Goal: Task Accomplishment & Management: Manage account settings

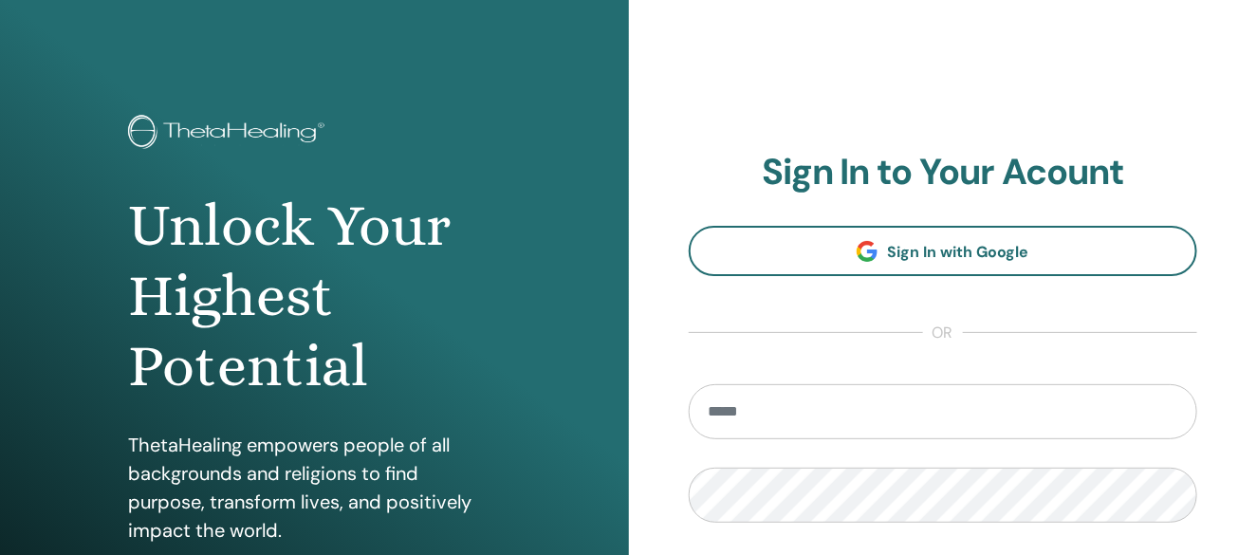
scroll to position [105, 0]
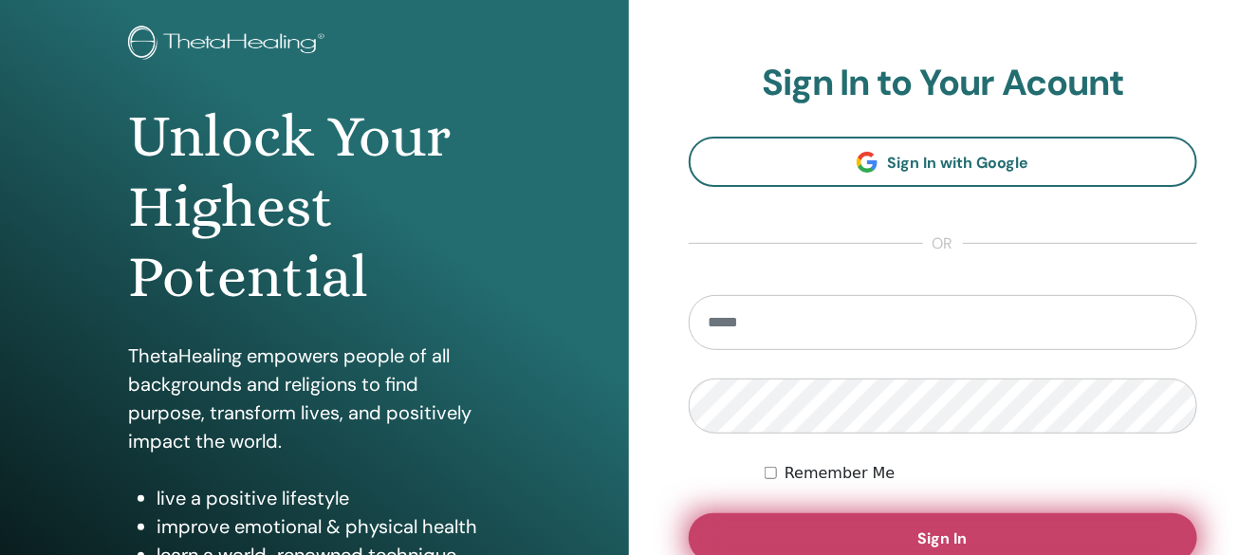
type input "**********"
click at [837, 528] on button "Sign In" at bounding box center [943, 537] width 509 height 49
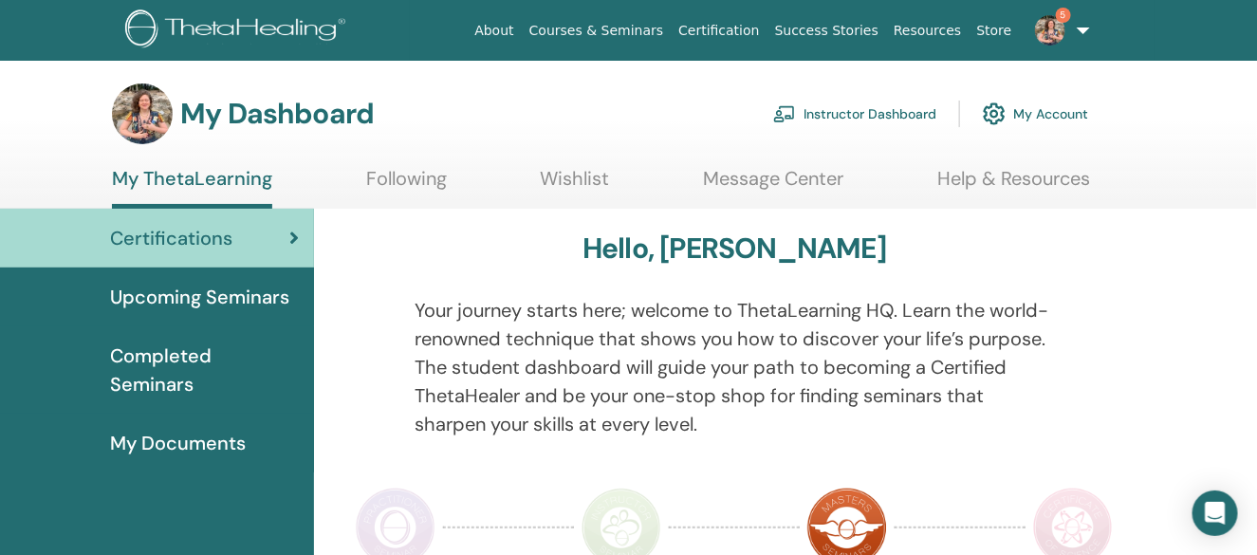
click at [203, 224] on span "Certifications" at bounding box center [171, 238] width 122 height 28
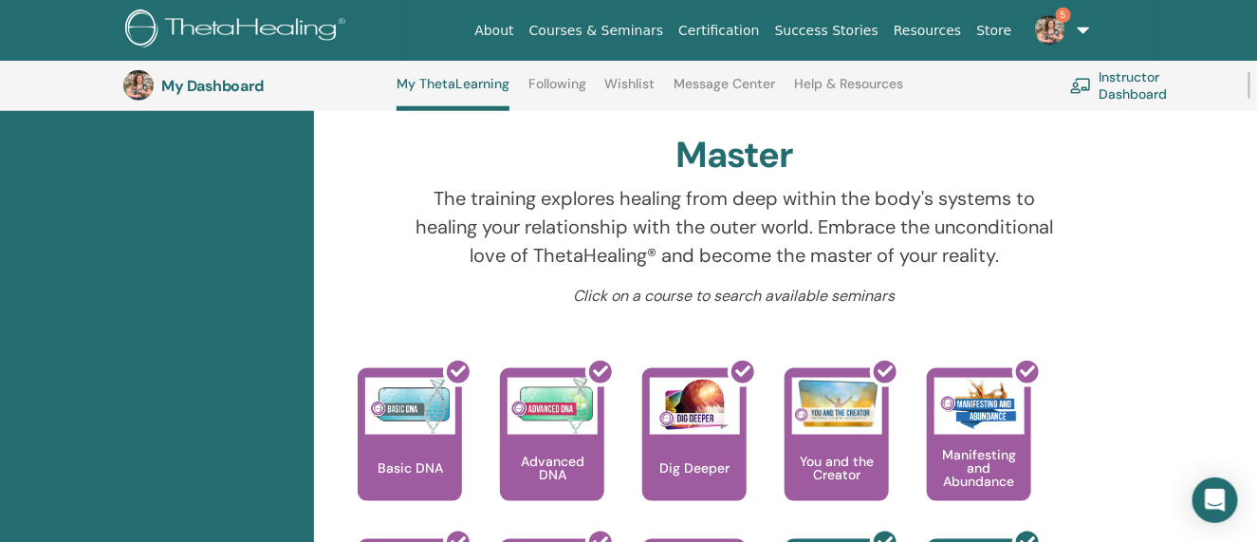
scroll to position [712, 0]
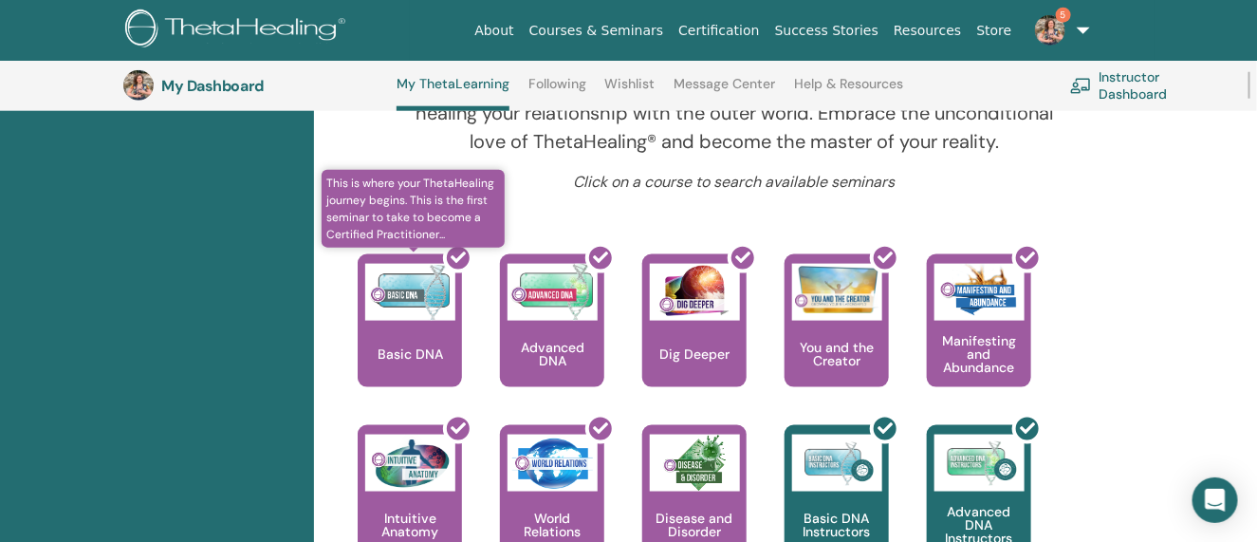
click at [398, 345] on div at bounding box center [421, 328] width 104 height 171
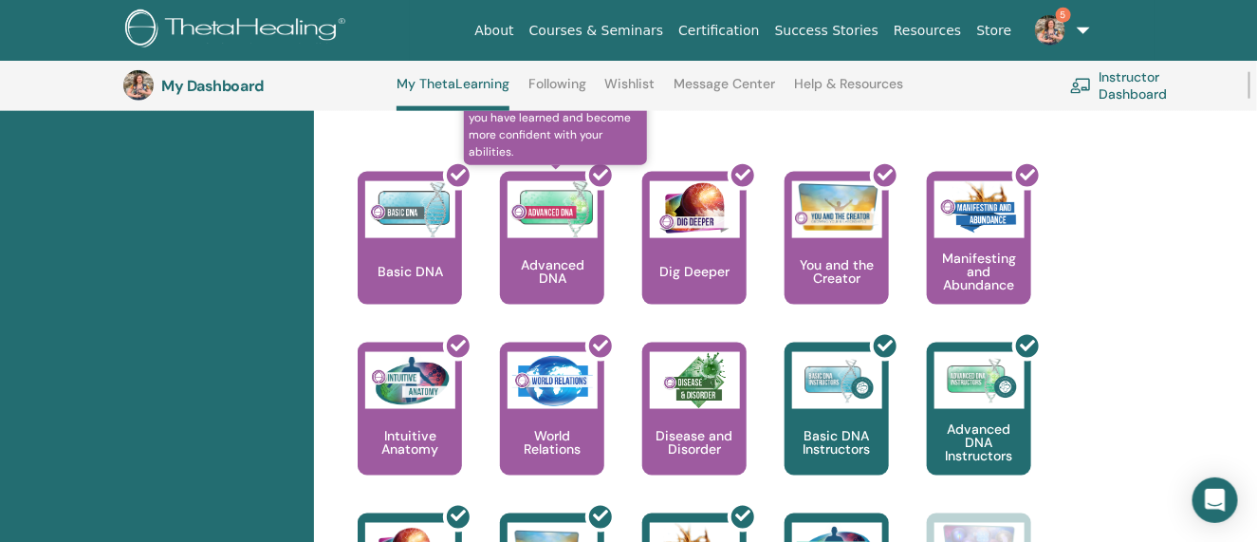
scroll to position [902, 0]
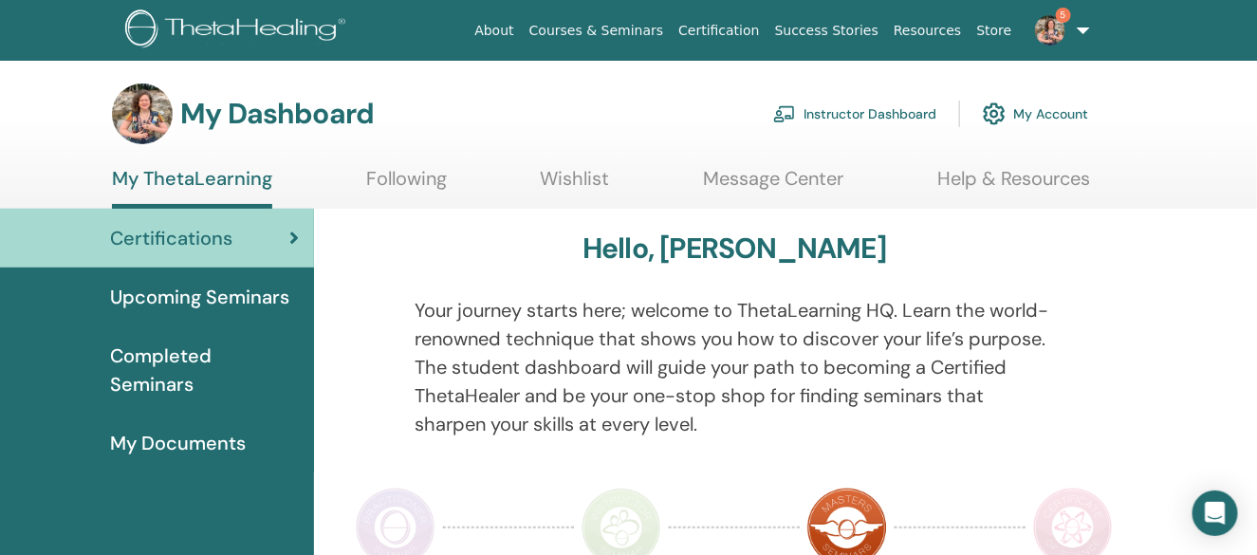
click at [230, 304] on span "Upcoming Seminars" at bounding box center [199, 297] width 179 height 28
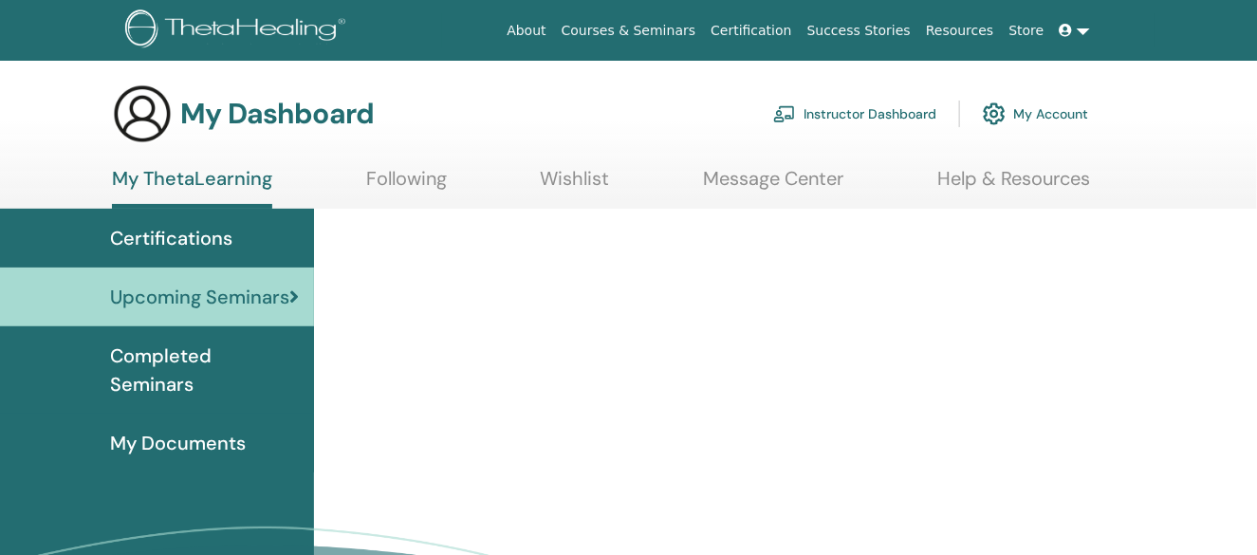
click at [231, 249] on div "Certifications" at bounding box center [157, 238] width 284 height 28
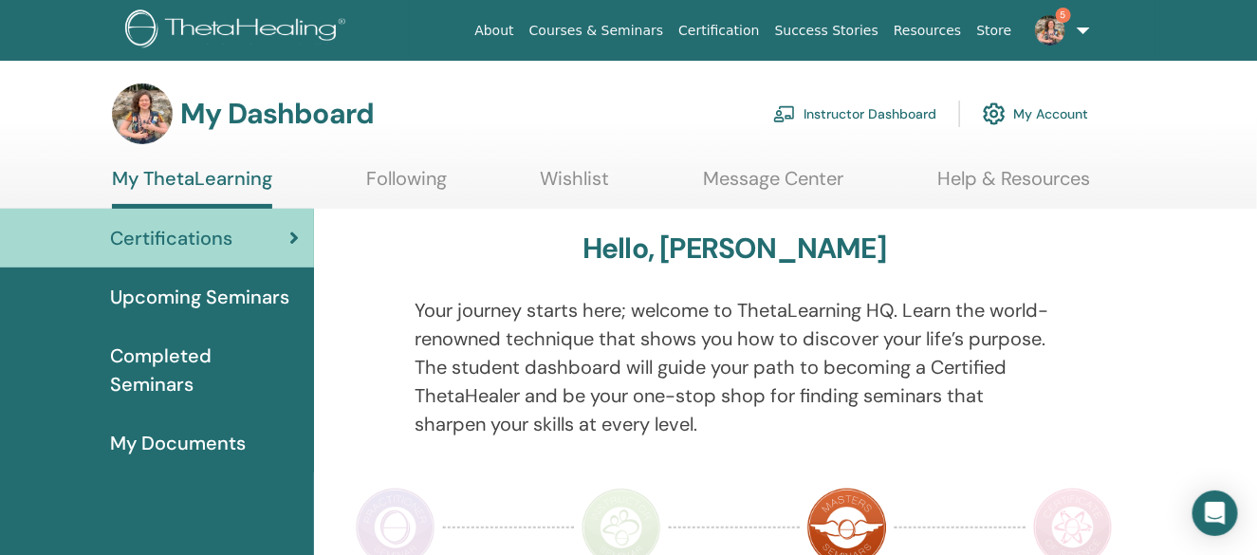
click at [1032, 112] on link "My Account" at bounding box center [1035, 114] width 105 height 42
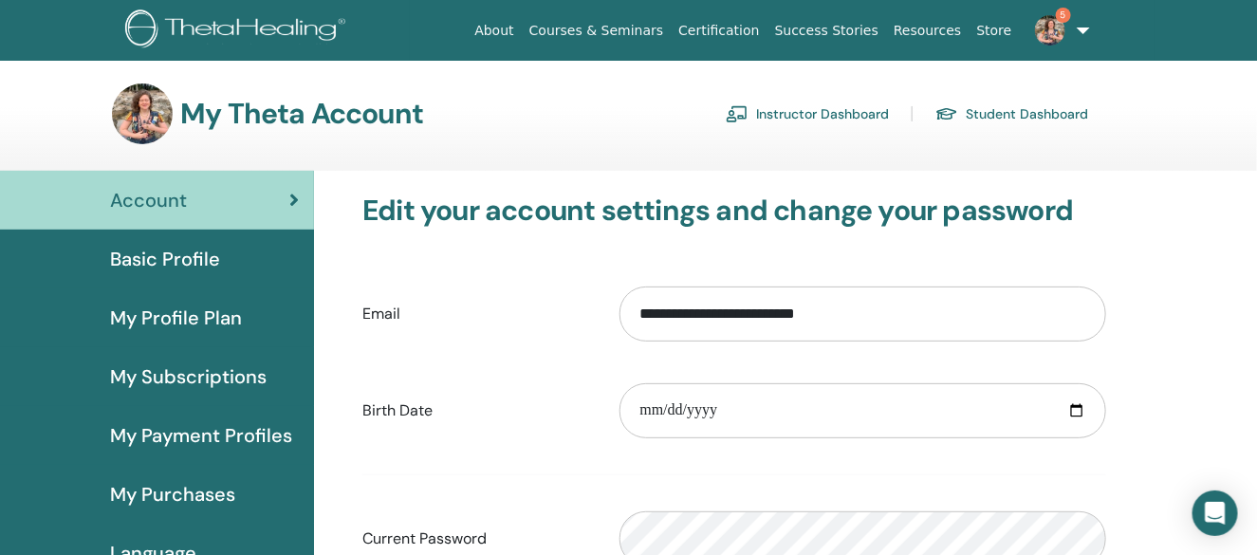
click at [954, 110] on img at bounding box center [946, 114] width 23 height 16
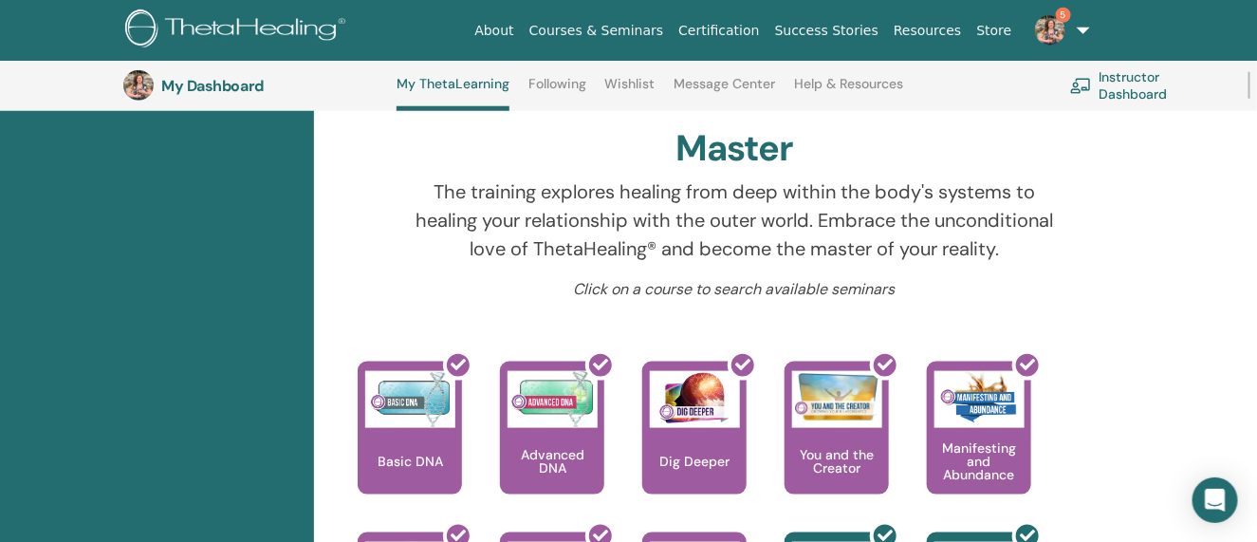
scroll to position [618, 0]
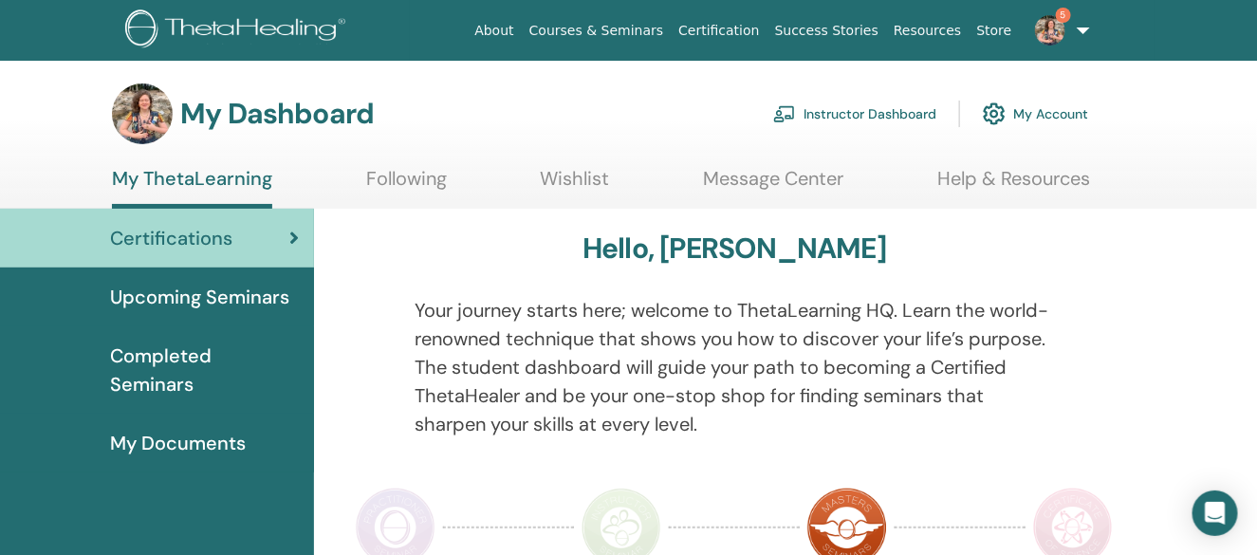
click at [884, 120] on link "Instructor Dashboard" at bounding box center [854, 114] width 163 height 42
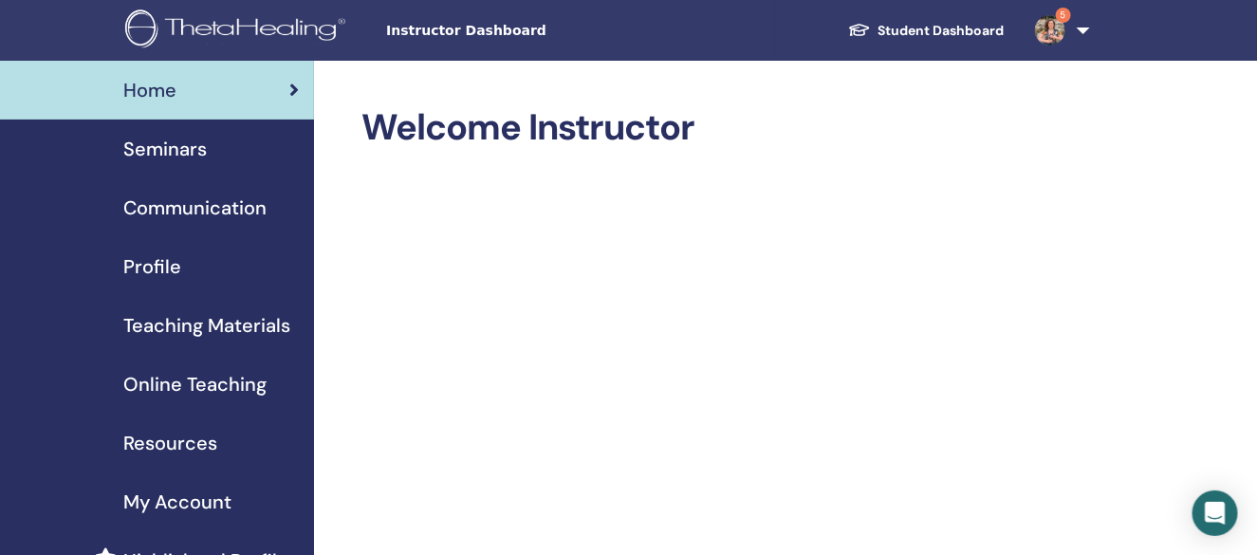
click at [181, 98] on div "Home" at bounding box center [157, 90] width 284 height 28
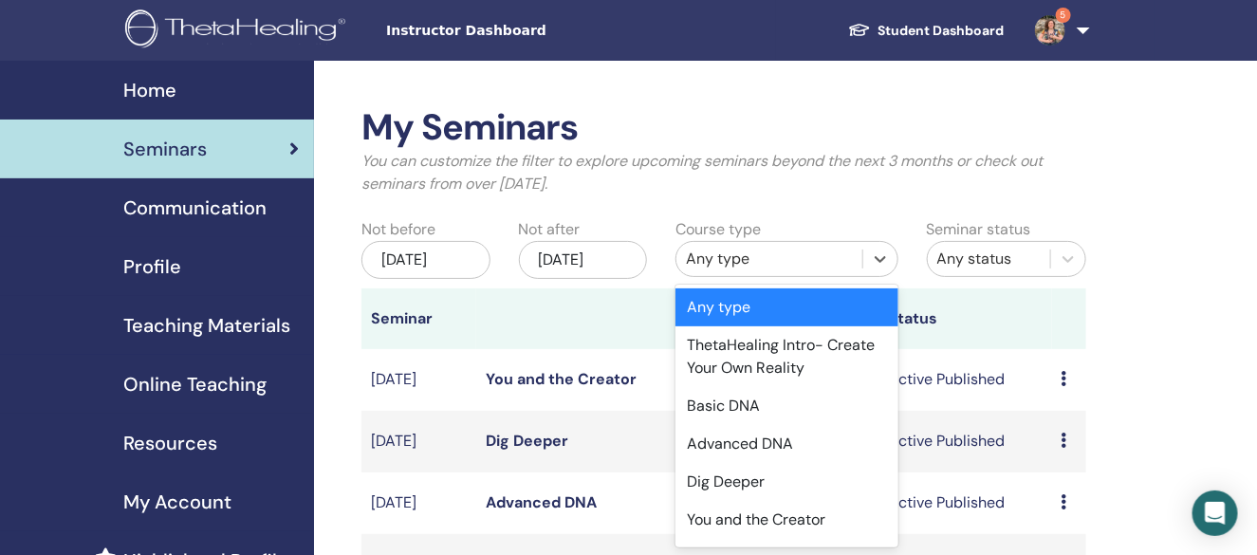
click at [729, 252] on div "Any type" at bounding box center [769, 259] width 167 height 23
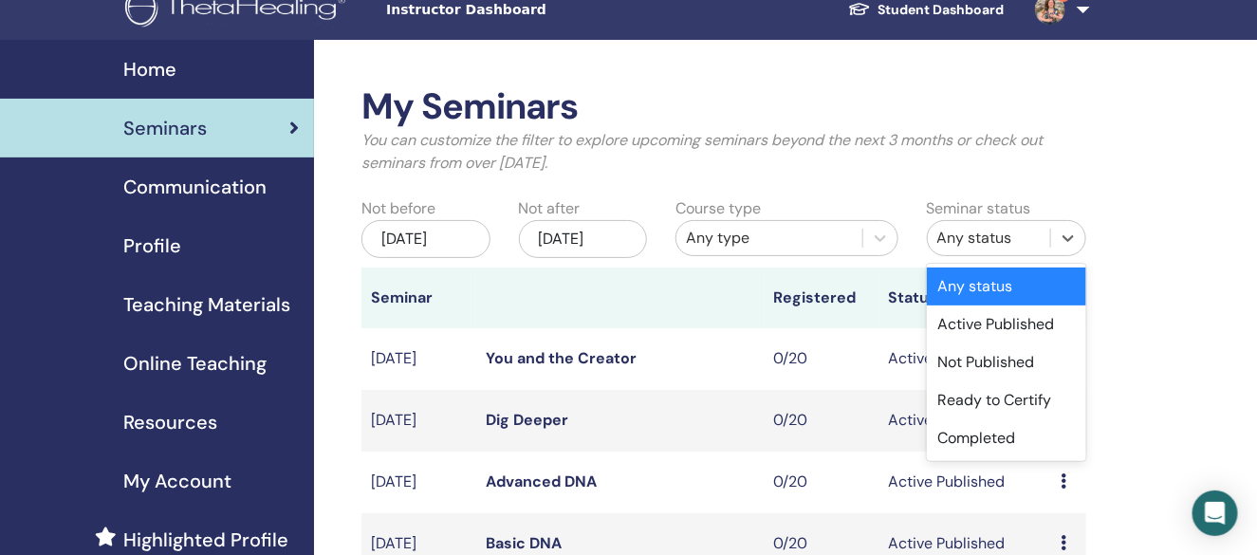
click at [986, 238] on div "Any status" at bounding box center [988, 238] width 103 height 23
click at [1016, 441] on div "Completed" at bounding box center [1006, 438] width 159 height 38
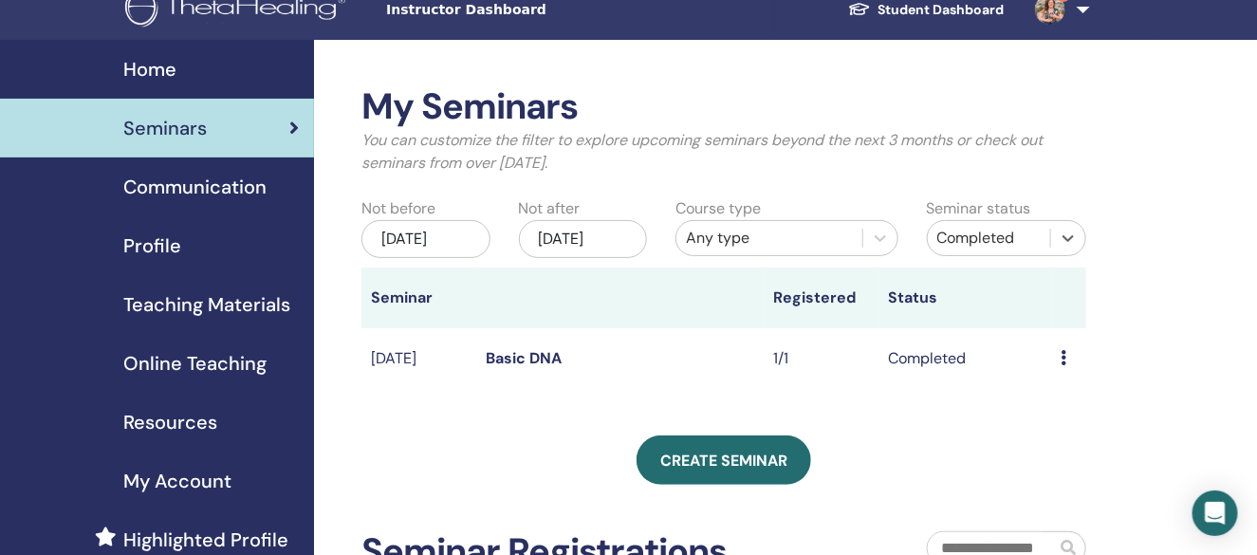
click at [794, 229] on div "Any type" at bounding box center [769, 238] width 167 height 23
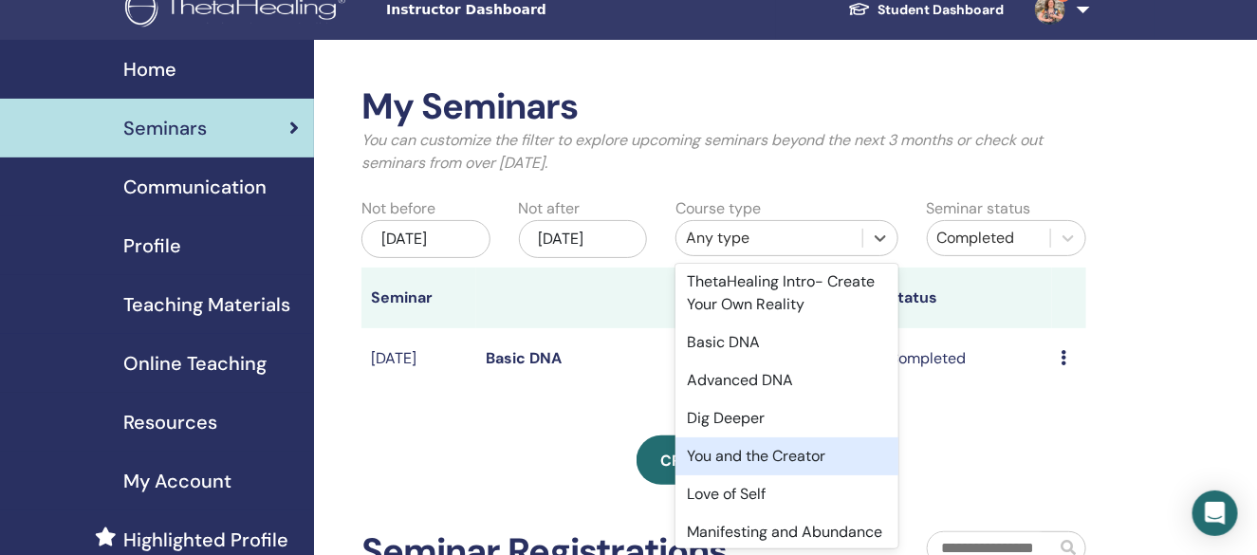
scroll to position [14, 0]
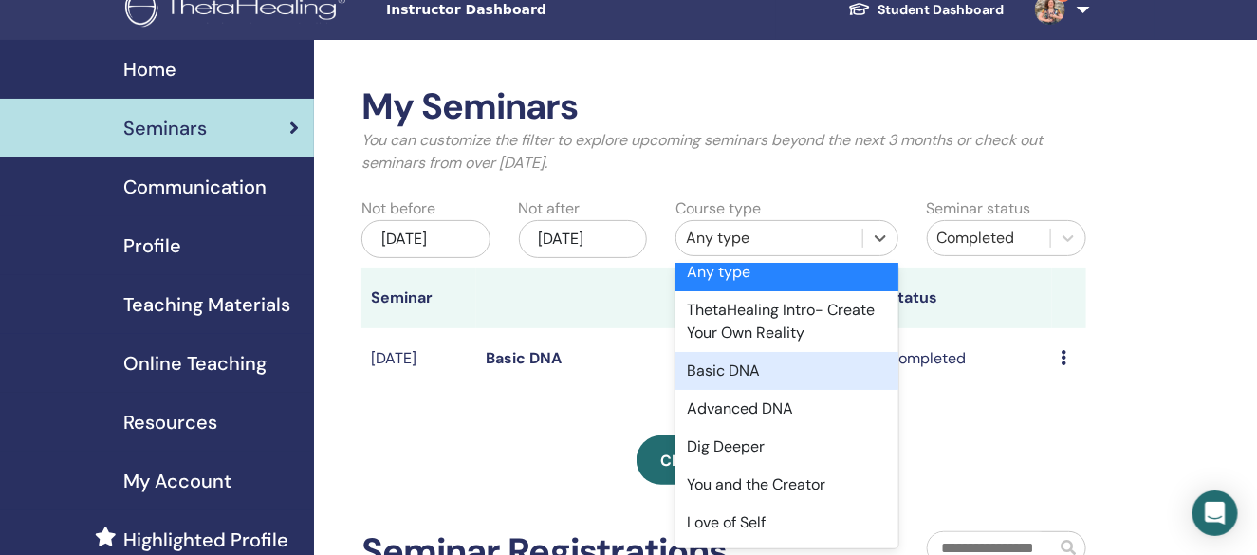
click at [741, 363] on div "Basic DNA" at bounding box center [786, 371] width 223 height 38
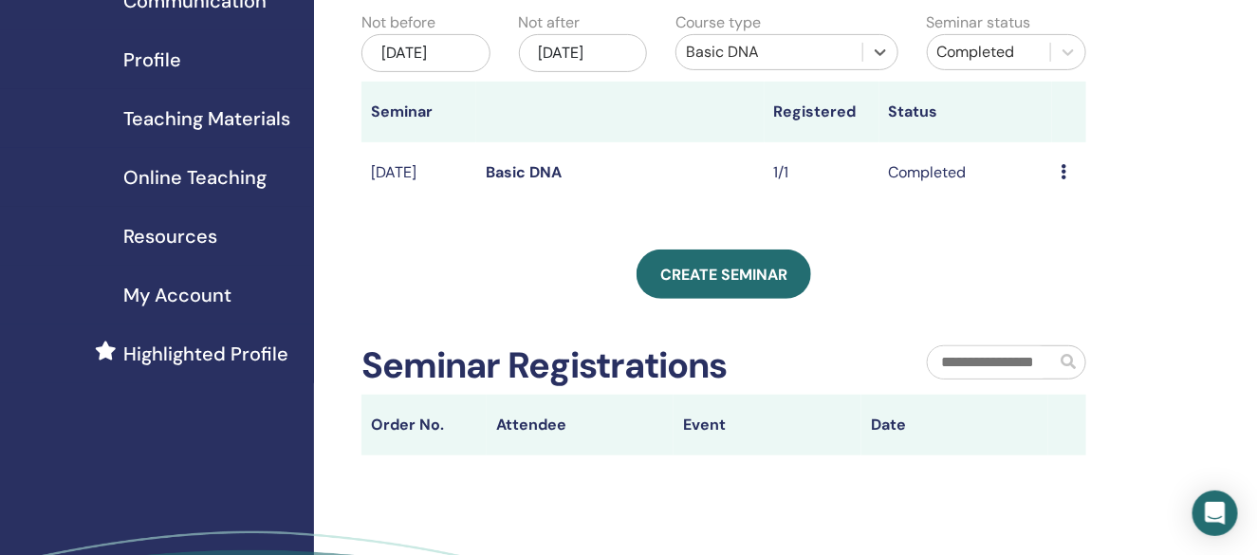
scroll to position [116, 0]
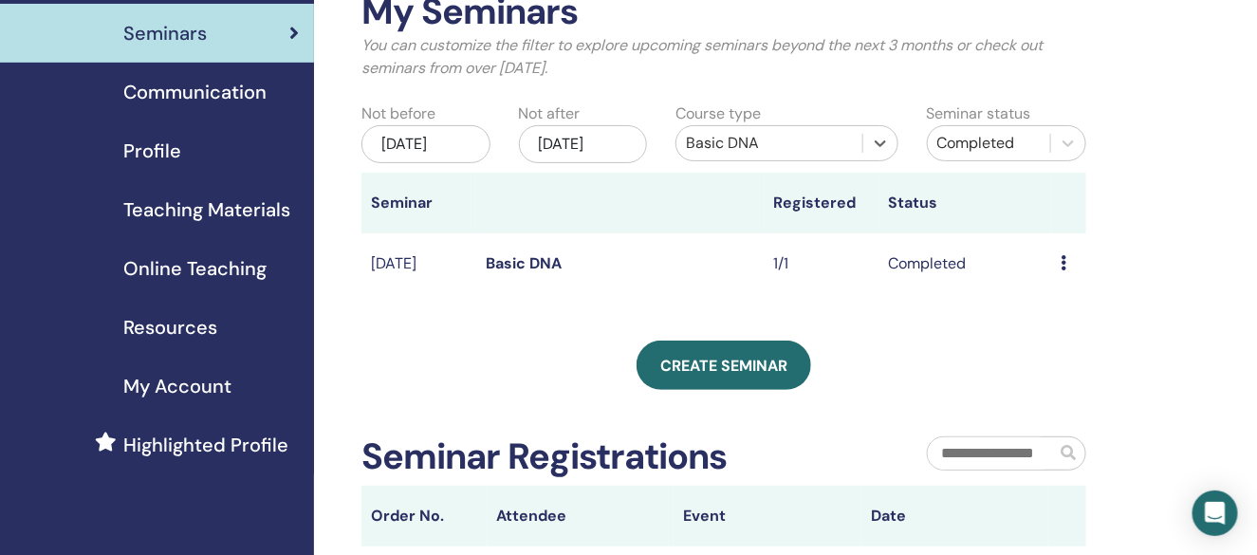
click at [494, 273] on link "Basic DNA" at bounding box center [524, 263] width 76 height 20
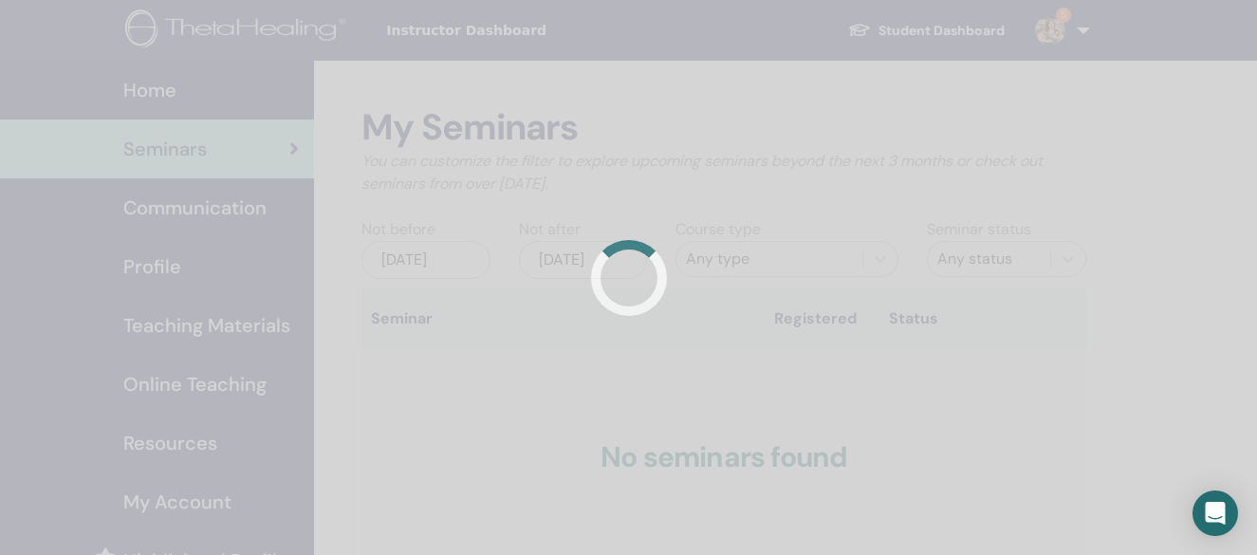
scroll to position [116, 0]
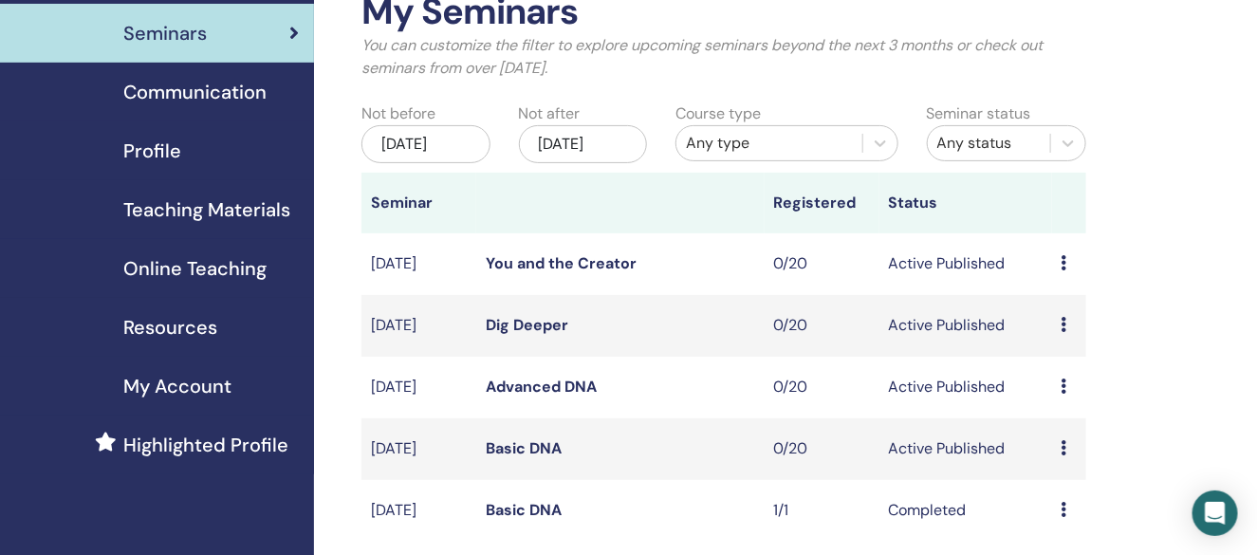
click at [438, 155] on div "[DATE]" at bounding box center [425, 144] width 128 height 38
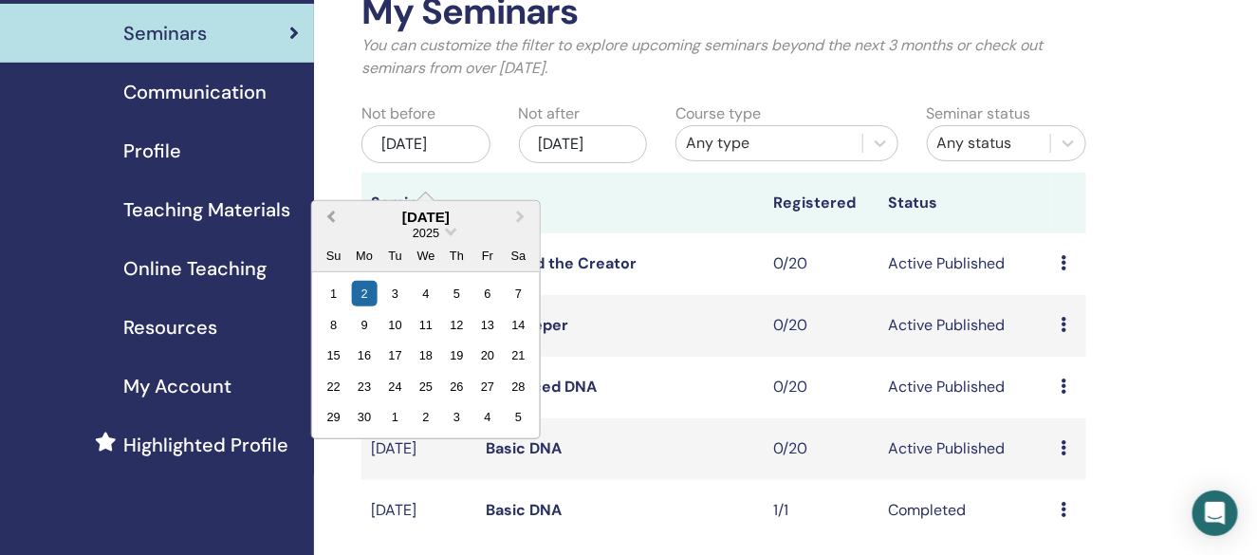
click at [331, 215] on span "Previous Month" at bounding box center [331, 217] width 0 height 20
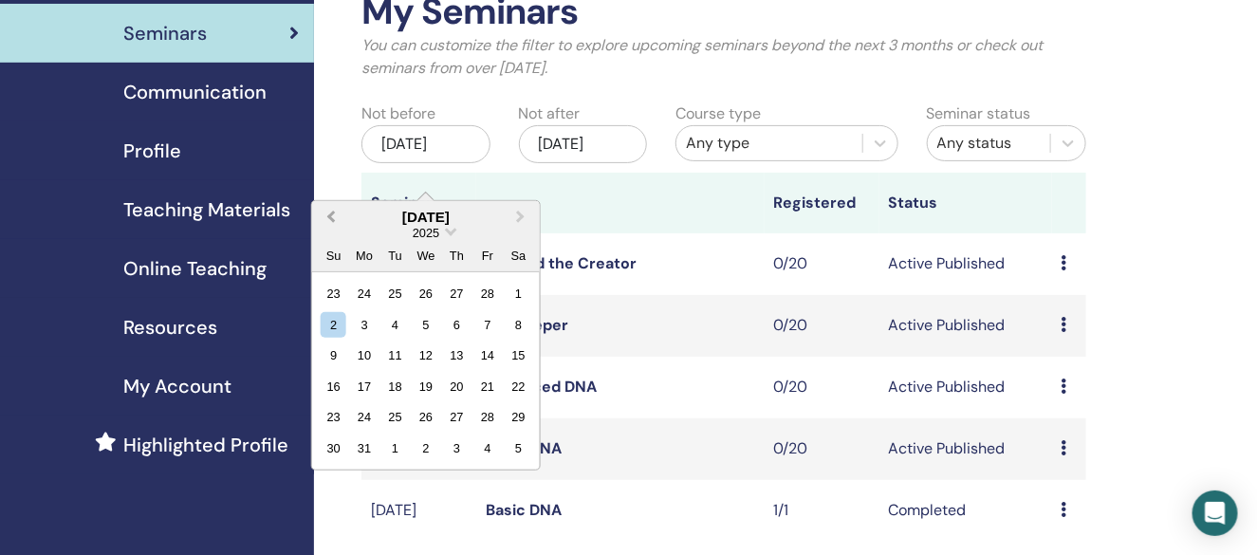
click at [331, 215] on span "Previous Month" at bounding box center [331, 217] width 0 height 20
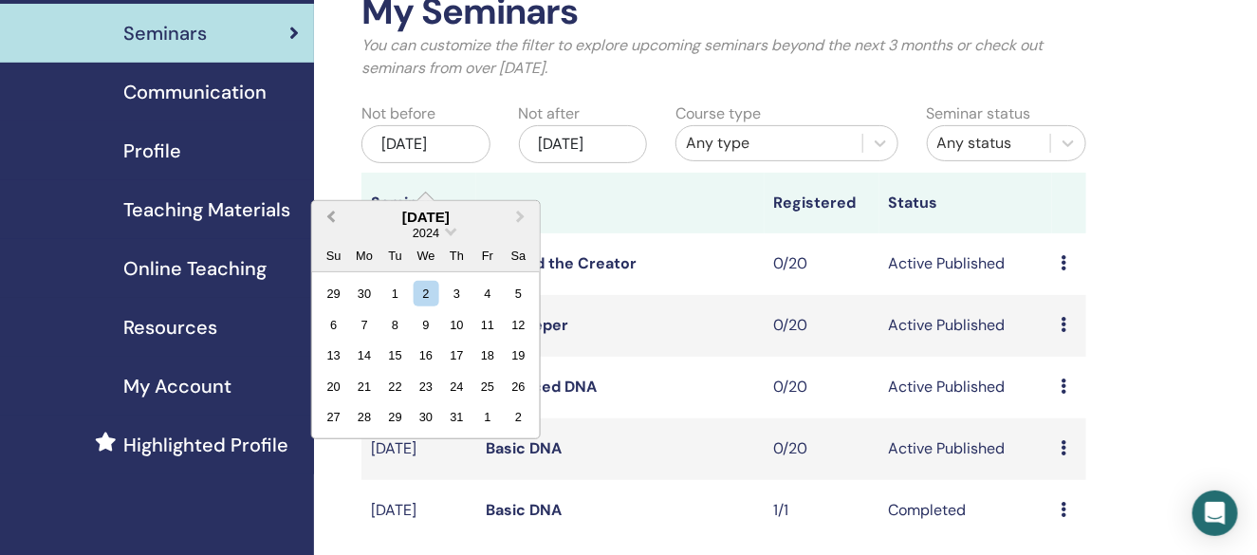
click at [331, 215] on span "Previous Month" at bounding box center [331, 217] width 0 height 20
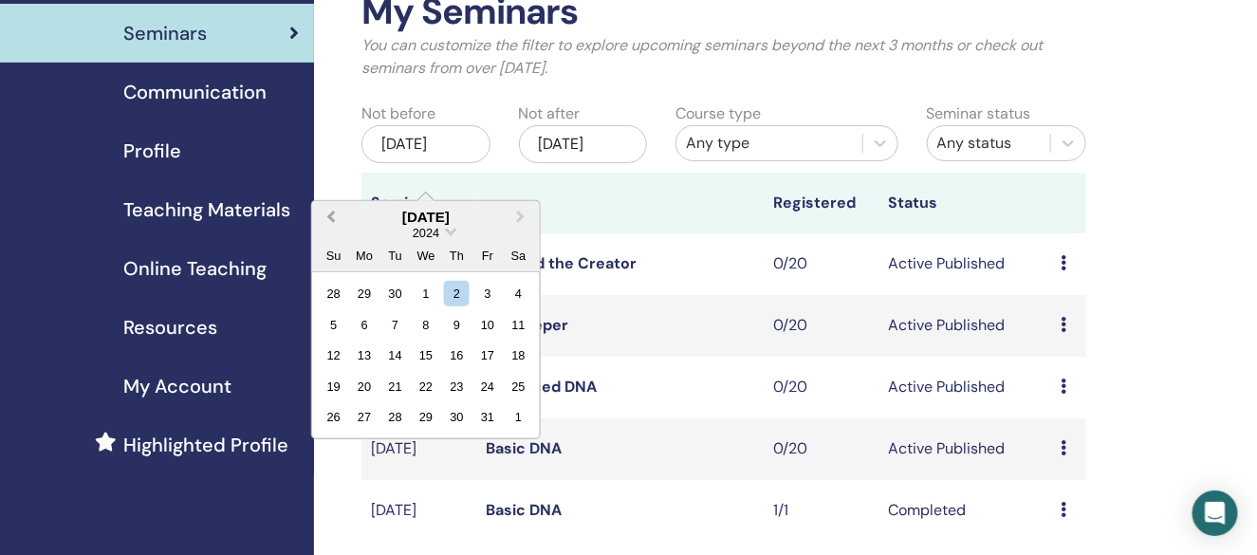
click at [331, 215] on span "Previous Month" at bounding box center [331, 217] width 0 height 20
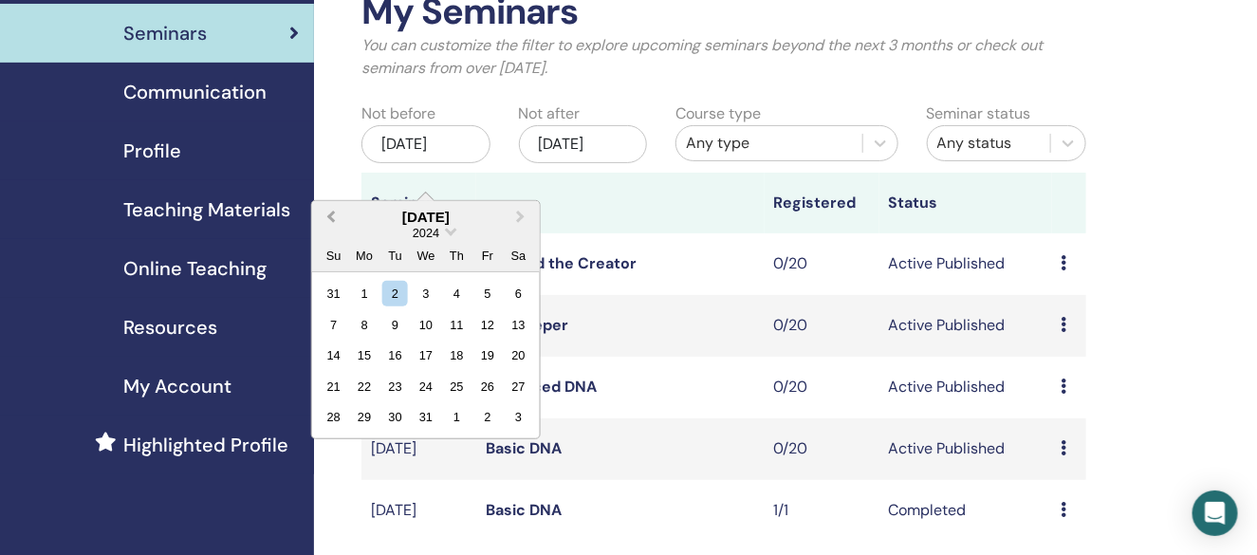
click at [331, 215] on span "Previous Month" at bounding box center [331, 217] width 0 height 20
click at [331, 216] on span "Previous Month" at bounding box center [331, 217] width 0 height 20
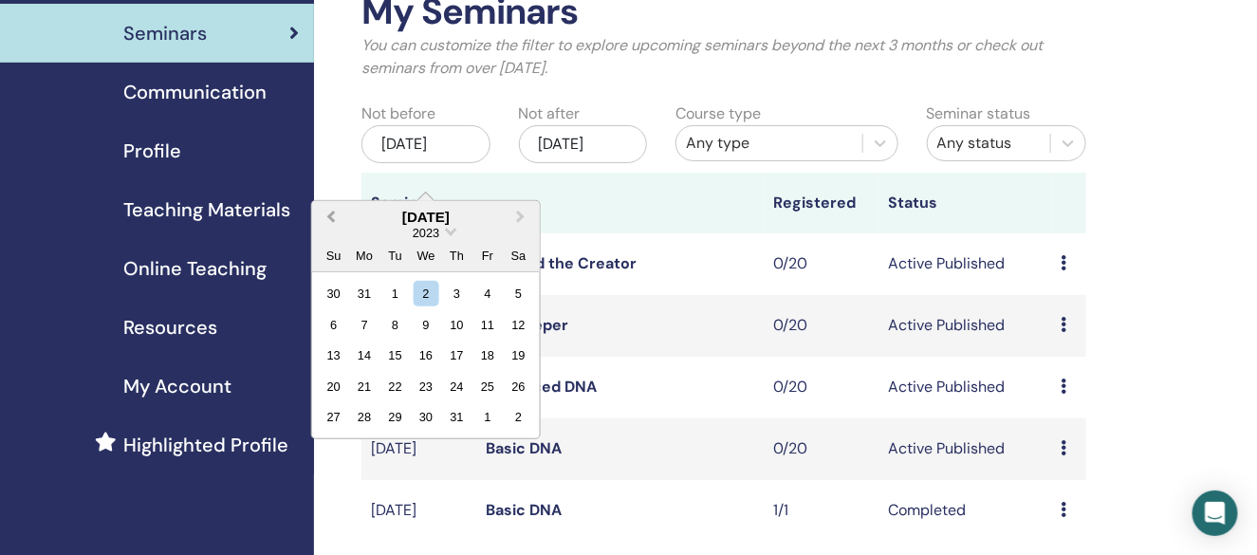
click at [331, 216] on span "Previous Month" at bounding box center [331, 217] width 0 height 20
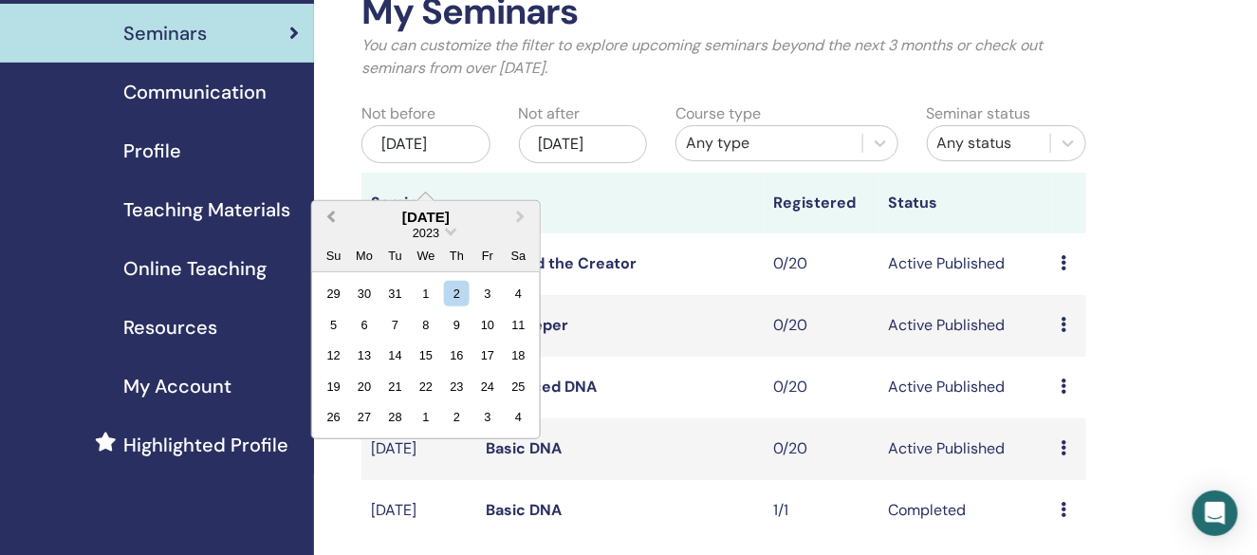
click at [331, 216] on span "Previous Month" at bounding box center [331, 217] width 0 height 20
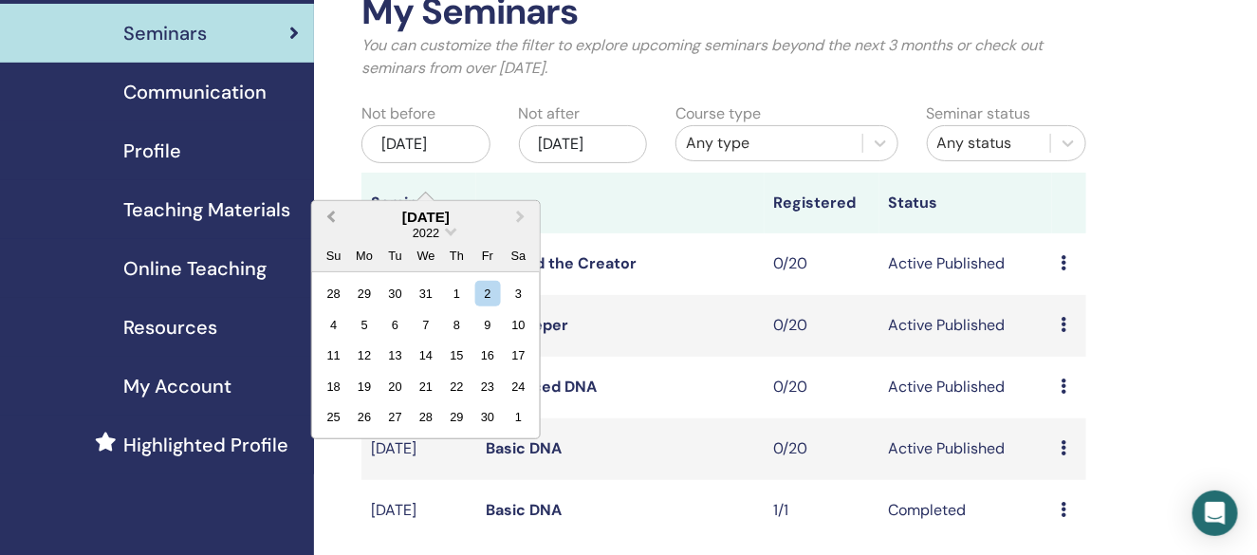
click at [331, 216] on span "Previous Month" at bounding box center [331, 217] width 0 height 20
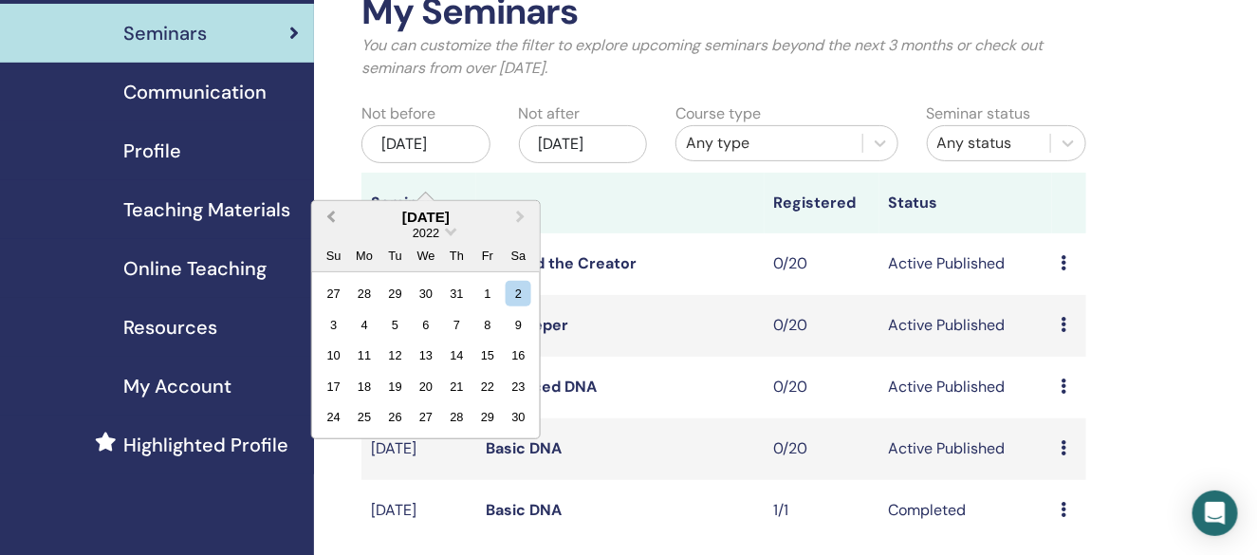
click at [331, 216] on span "Previous Month" at bounding box center [331, 217] width 0 height 20
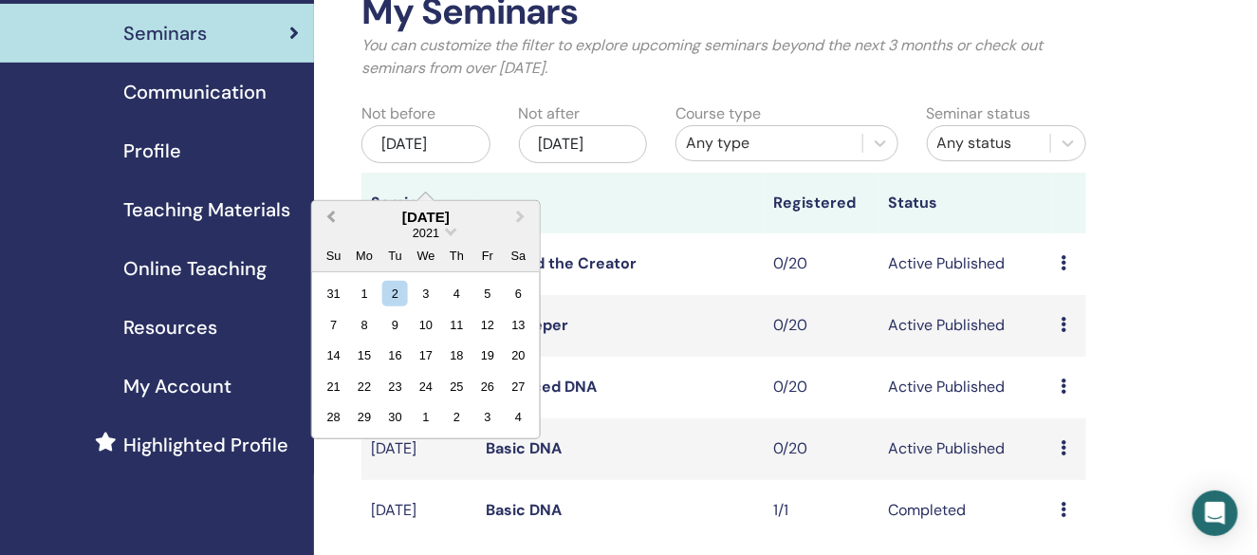
click at [331, 216] on span "Previous Month" at bounding box center [331, 217] width 0 height 20
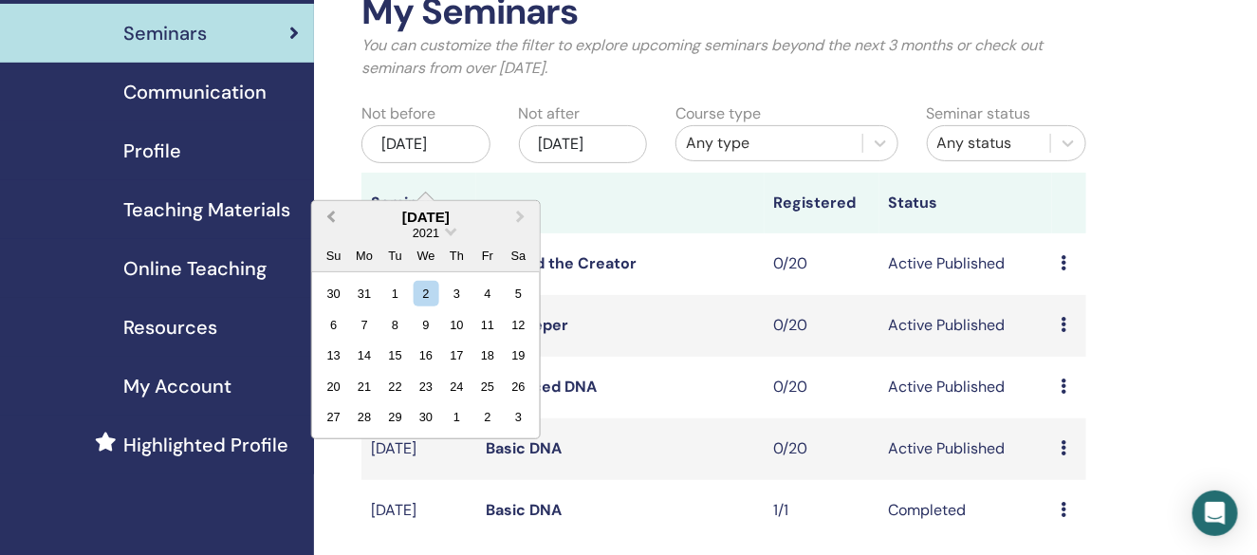
click at [331, 216] on span "Previous Month" at bounding box center [331, 217] width 0 height 20
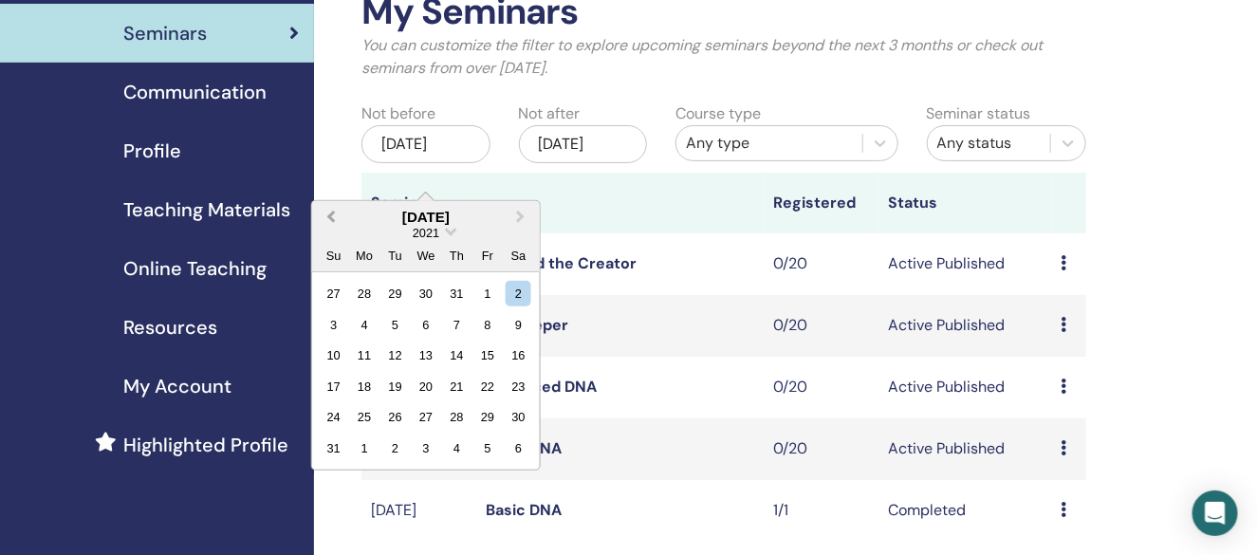
click at [331, 216] on span "Previous Month" at bounding box center [331, 217] width 0 height 20
click at [329, 221] on button "Previous Month" at bounding box center [329, 218] width 30 height 30
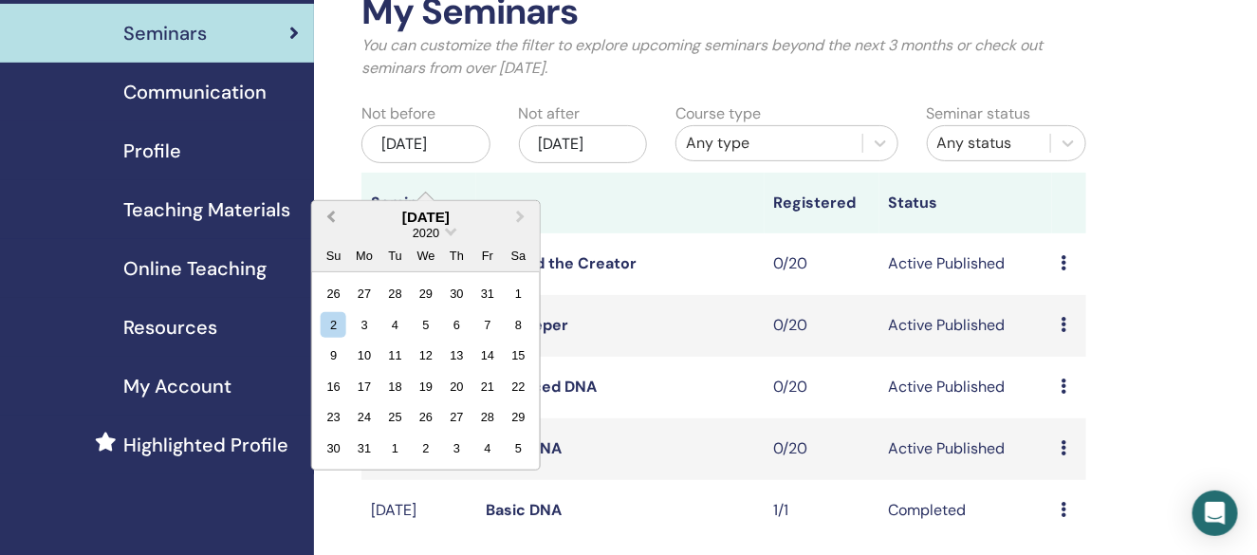
click at [329, 221] on button "Previous Month" at bounding box center [329, 218] width 30 height 30
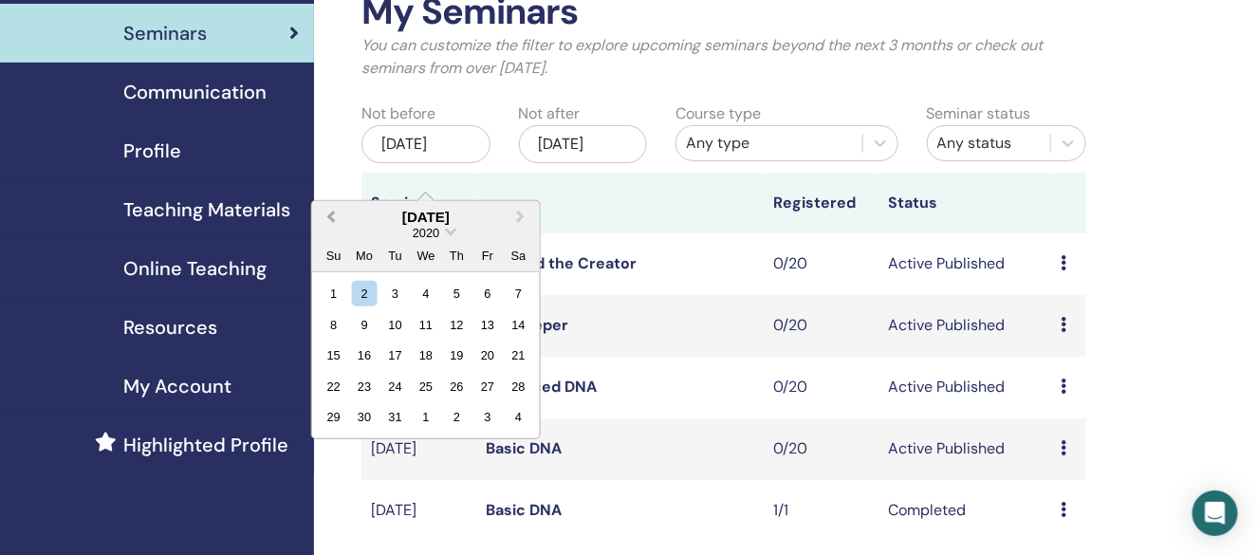
click at [329, 221] on button "Previous Month" at bounding box center [329, 218] width 30 height 30
click at [330, 221] on button "Previous Month" at bounding box center [329, 218] width 30 height 30
drag, startPoint x: 330, startPoint y: 221, endPoint x: 507, endPoint y: 317, distance: 201.6
click at [507, 321] on div "January 2020 Previous Month Next Month January 2020 2020 Su Mo Tu We Th Fr Sa 2…" at bounding box center [426, 320] width 230 height 240
click at [424, 287] on div "1" at bounding box center [426, 294] width 26 height 26
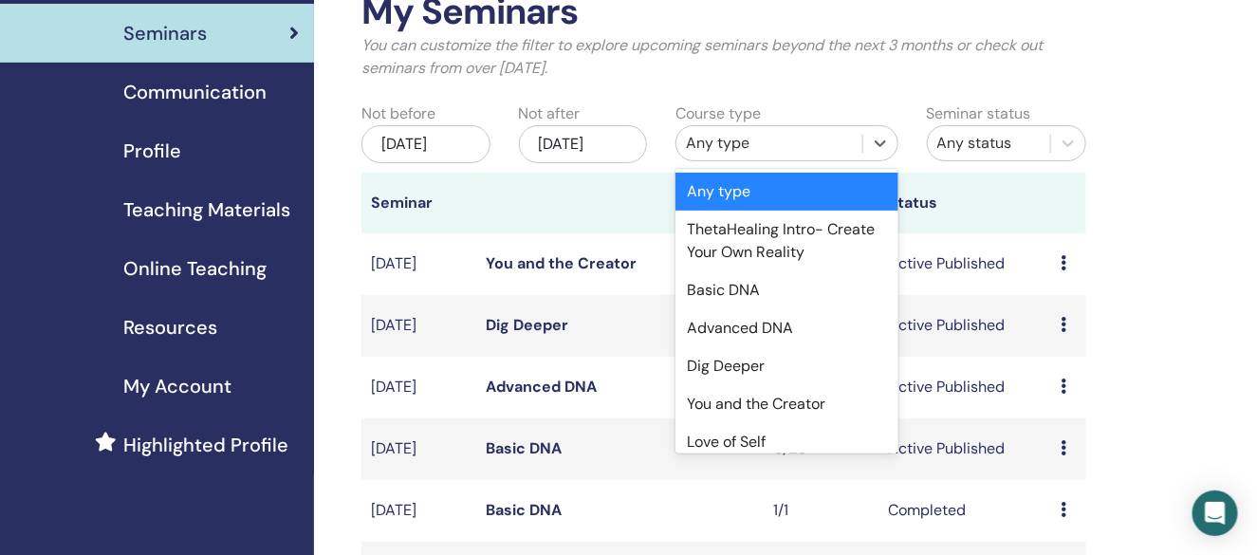
click at [733, 152] on div "Any type" at bounding box center [769, 143] width 167 height 23
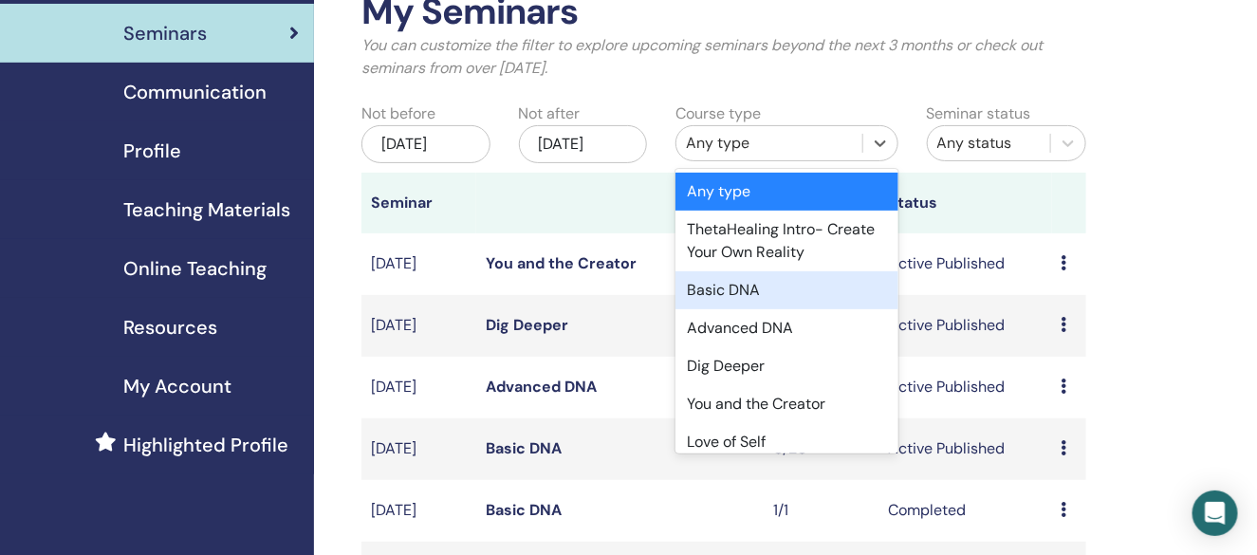
click at [738, 299] on div "Basic DNA" at bounding box center [786, 290] width 223 height 38
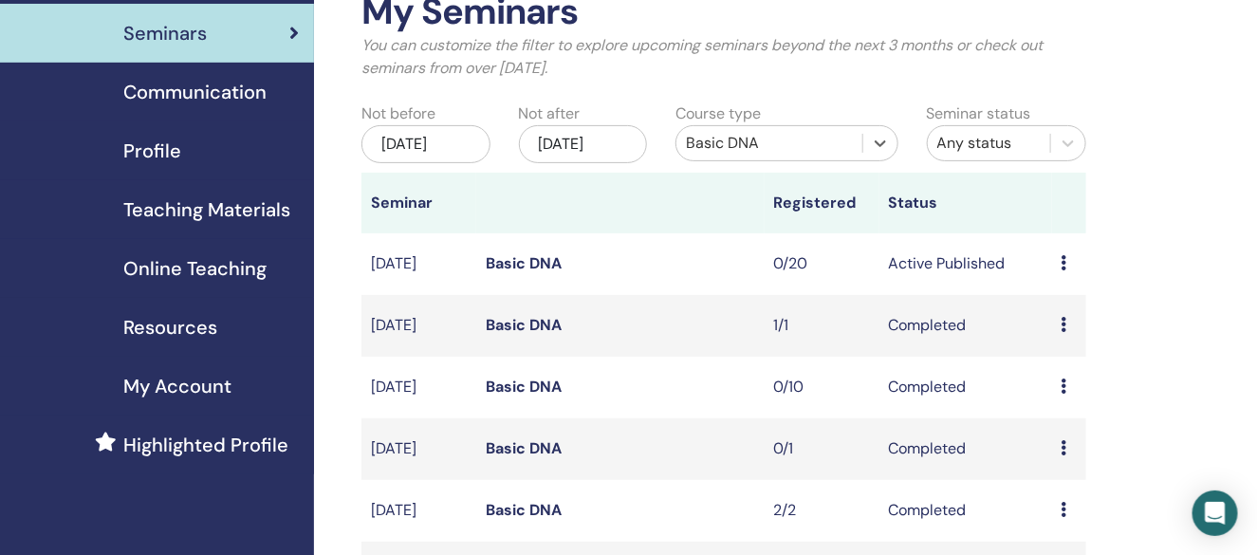
click at [966, 137] on div "Any status" at bounding box center [988, 143] width 103 height 23
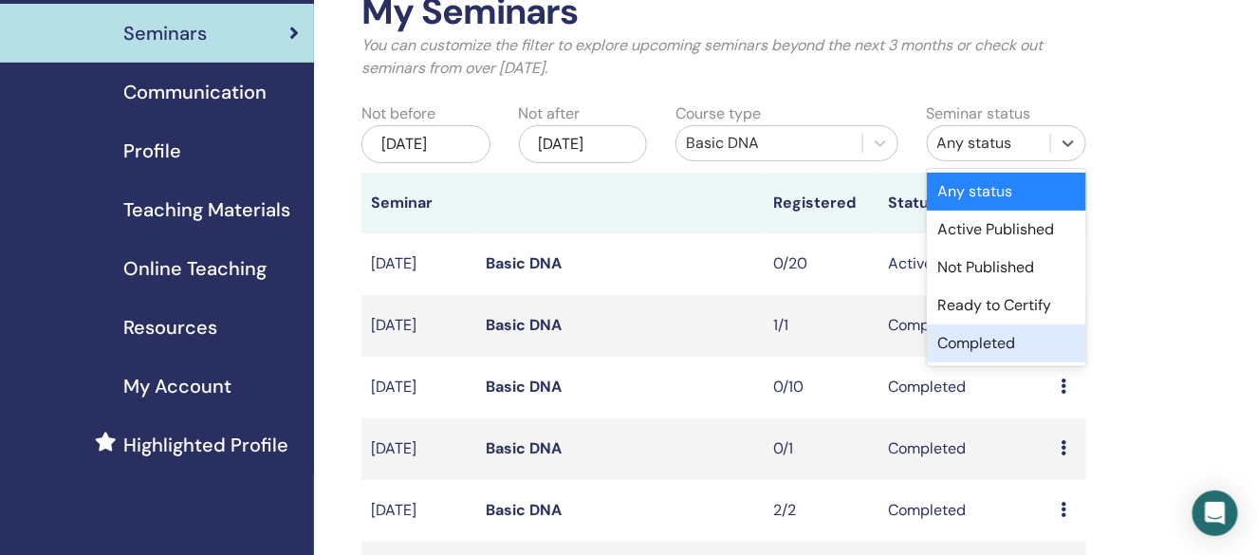
click at [996, 343] on div "Completed" at bounding box center [1006, 343] width 159 height 38
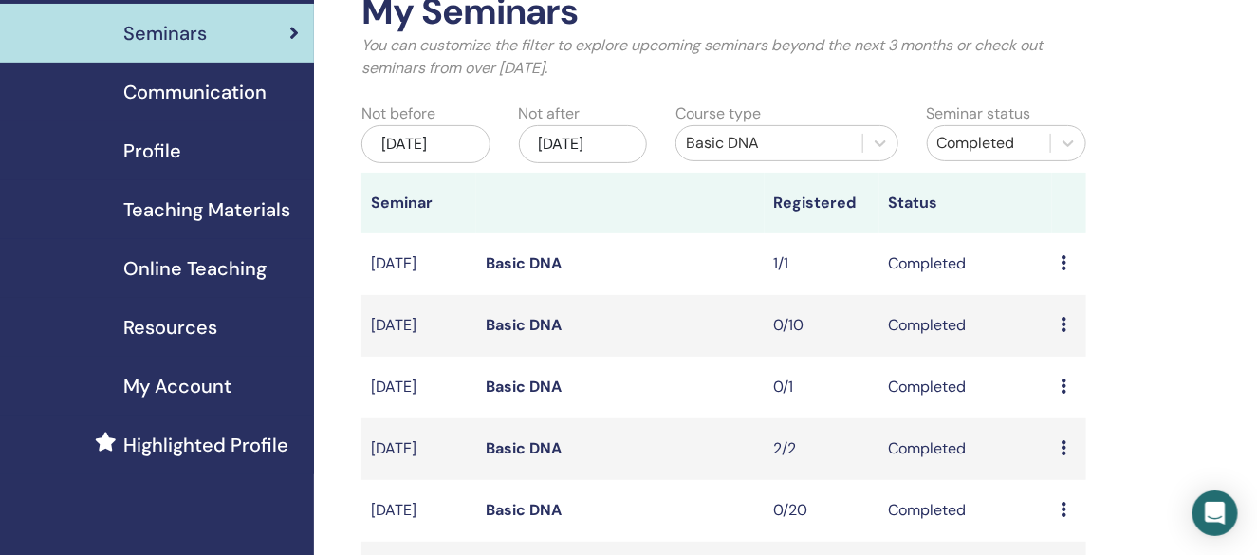
click at [409, 158] on div "Jan/01, 2020" at bounding box center [425, 144] width 128 height 38
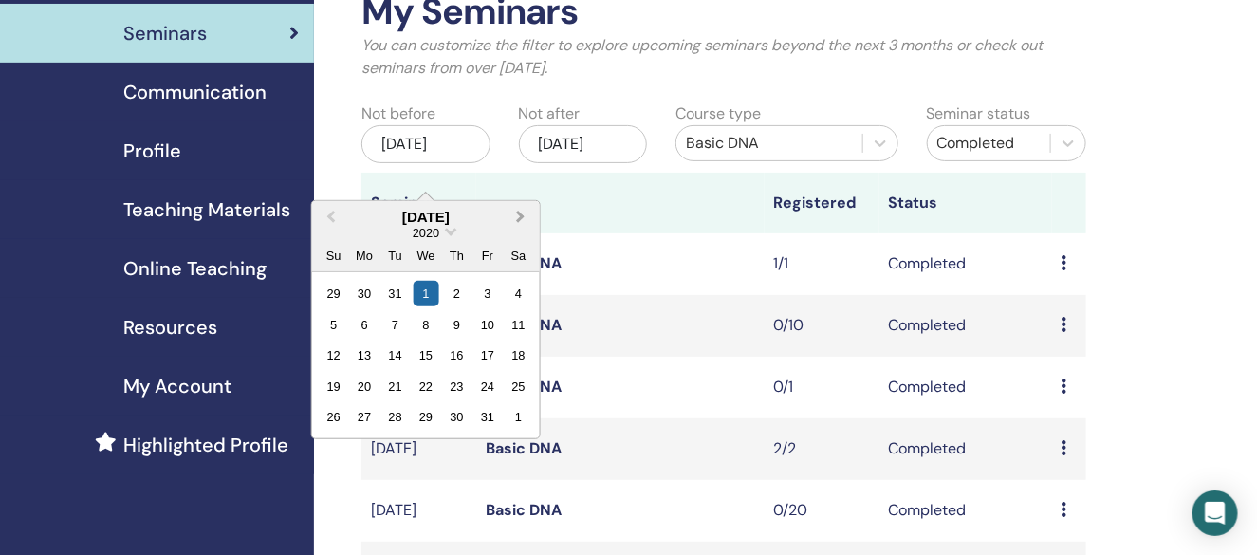
click at [523, 214] on button "Next Month" at bounding box center [522, 218] width 30 height 30
click at [521, 214] on span "Next Month" at bounding box center [521, 217] width 0 height 20
click at [433, 232] on span "2020" at bounding box center [426, 233] width 27 height 14
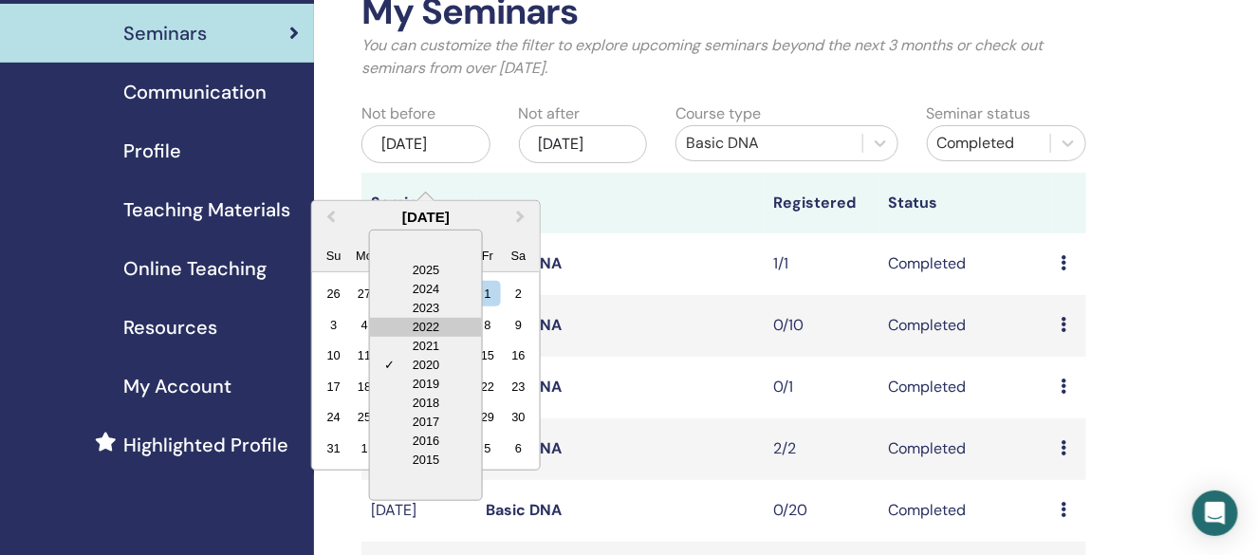
click at [444, 330] on div "2022" at bounding box center [426, 327] width 112 height 19
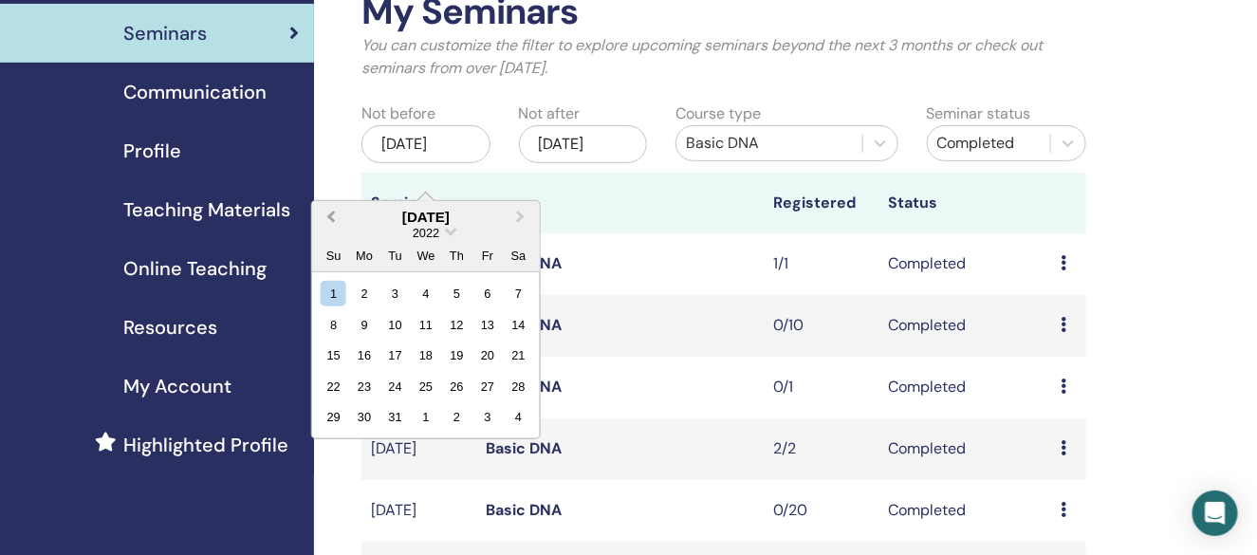
click at [326, 213] on button "Previous Month" at bounding box center [329, 218] width 30 height 30
click at [324, 214] on button "Previous Month" at bounding box center [329, 218] width 30 height 30
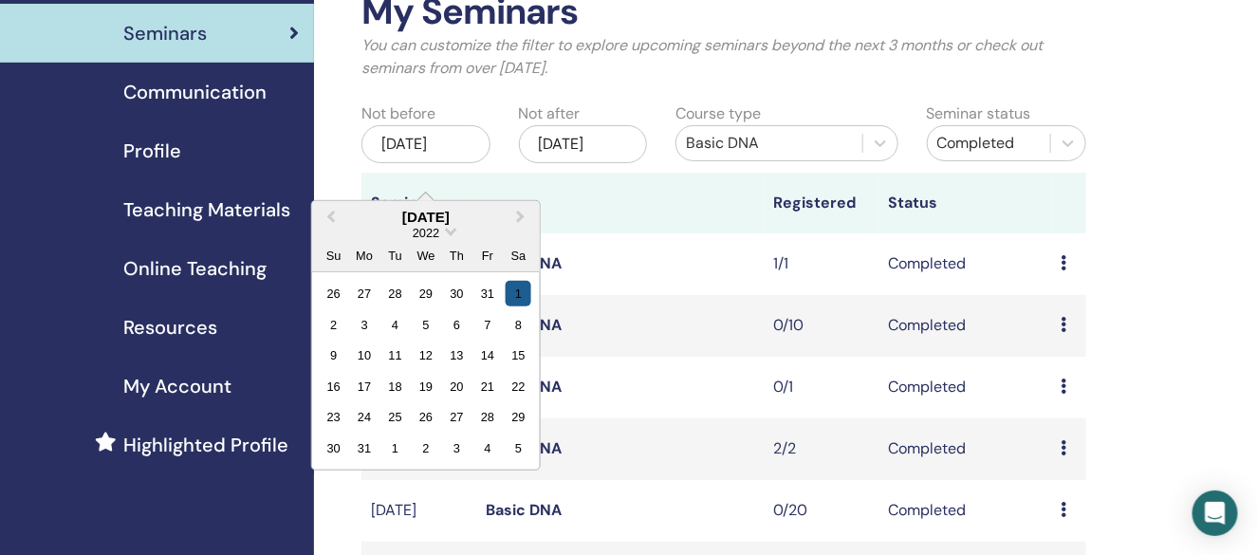
click at [520, 286] on div "1" at bounding box center [519, 294] width 26 height 26
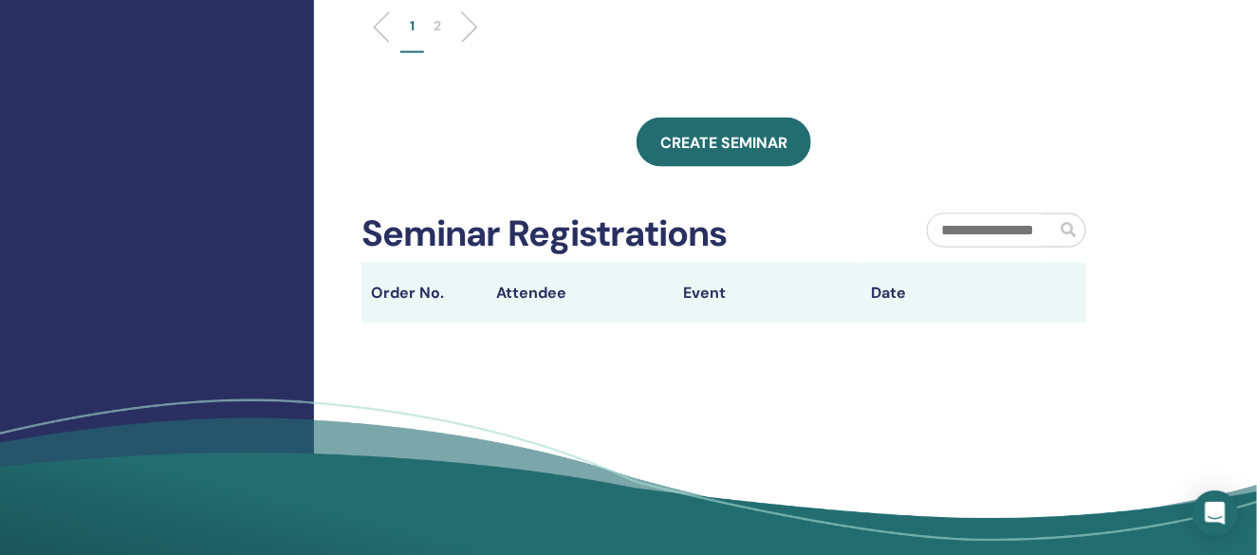
scroll to position [780, 0]
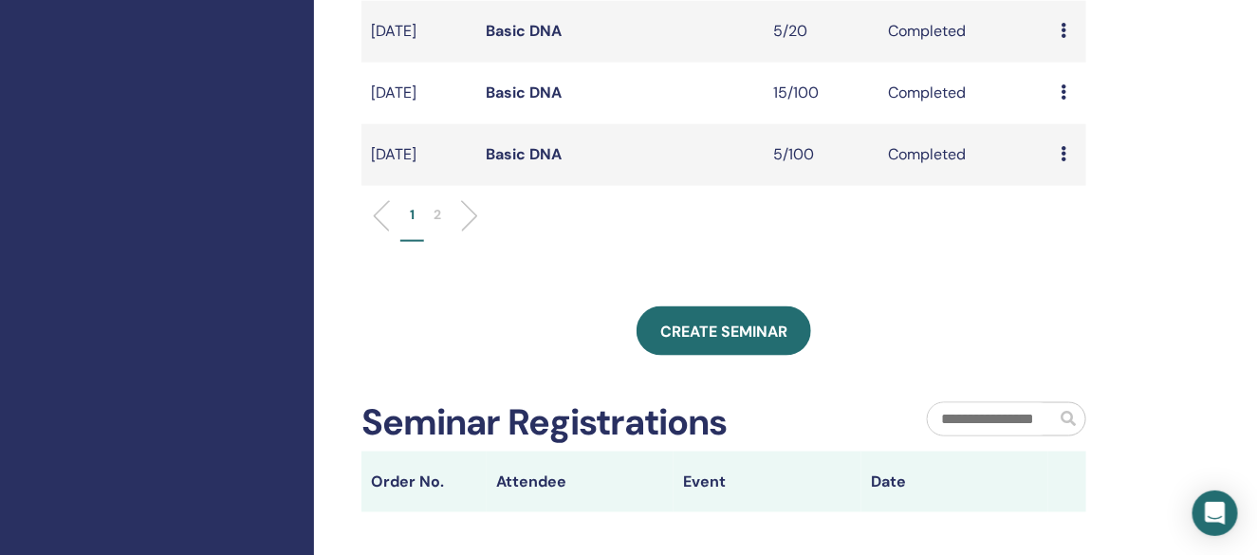
click at [434, 225] on p "2" at bounding box center [438, 215] width 8 height 20
click at [530, 164] on link "Basic DNA" at bounding box center [524, 154] width 76 height 20
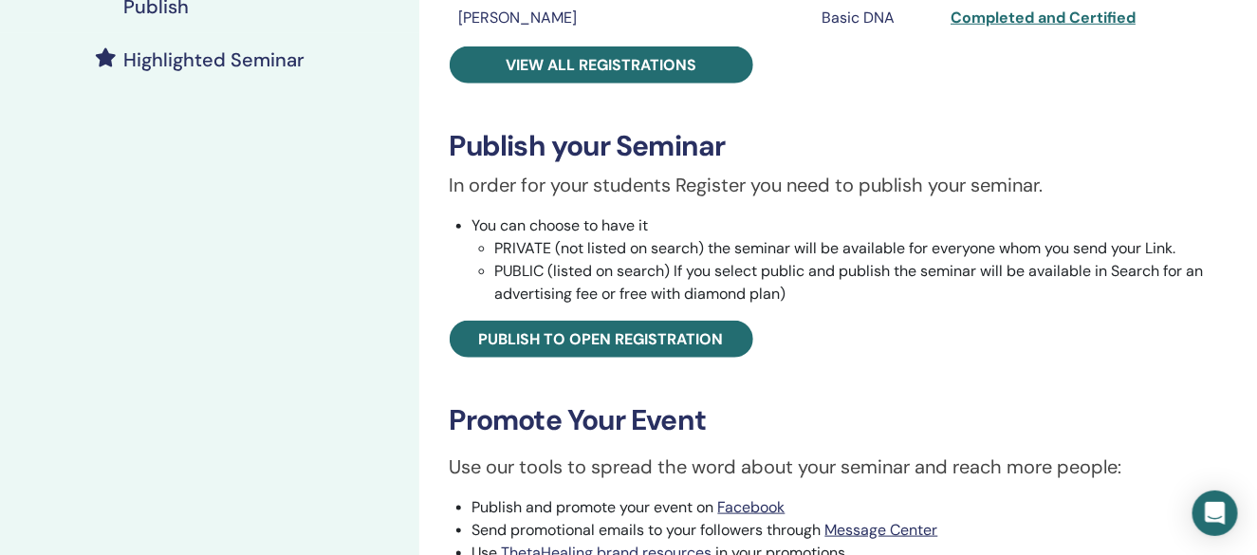
scroll to position [379, 0]
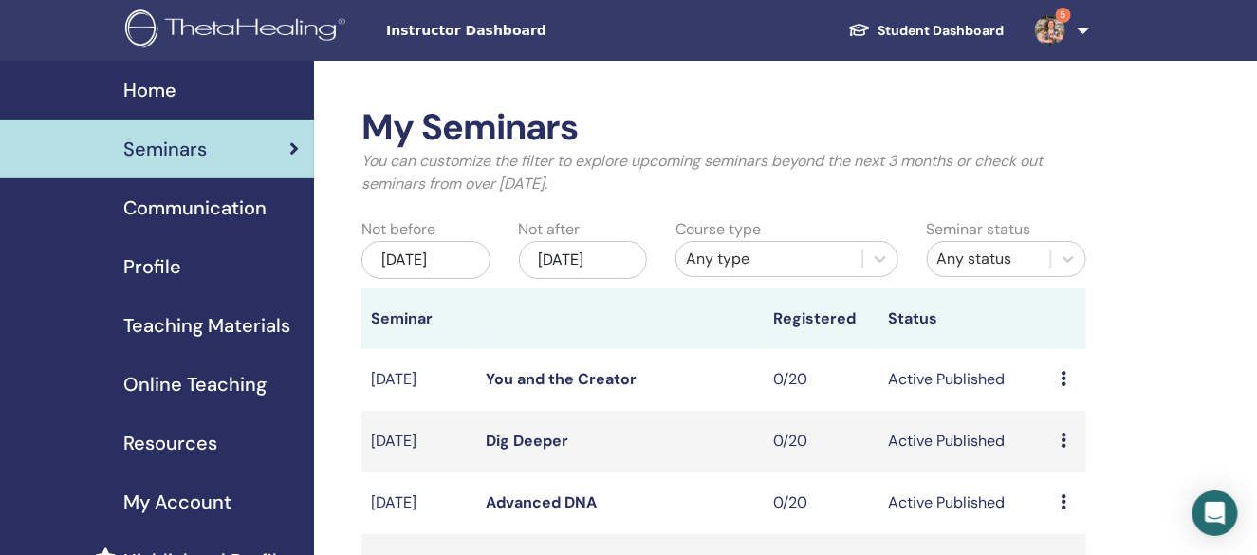
click at [429, 269] on div "Jun/02, 2025" at bounding box center [425, 260] width 128 height 38
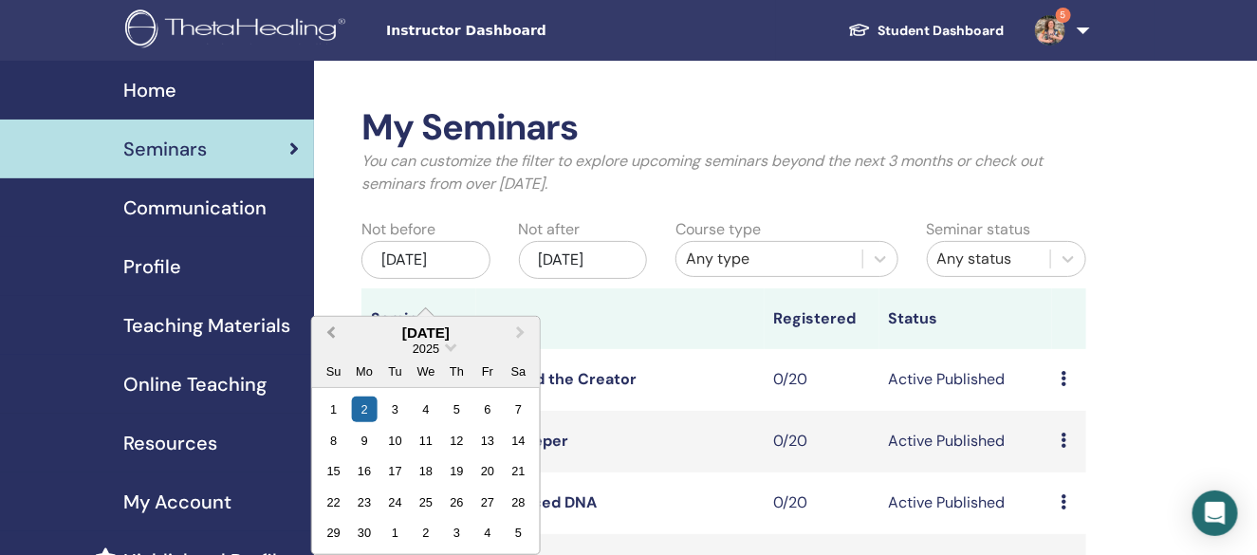
click at [331, 334] on span "Previous Month" at bounding box center [331, 333] width 0 height 20
click at [331, 335] on span "Previous Month" at bounding box center [331, 333] width 0 height 20
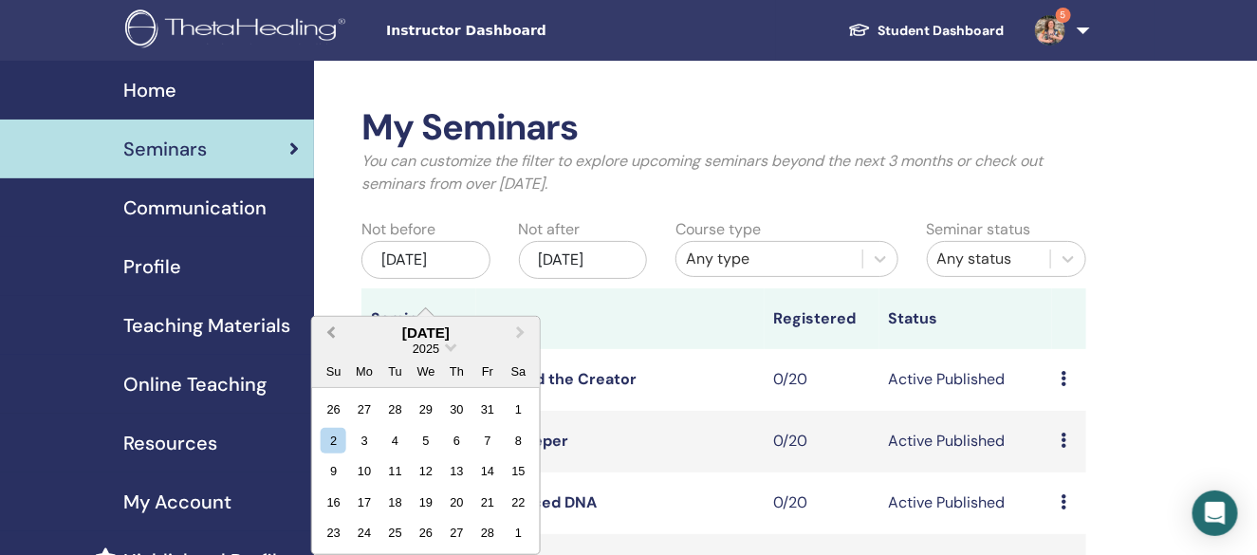
click at [331, 335] on span "Previous Month" at bounding box center [331, 333] width 0 height 20
click at [521, 332] on span "Next Month" at bounding box center [521, 333] width 0 height 20
click at [429, 345] on span "2025" at bounding box center [426, 348] width 27 height 14
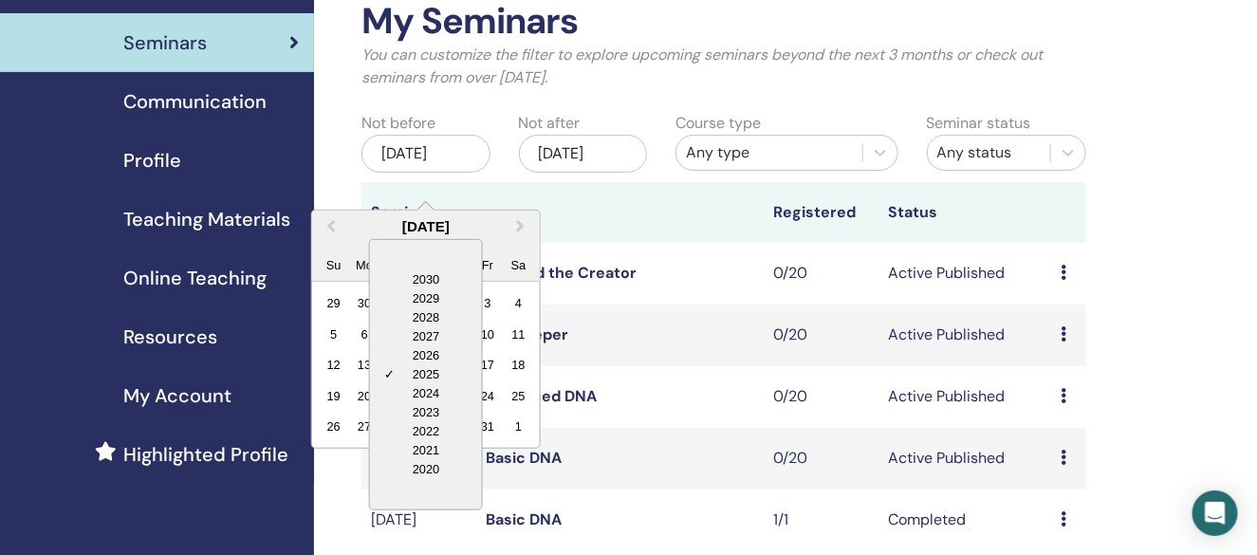
scroll to position [190, 0]
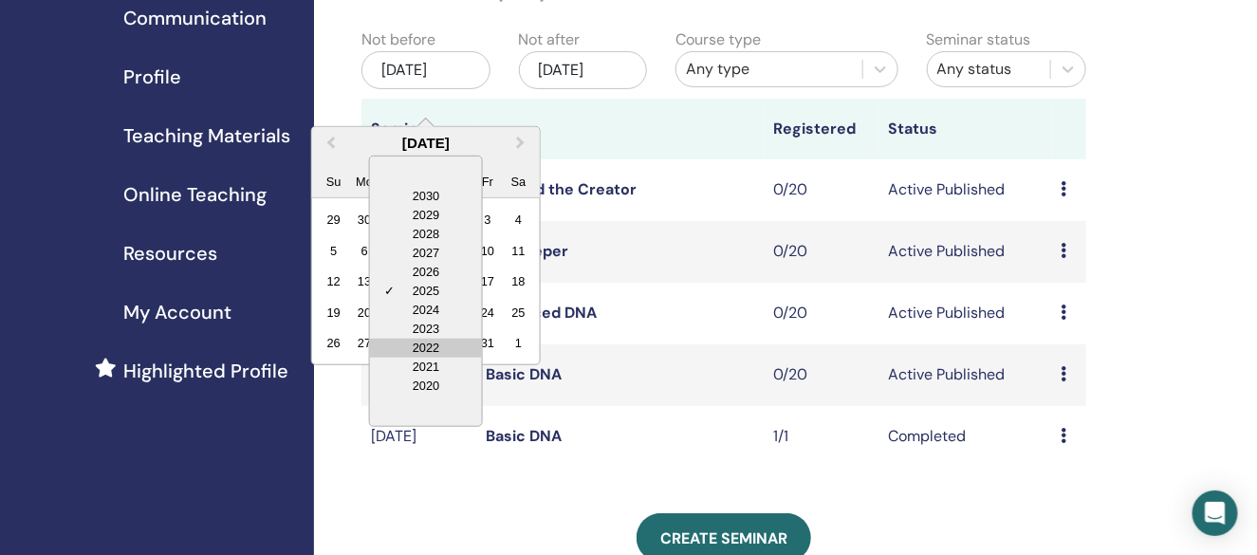
click at [445, 349] on div "2022" at bounding box center [426, 348] width 112 height 19
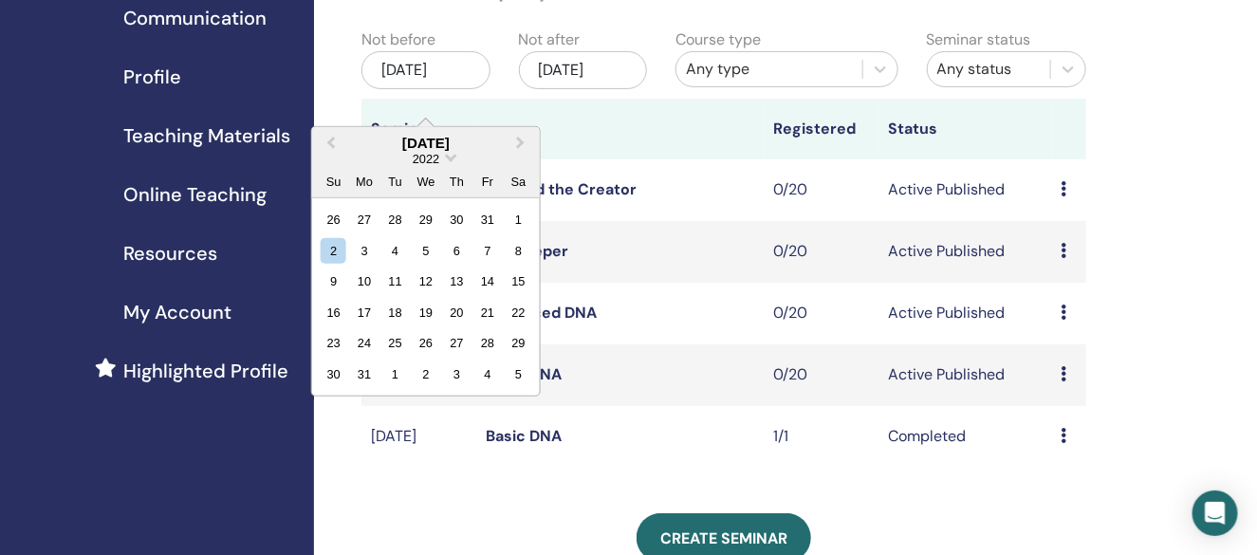
click at [582, 76] on div "Dec/02, 2025" at bounding box center [583, 70] width 128 height 38
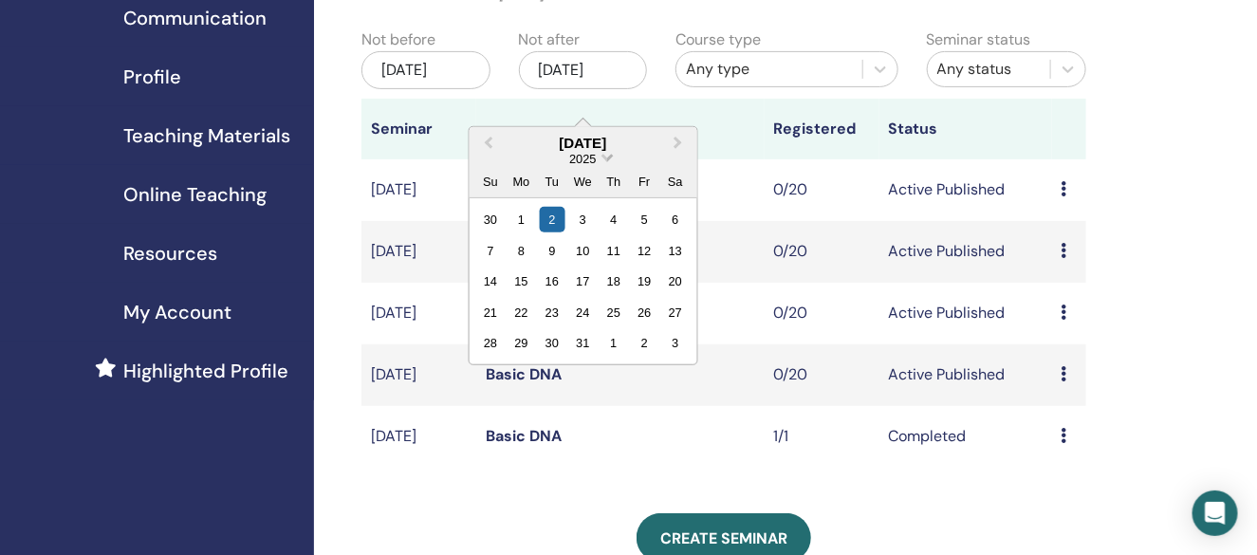
click at [589, 152] on span "2025" at bounding box center [582, 159] width 27 height 14
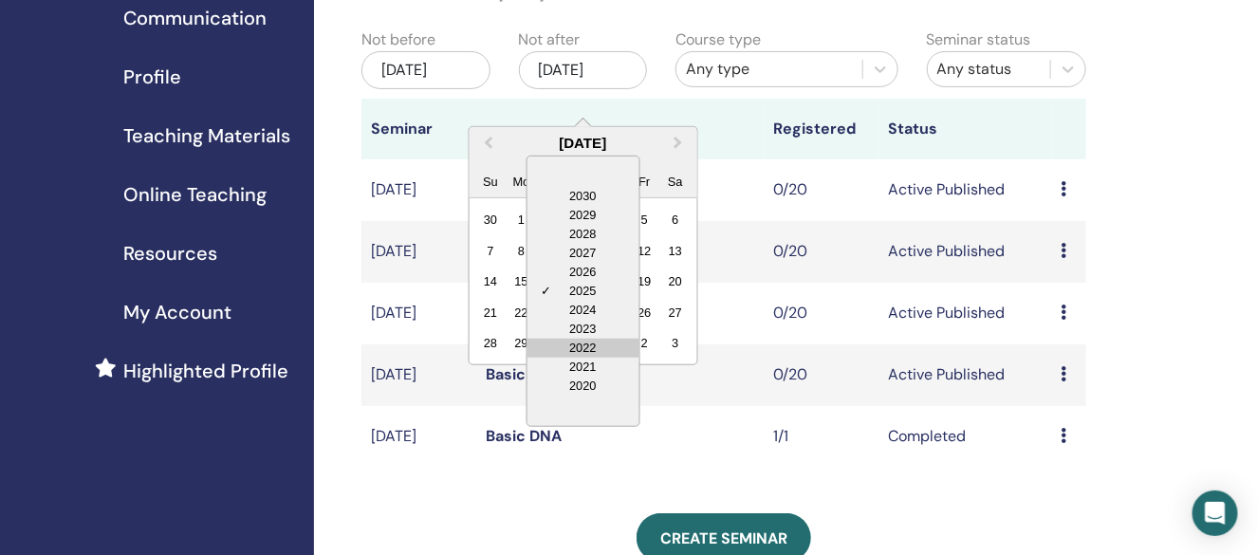
click at [600, 342] on div "2022" at bounding box center [582, 348] width 112 height 19
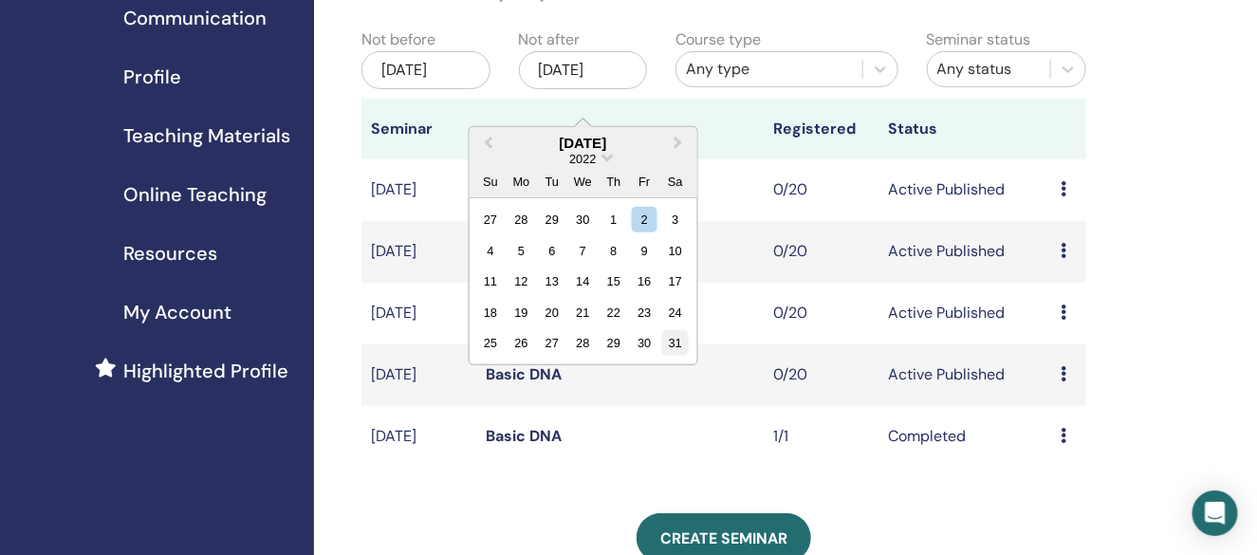
click at [678, 349] on div "31" at bounding box center [675, 343] width 26 height 26
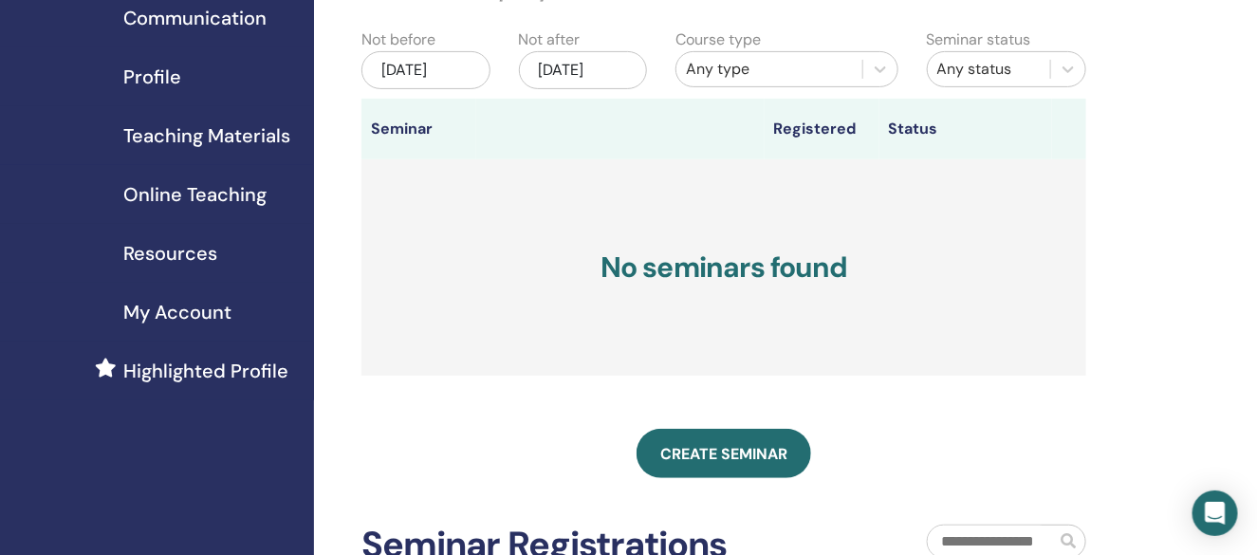
click at [784, 70] on div "Any type" at bounding box center [769, 69] width 167 height 23
click at [404, 89] on div "Jun/02, 2025" at bounding box center [425, 70] width 128 height 38
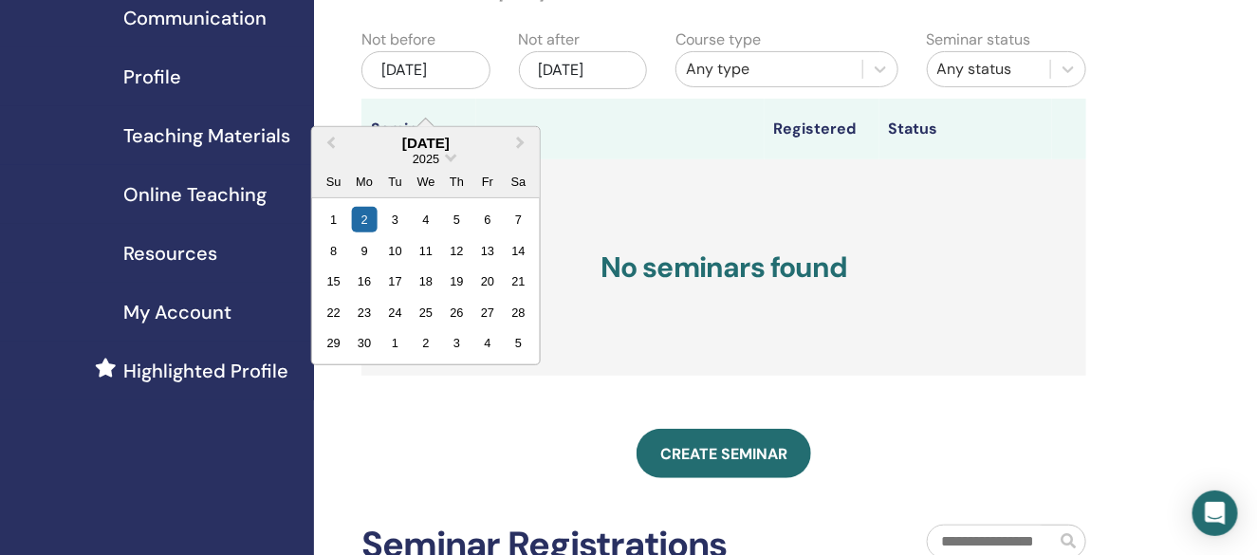
click at [432, 149] on div "June 2025" at bounding box center [426, 143] width 228 height 16
click at [340, 137] on button "Previous Month" at bounding box center [329, 144] width 30 height 30
click at [338, 138] on button "Previous Month" at bounding box center [329, 144] width 30 height 30
click at [339, 138] on button "Previous Month" at bounding box center [329, 144] width 30 height 30
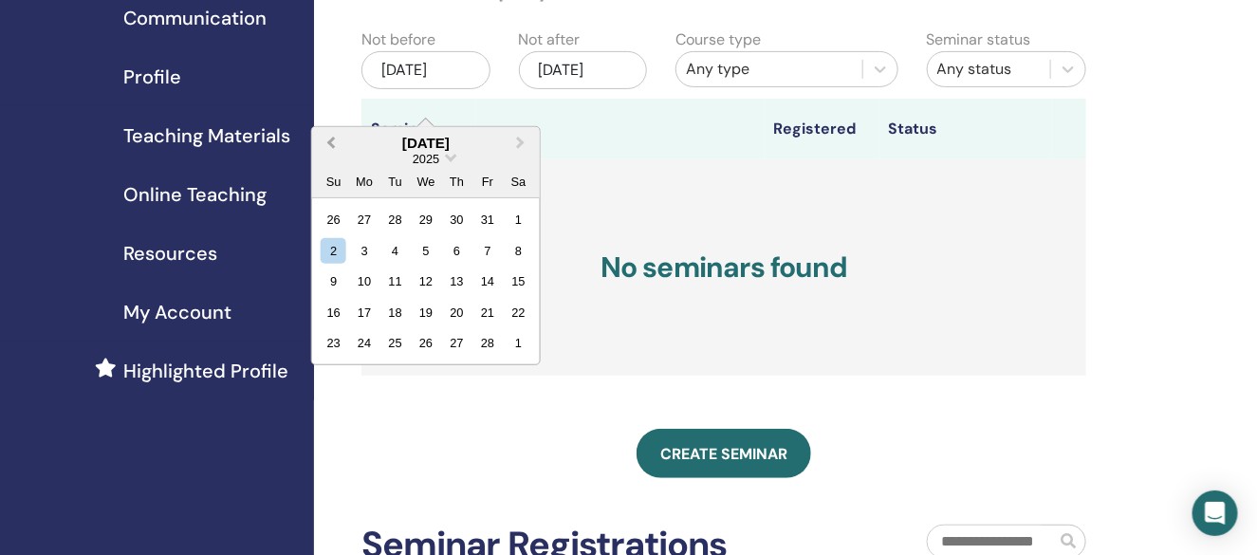
click at [339, 138] on button "Previous Month" at bounding box center [329, 144] width 30 height 30
click at [521, 138] on span "Next Month" at bounding box center [521, 143] width 0 height 20
click at [424, 221] on div "1" at bounding box center [426, 220] width 26 height 26
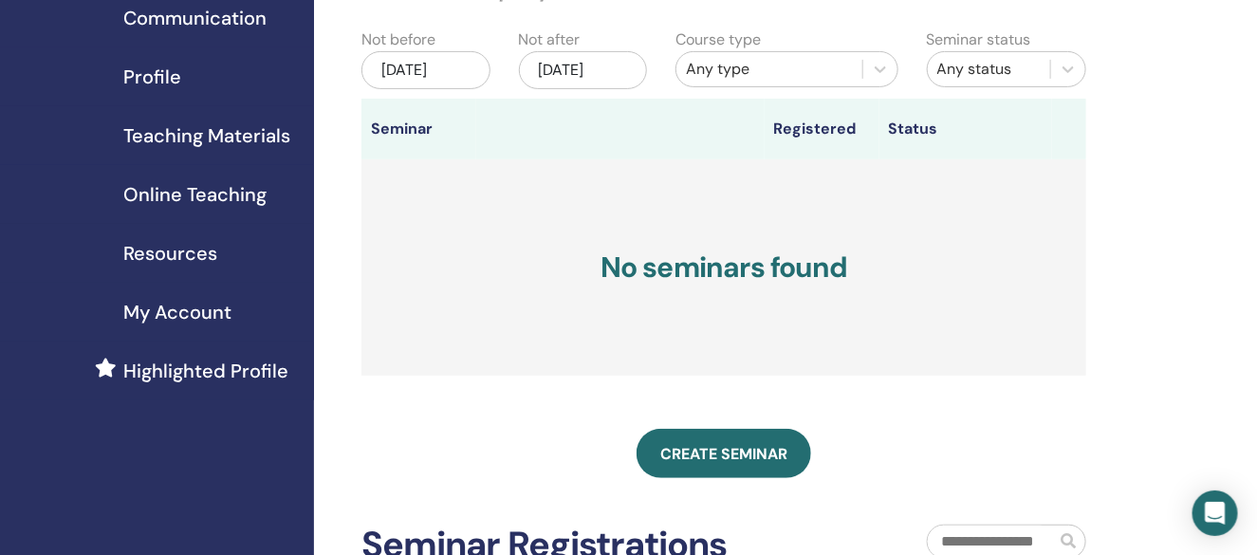
click at [411, 89] on div "Jan/01, 2025" at bounding box center [425, 70] width 128 height 38
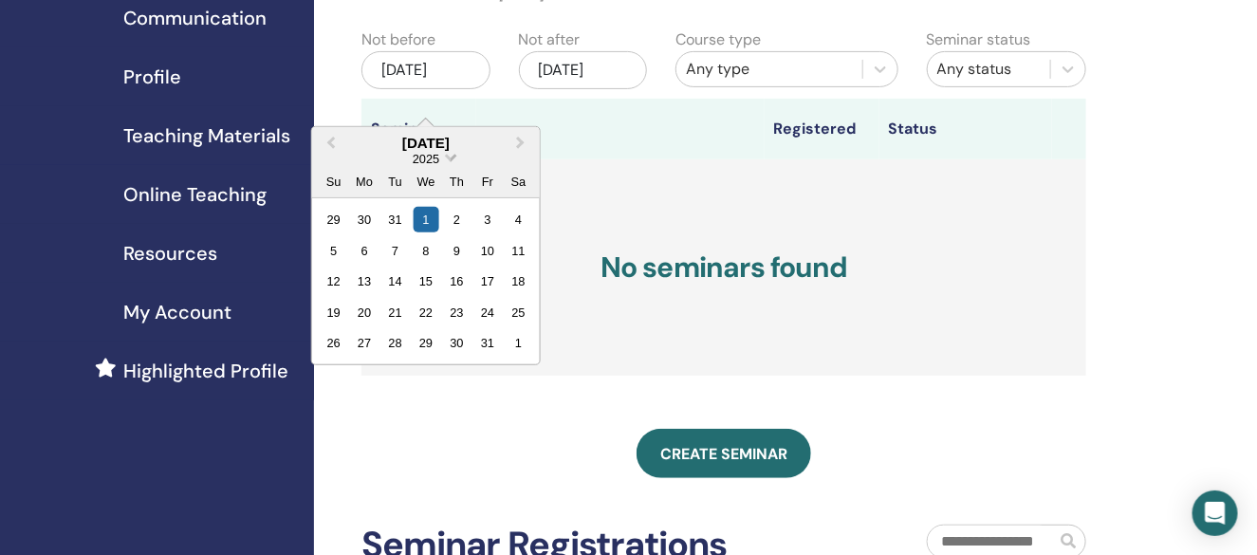
click at [431, 160] on span "2025" at bounding box center [426, 159] width 27 height 14
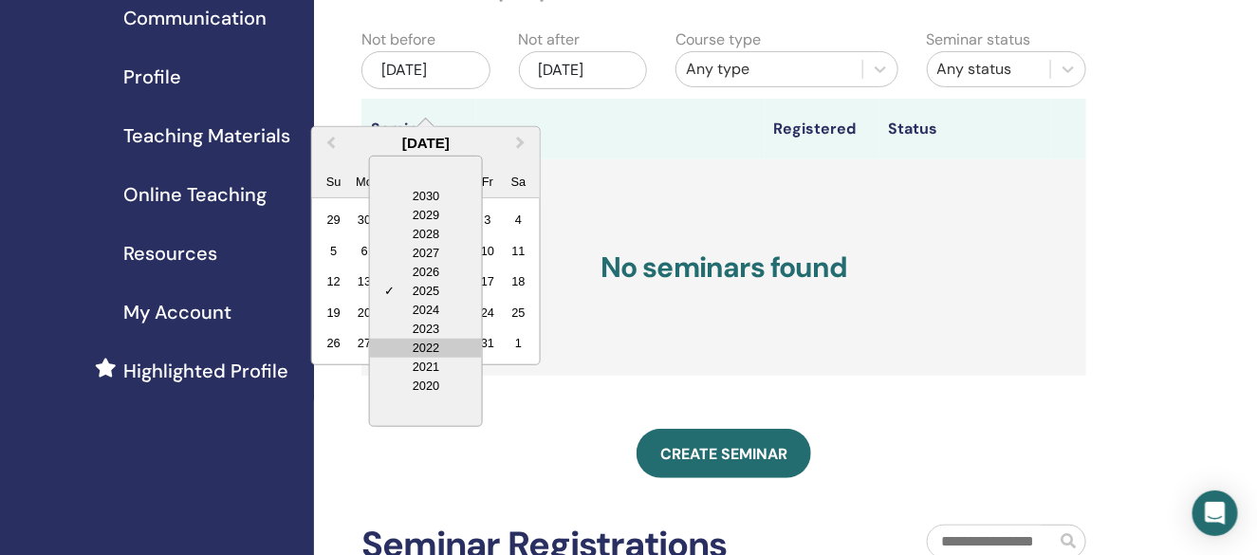
click at [427, 346] on div "2022" at bounding box center [426, 348] width 112 height 19
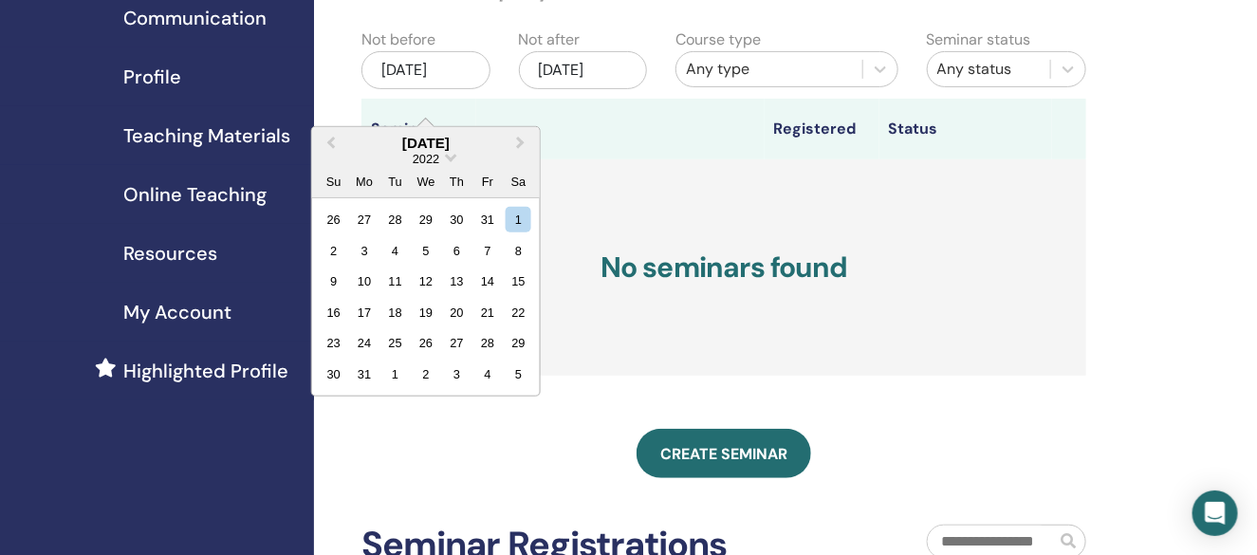
click at [586, 502] on div "My Seminars You can customize the filter to explore upcoming seminars beyond th…" at bounding box center [723, 276] width 725 height 718
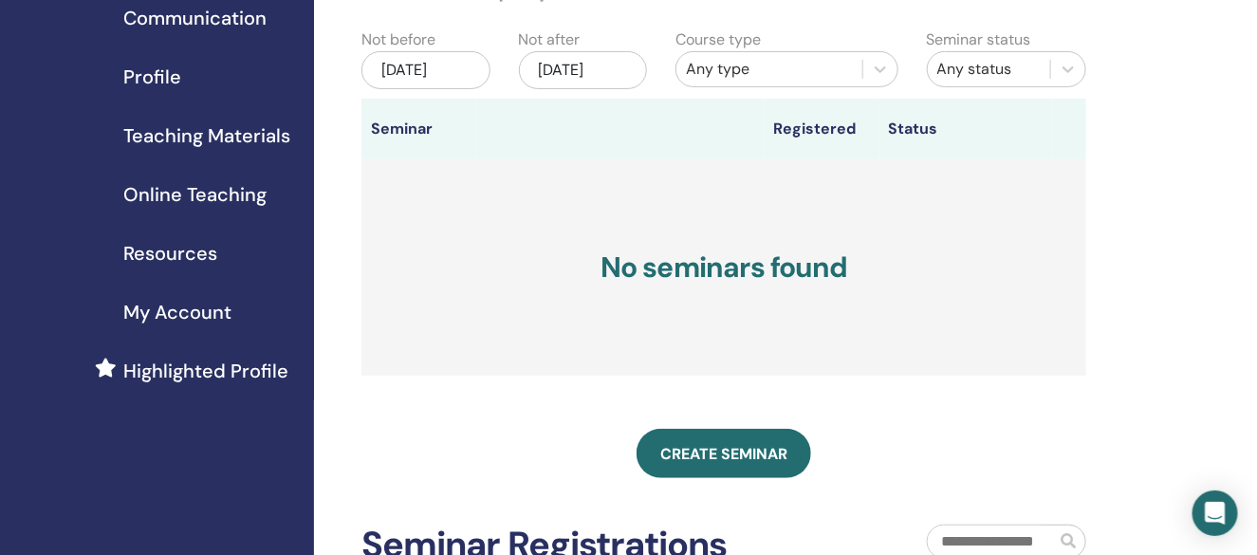
click at [760, 54] on div "Any type" at bounding box center [769, 69] width 186 height 30
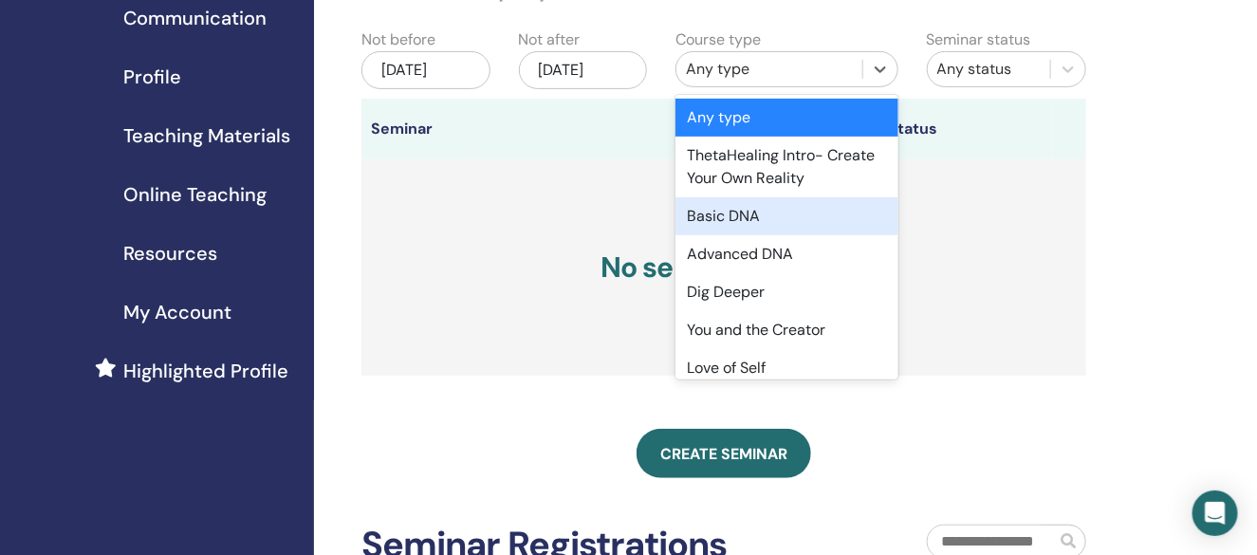
click at [761, 205] on div "Basic DNA" at bounding box center [786, 216] width 223 height 38
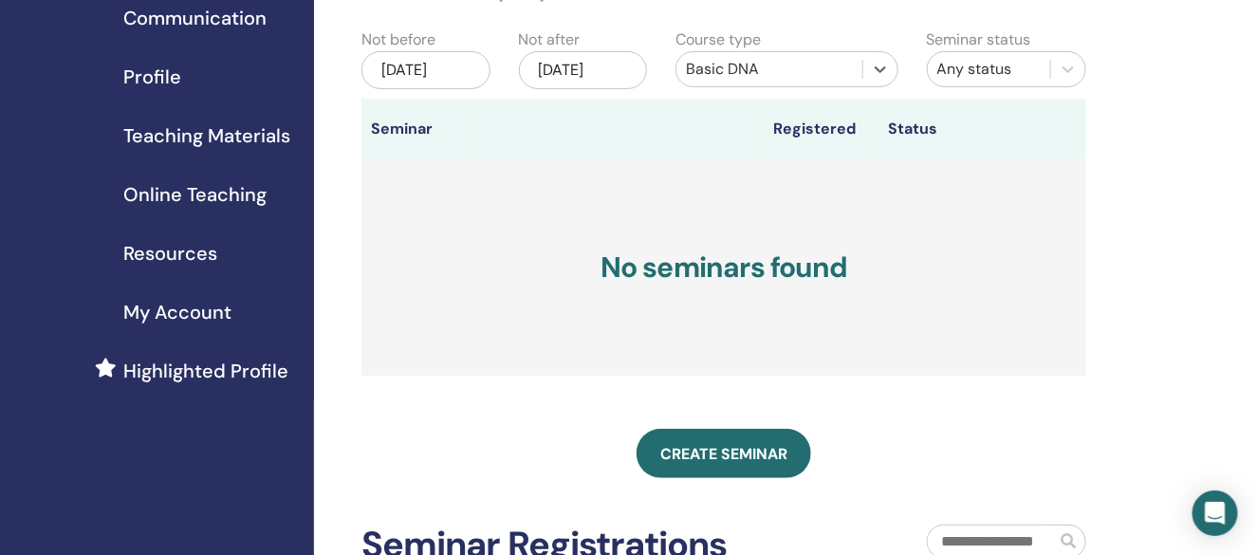
click at [437, 89] on div "Jan/01, 2025" at bounding box center [425, 70] width 128 height 38
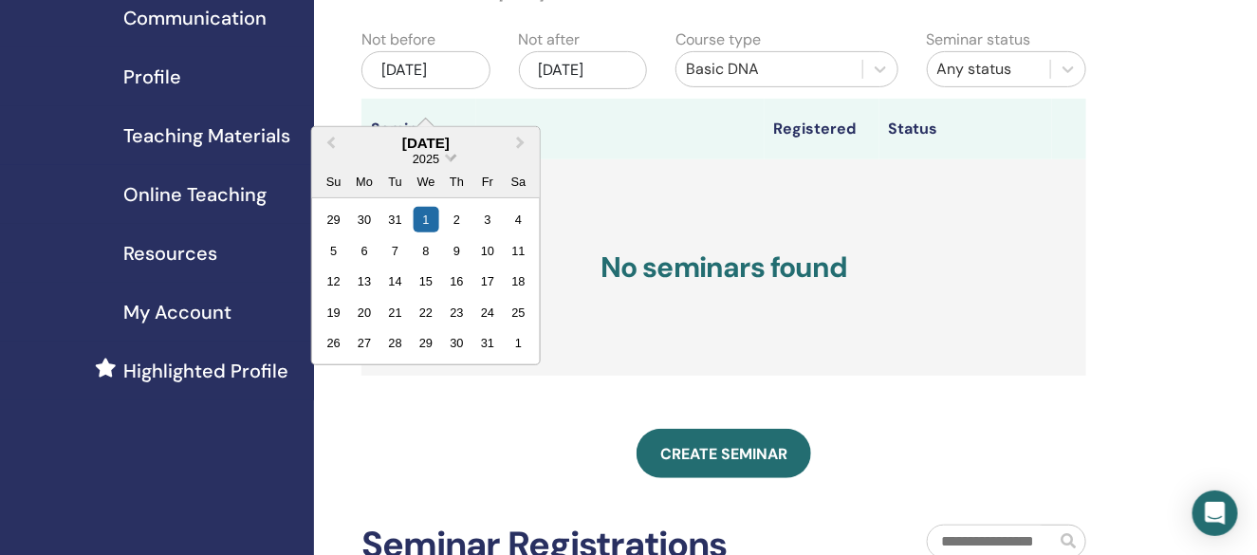
click at [434, 159] on span "2025" at bounding box center [426, 159] width 27 height 14
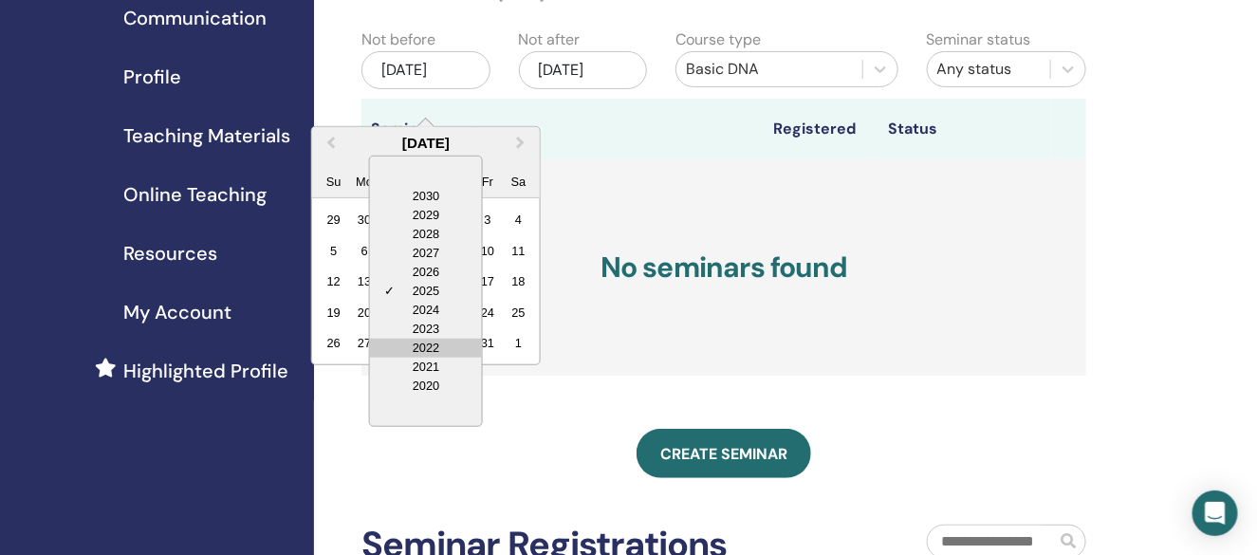
click at [436, 343] on div "2022" at bounding box center [426, 348] width 112 height 19
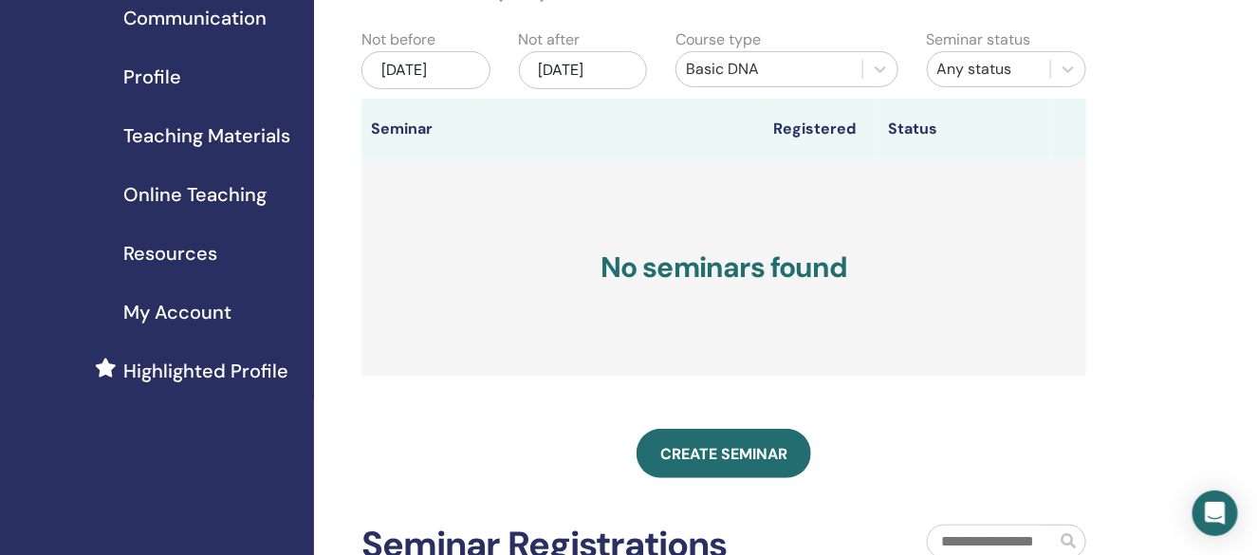
click at [489, 408] on div "My Seminars You can customize the filter to explore upcoming seminars beyond th…" at bounding box center [723, 276] width 725 height 718
click at [427, 69] on div "Jan/01, 2025" at bounding box center [425, 70] width 128 height 38
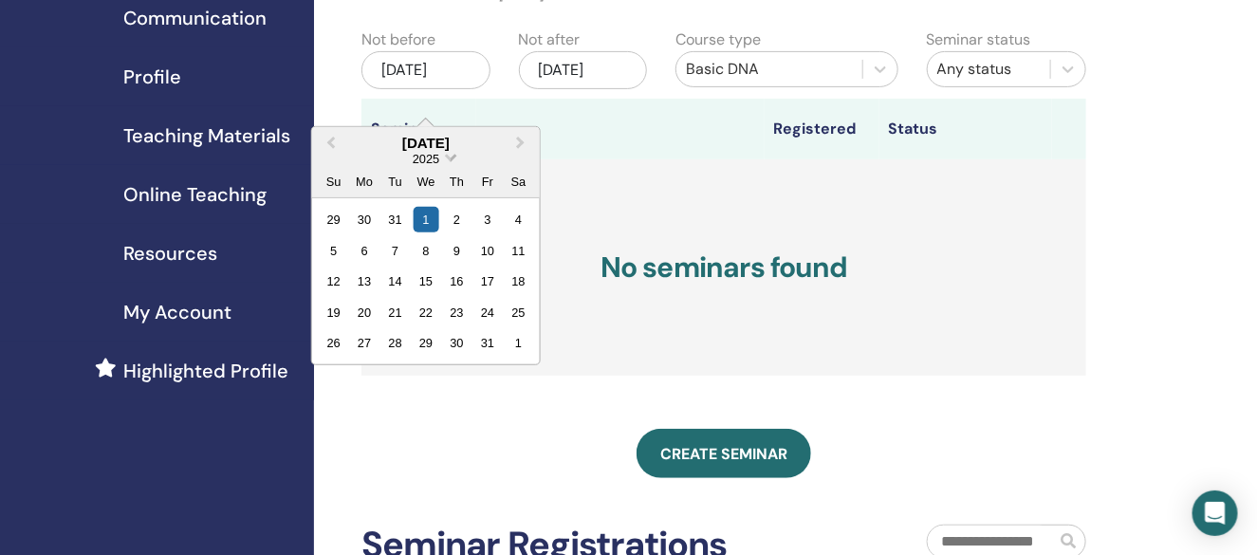
click at [427, 157] on span "2025" at bounding box center [426, 159] width 27 height 14
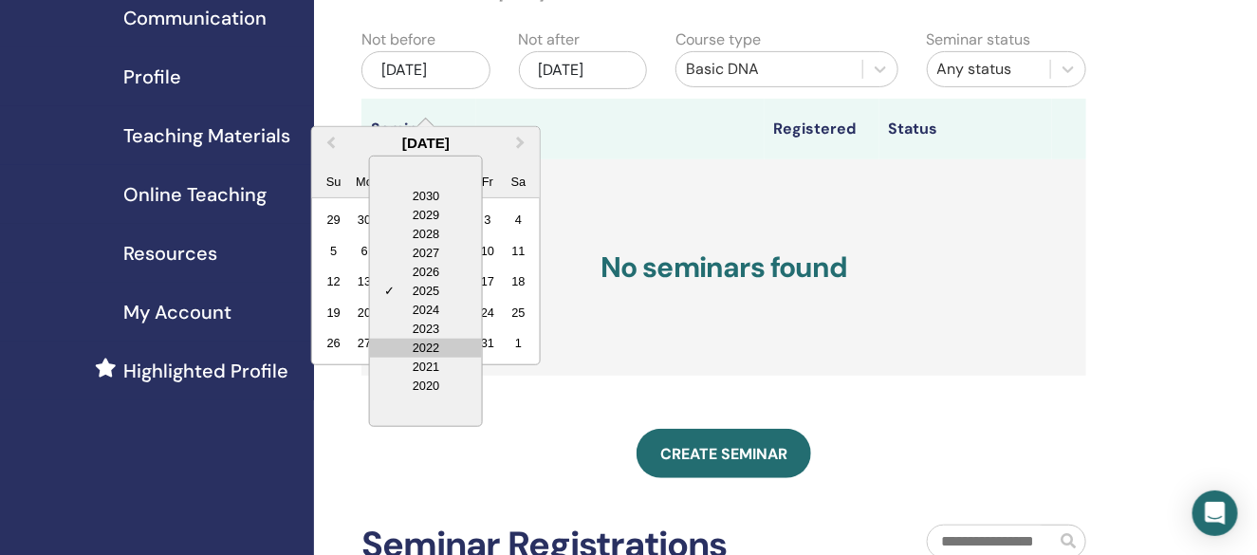
click at [438, 346] on div "2022" at bounding box center [426, 348] width 112 height 19
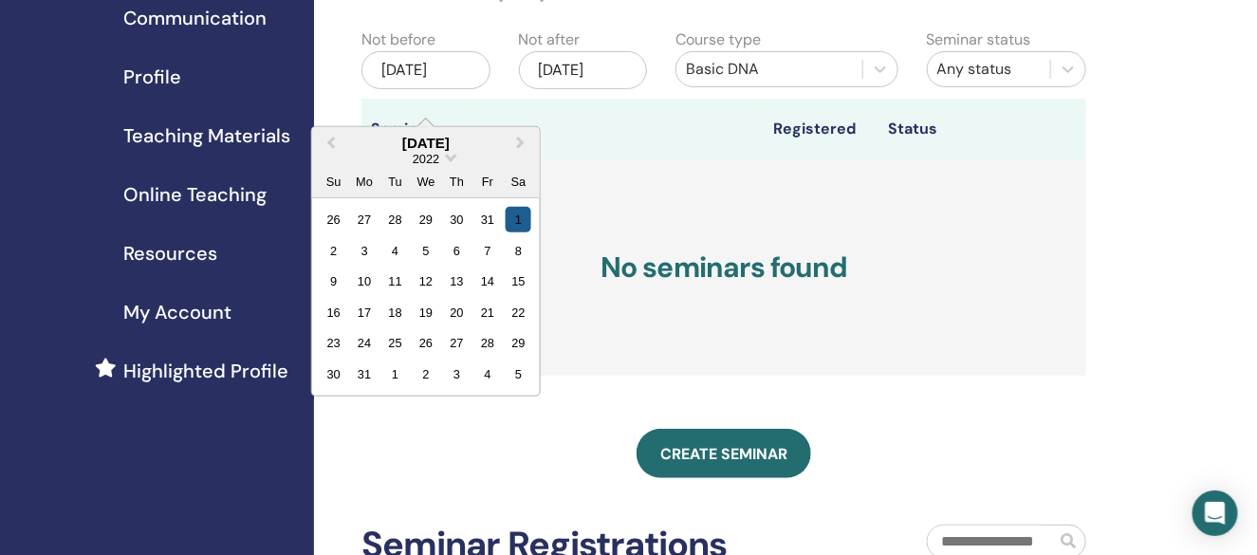
click at [512, 210] on div "1" at bounding box center [519, 220] width 26 height 26
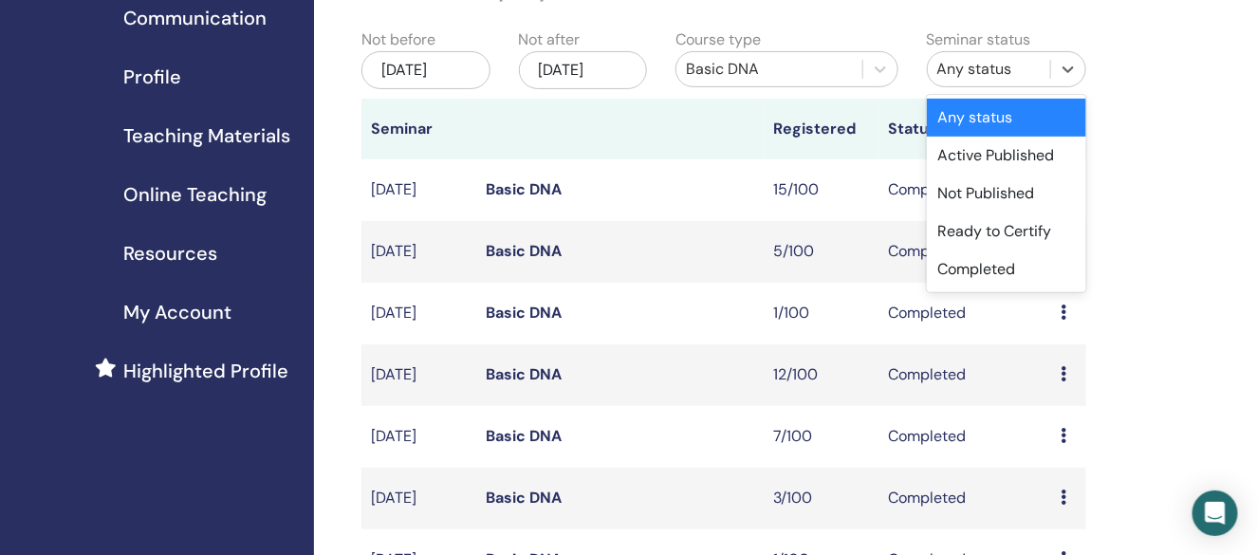
click at [996, 61] on div "Any status" at bounding box center [988, 69] width 103 height 23
click at [1001, 267] on div "Completed" at bounding box center [1006, 269] width 159 height 38
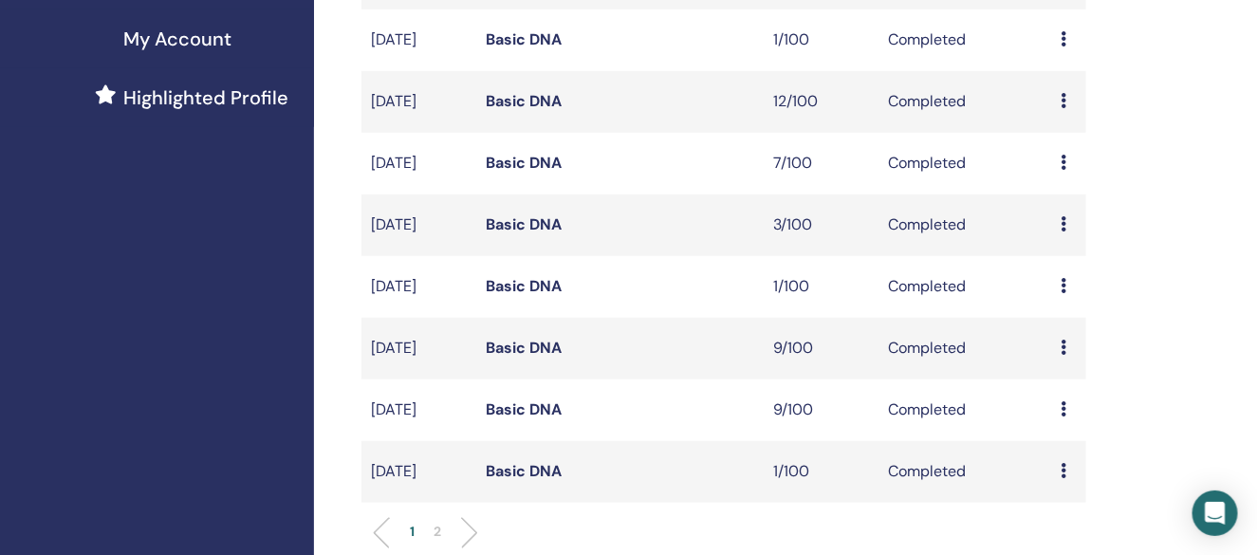
scroll to position [664, 0]
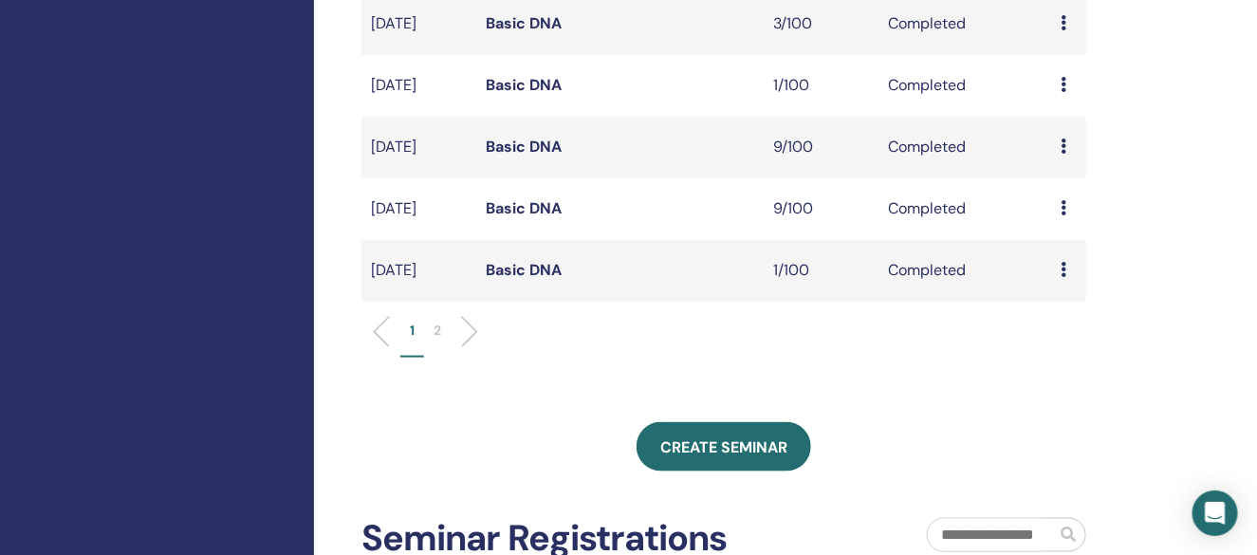
click at [431, 353] on li "2" at bounding box center [437, 339] width 27 height 37
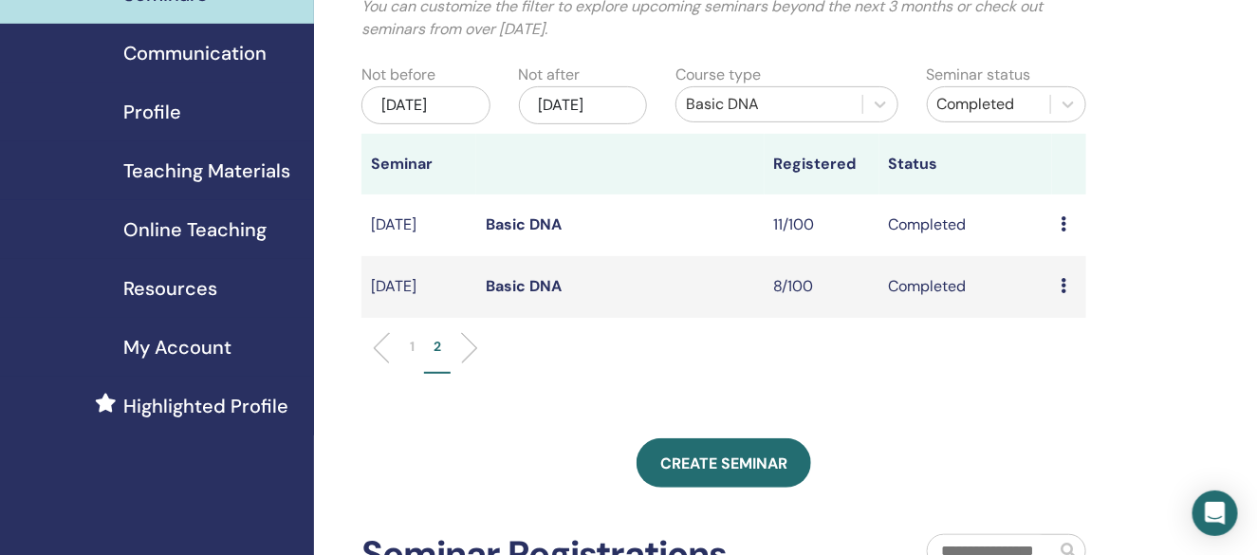
scroll to position [109, 0]
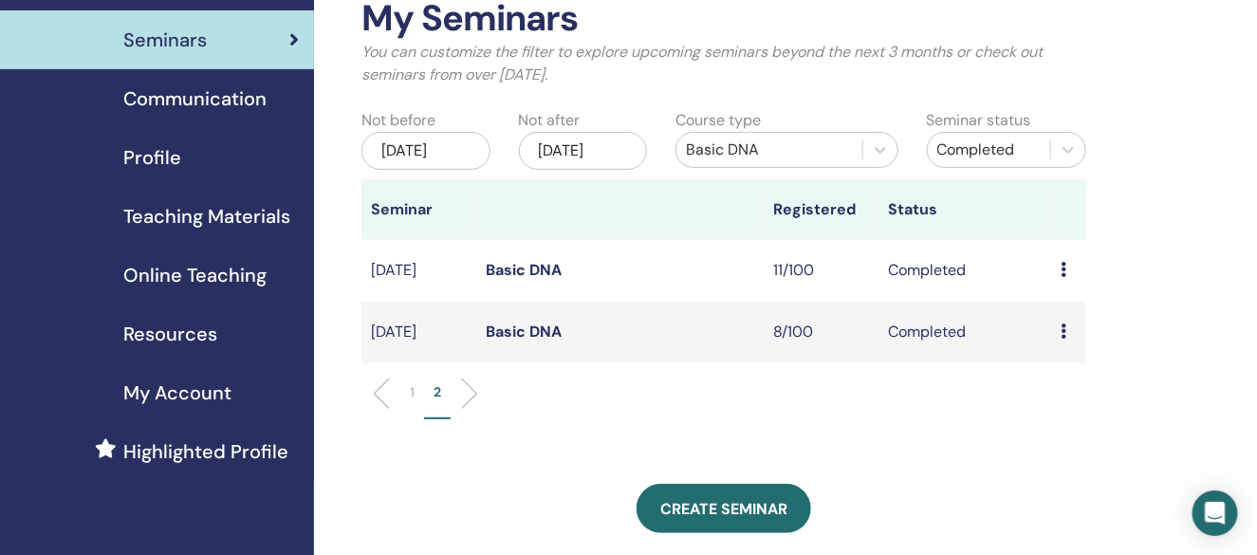
click at [416, 408] on li "1" at bounding box center [412, 400] width 24 height 37
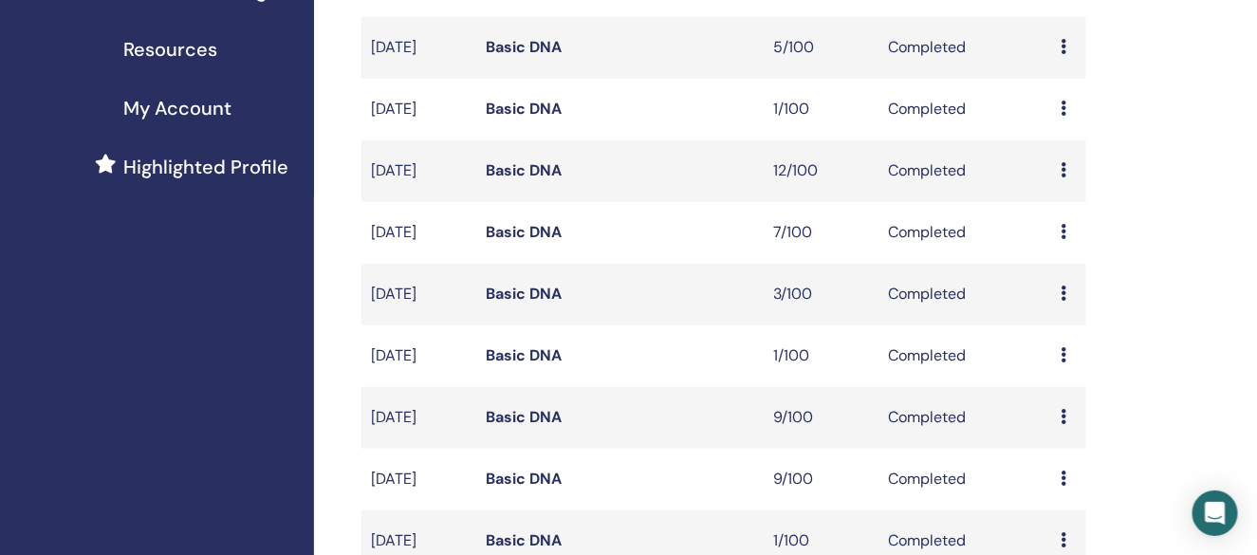
scroll to position [678, 0]
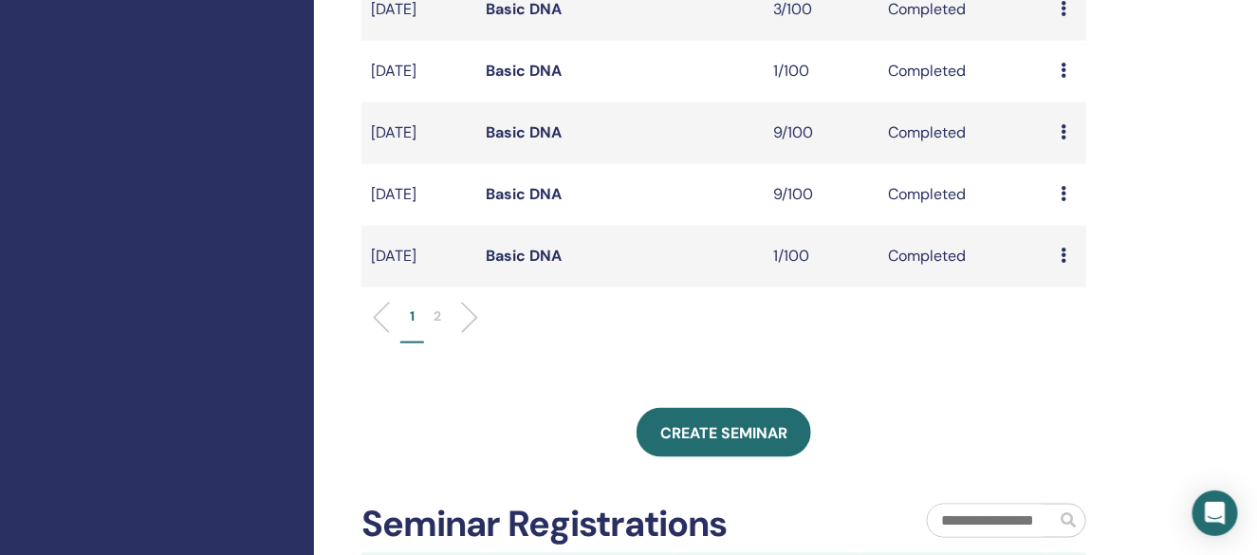
drag, startPoint x: 526, startPoint y: 218, endPoint x: 304, endPoint y: 175, distance: 226.2
click at [304, 175] on div "Home Seminars Communication Profile Teaching Materials Online Teaching" at bounding box center [157, 130] width 314 height 1497
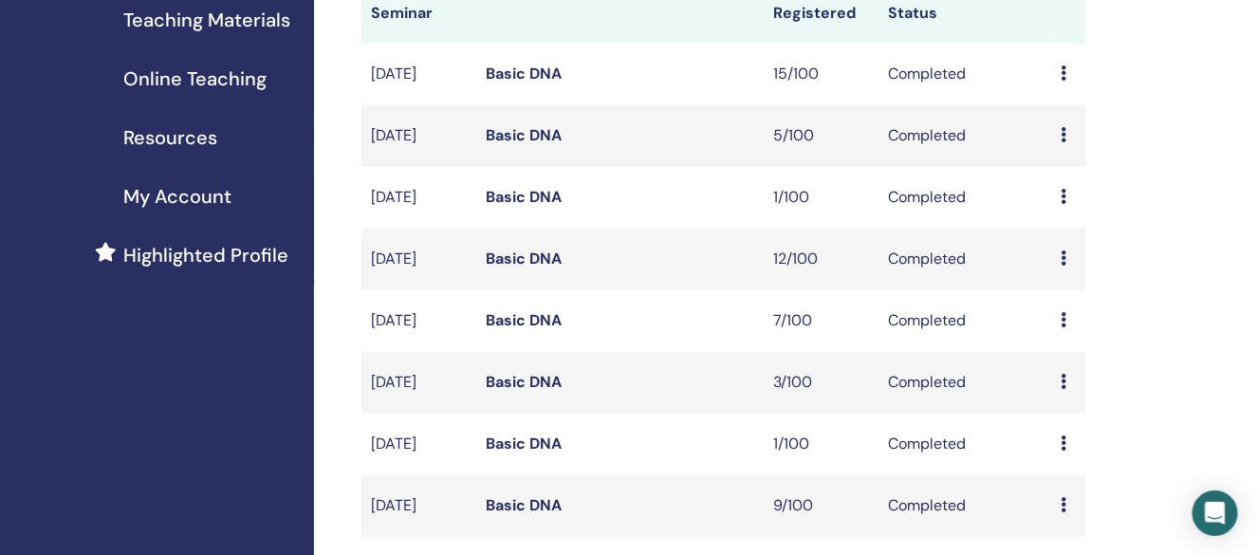
scroll to position [583, 0]
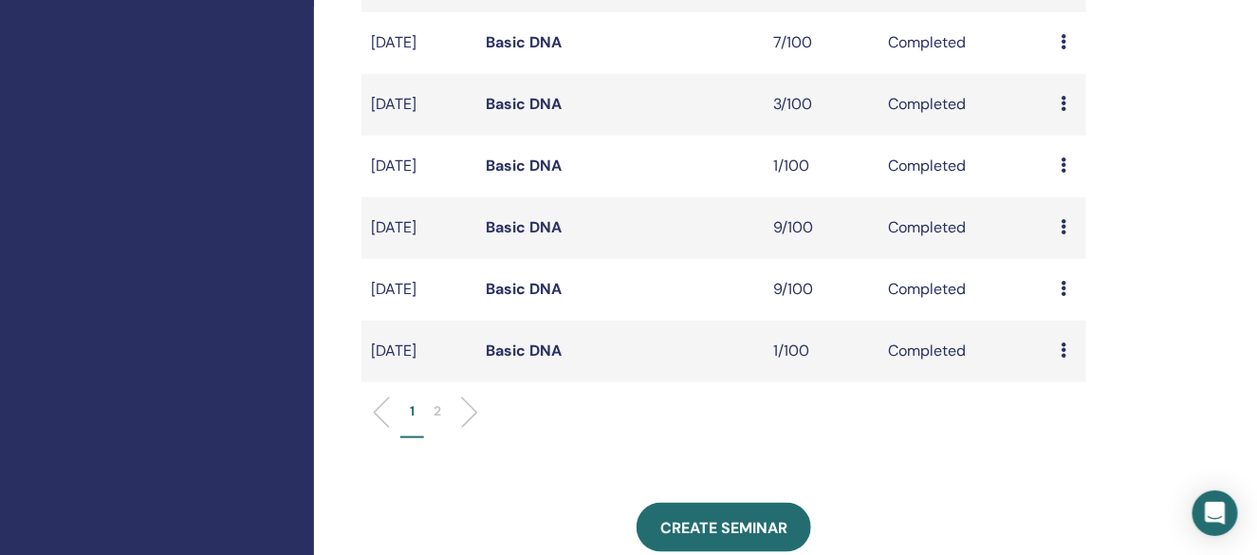
drag, startPoint x: 398, startPoint y: 248, endPoint x: 290, endPoint y: 234, distance: 109.0
click at [290, 234] on div "Home Seminars Communication Profile Teaching Materials Online Teaching" at bounding box center [157, 225] width 314 height 1497
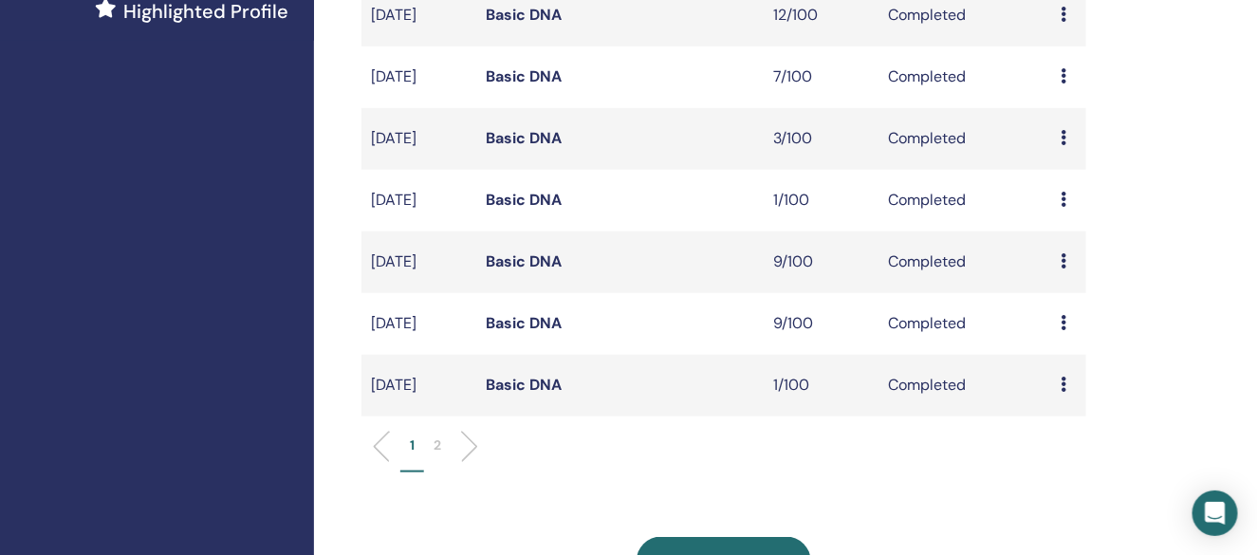
scroll to position [489, 0]
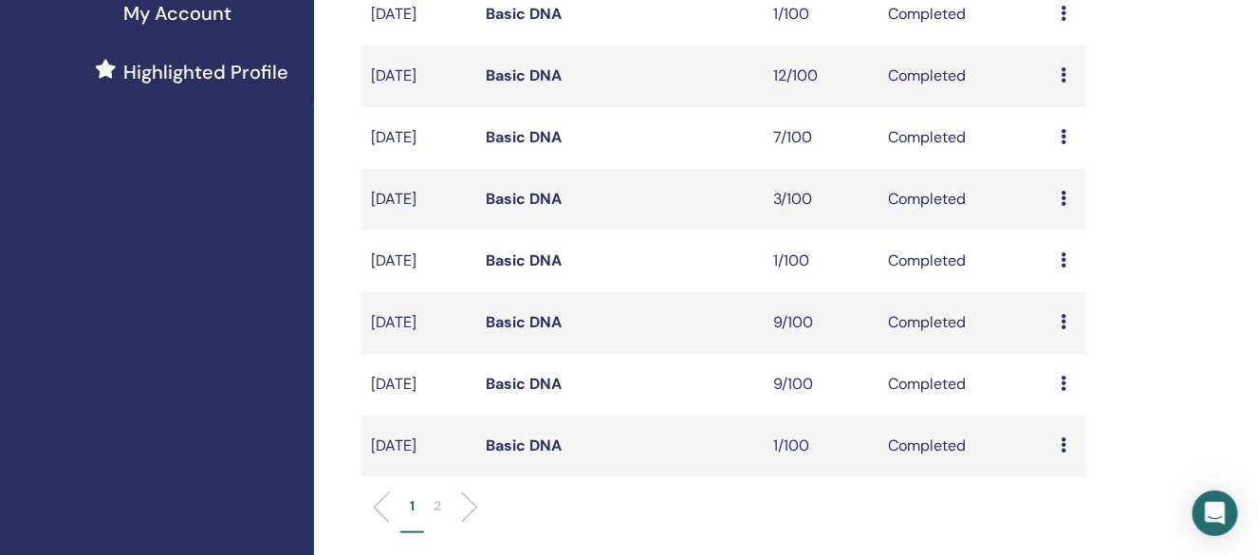
drag, startPoint x: 400, startPoint y: 213, endPoint x: 354, endPoint y: 216, distance: 46.6
click at [354, 216] on div "My Seminars You can customize the filter to explore upcoming seminars beyond th…" at bounding box center [785, 320] width 943 height 1497
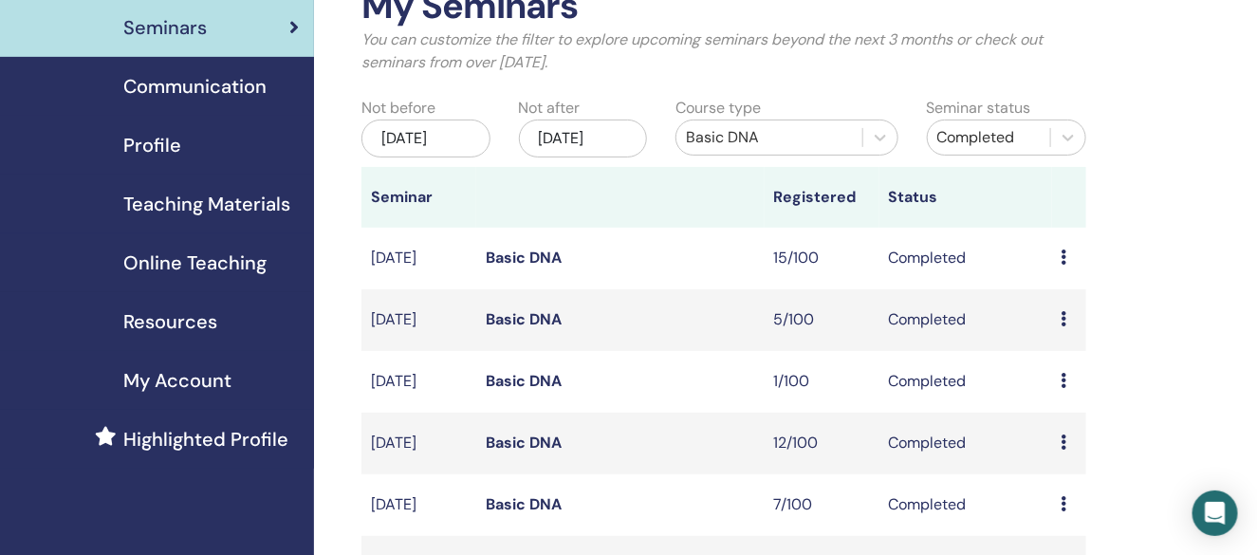
scroll to position [14, 0]
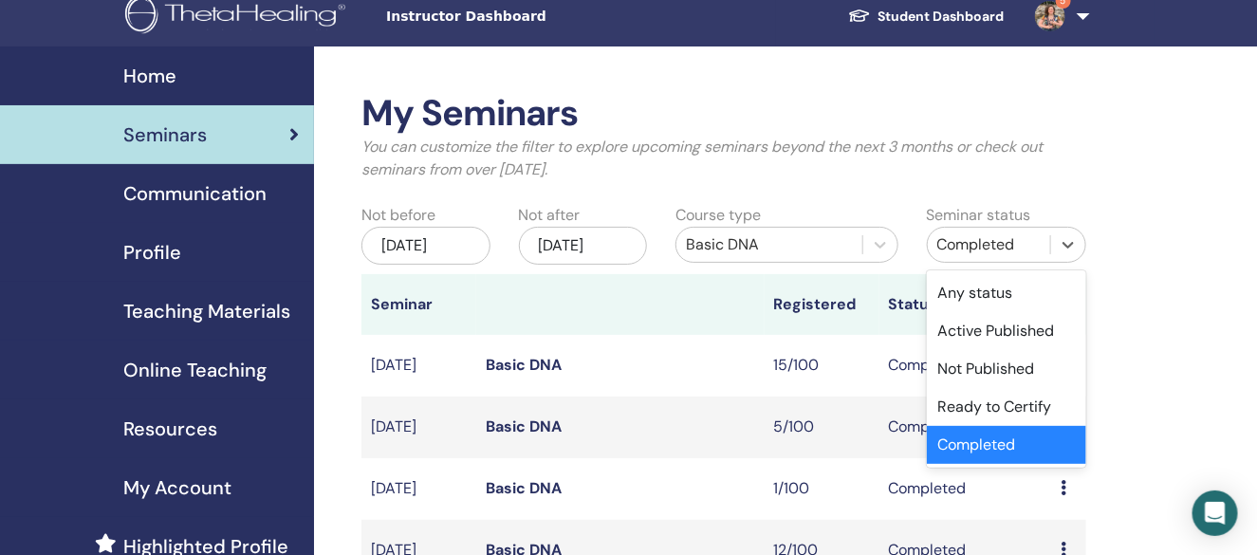
click at [997, 227] on div "Completed" at bounding box center [1006, 245] width 159 height 36
click at [978, 288] on div "Any status" at bounding box center [1006, 293] width 159 height 38
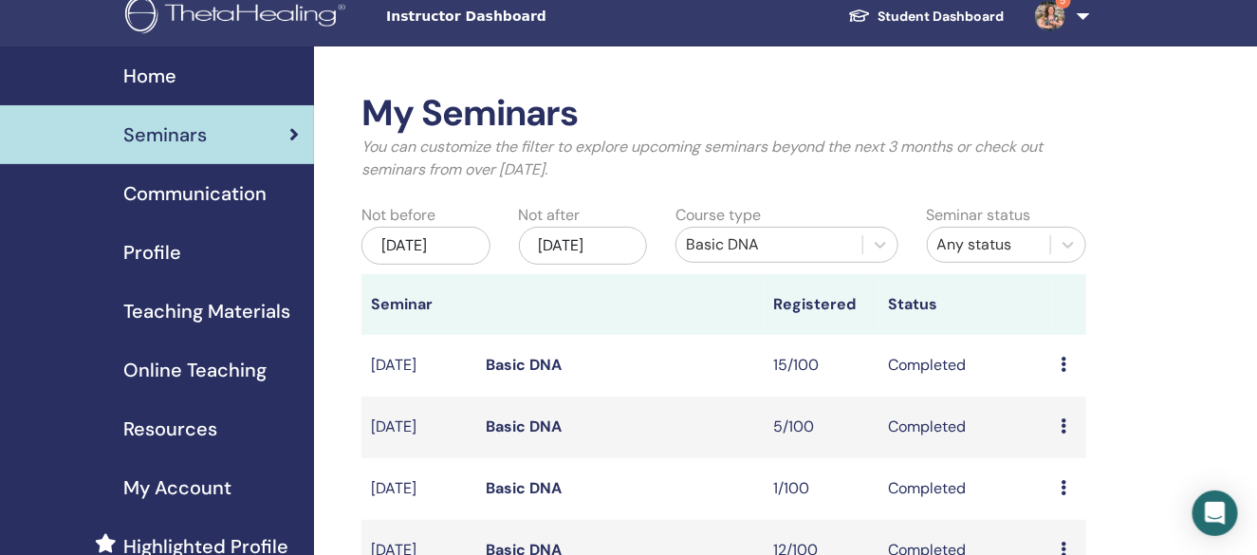
click at [457, 244] on div "Jan/01, 2022" at bounding box center [425, 246] width 128 height 38
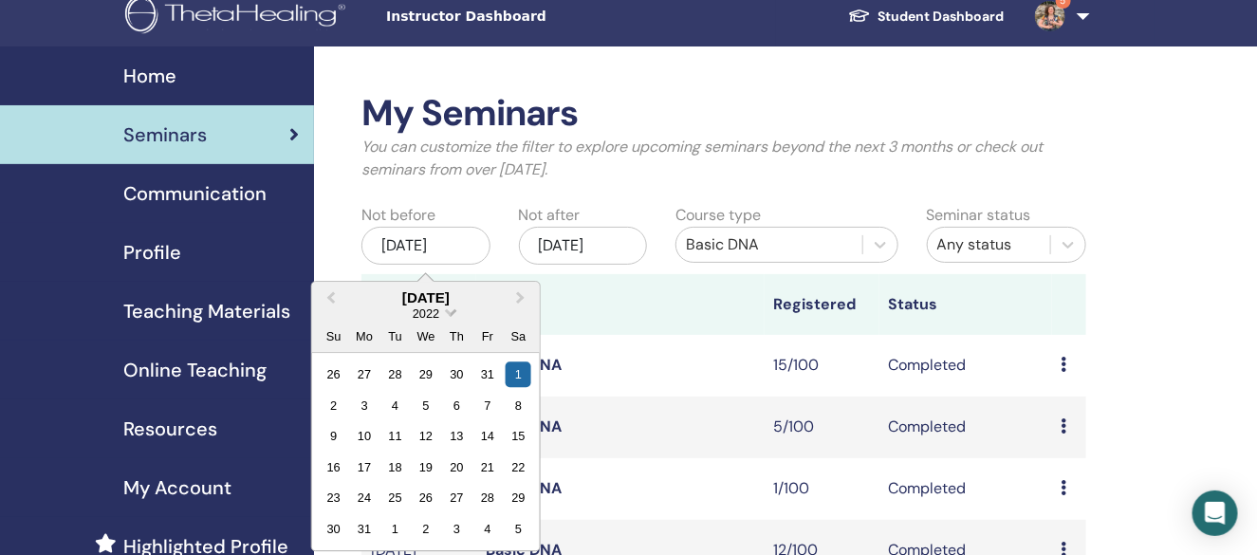
click at [432, 320] on div "2022" at bounding box center [426, 313] width 28 height 16
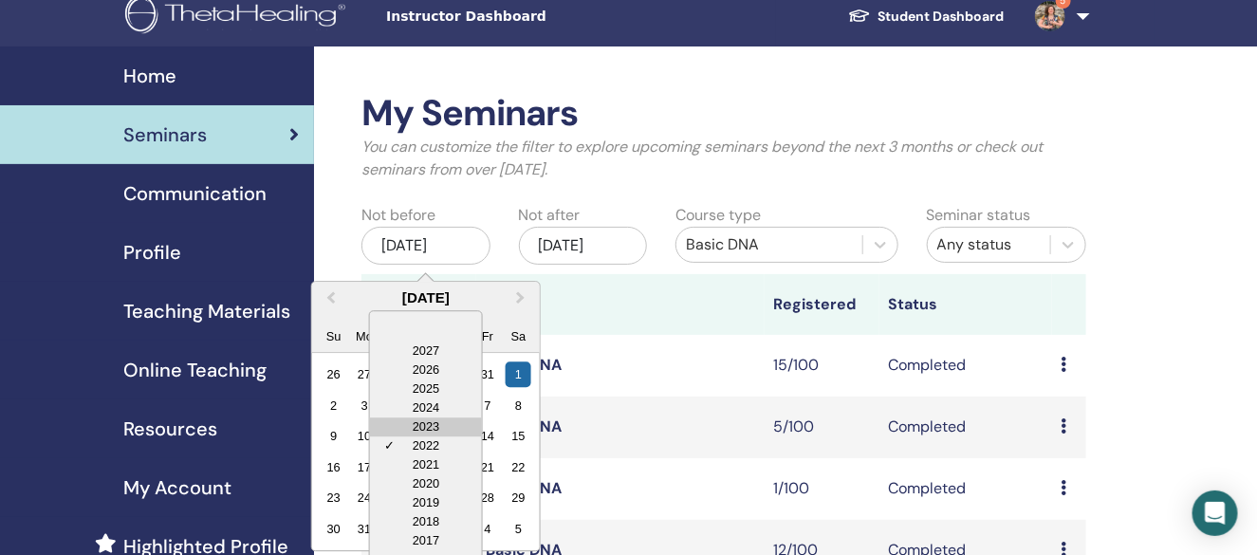
click at [431, 417] on div "2023" at bounding box center [426, 426] width 112 height 19
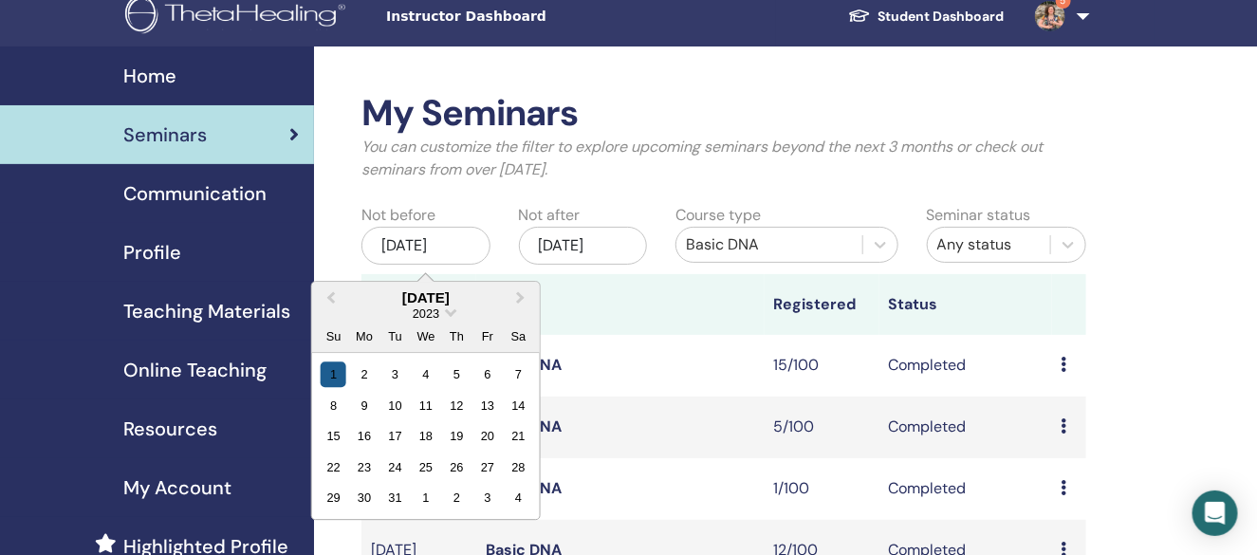
click at [334, 376] on div "1" at bounding box center [334, 374] width 26 height 26
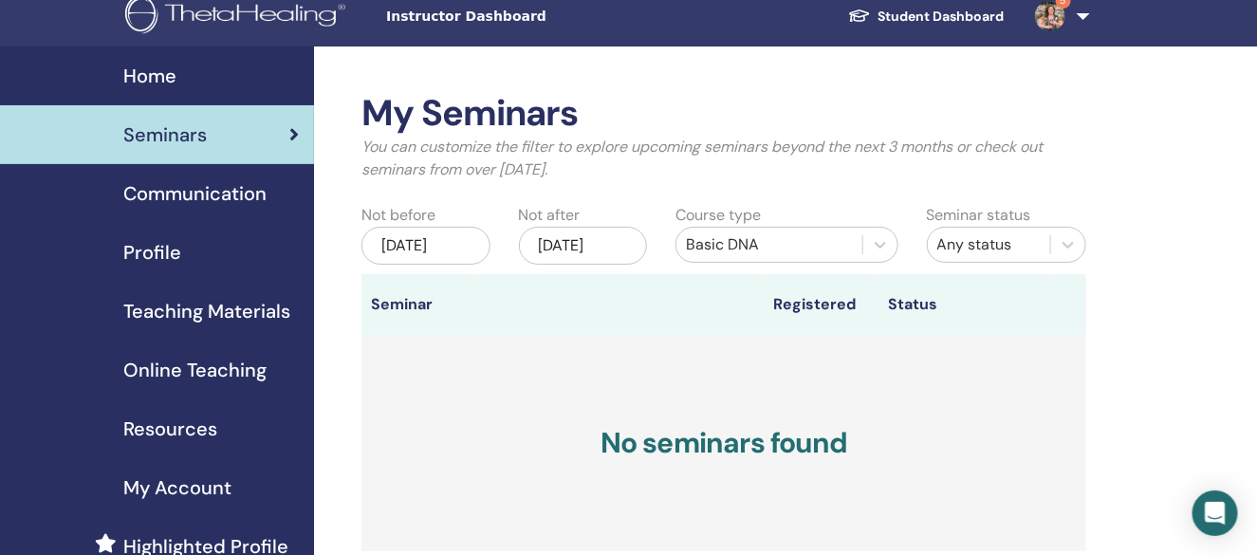
click at [569, 264] on div "Dec/31, 2022" at bounding box center [583, 246] width 128 height 38
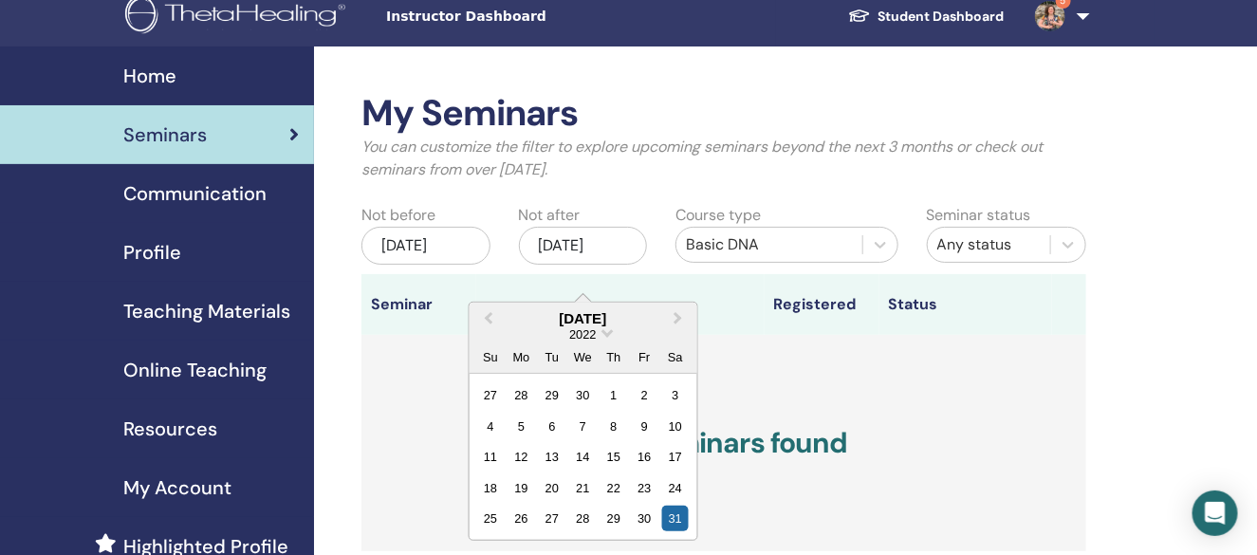
click at [597, 340] on div "2022" at bounding box center [582, 334] width 28 height 16
click at [599, 332] on div "2022" at bounding box center [583, 334] width 228 height 16
click at [580, 321] on div "December 2022" at bounding box center [583, 318] width 228 height 16
click at [581, 328] on span "2022" at bounding box center [582, 334] width 27 height 14
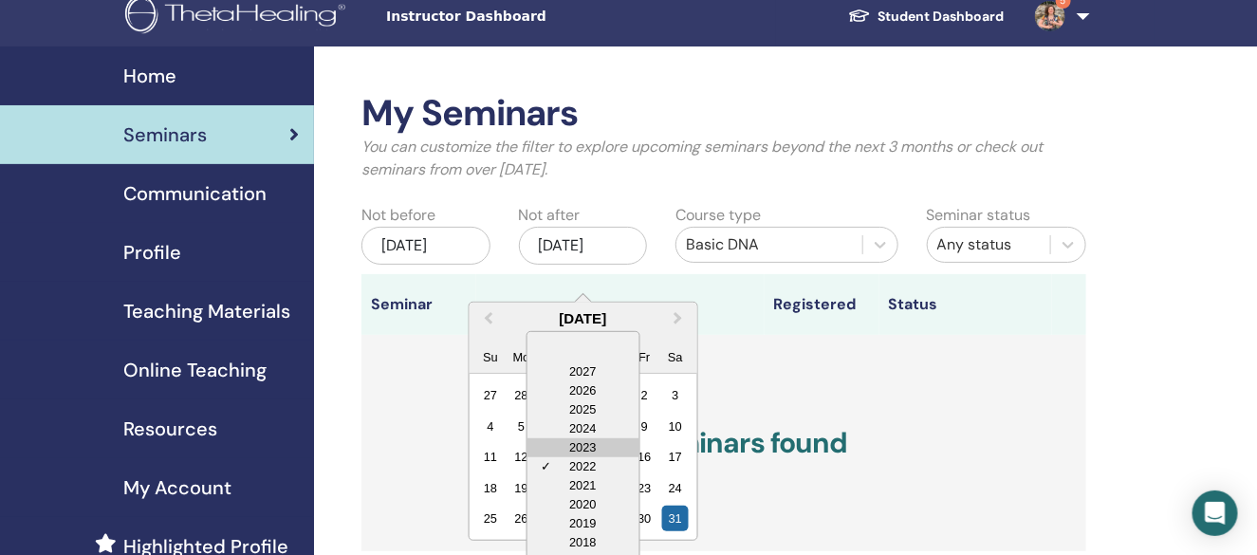
click at [588, 442] on div "2023" at bounding box center [582, 447] width 112 height 19
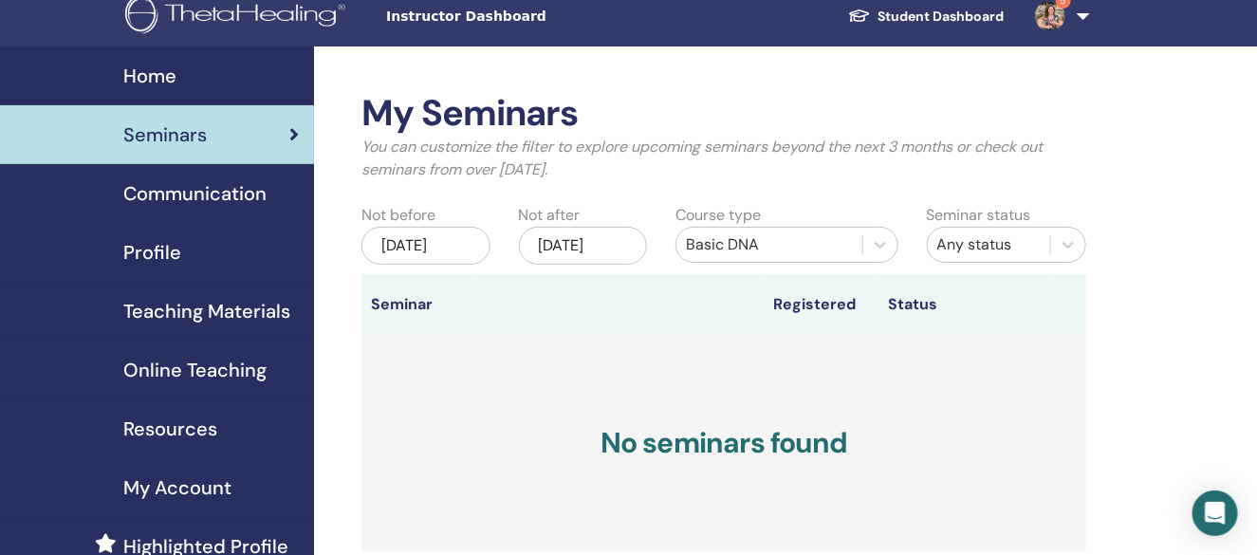
click at [805, 179] on p "You can customize the filter to explore upcoming seminars beyond the next 3 mon…" at bounding box center [723, 159] width 725 height 46
click at [597, 242] on div "Dec/31, 2022" at bounding box center [583, 246] width 128 height 38
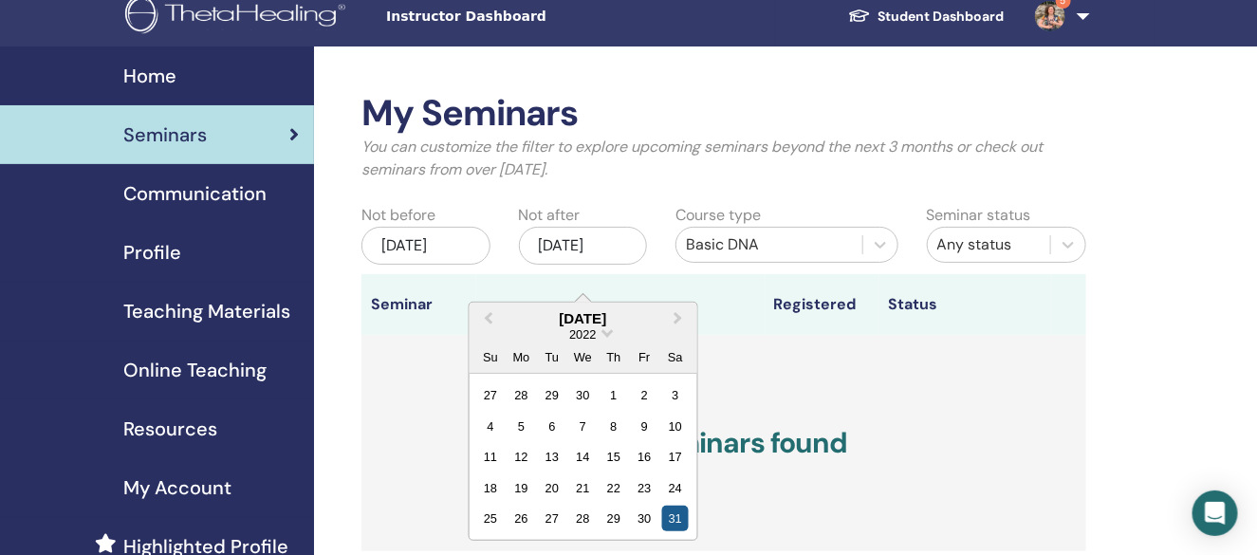
click at [678, 515] on div "31" at bounding box center [675, 519] width 26 height 26
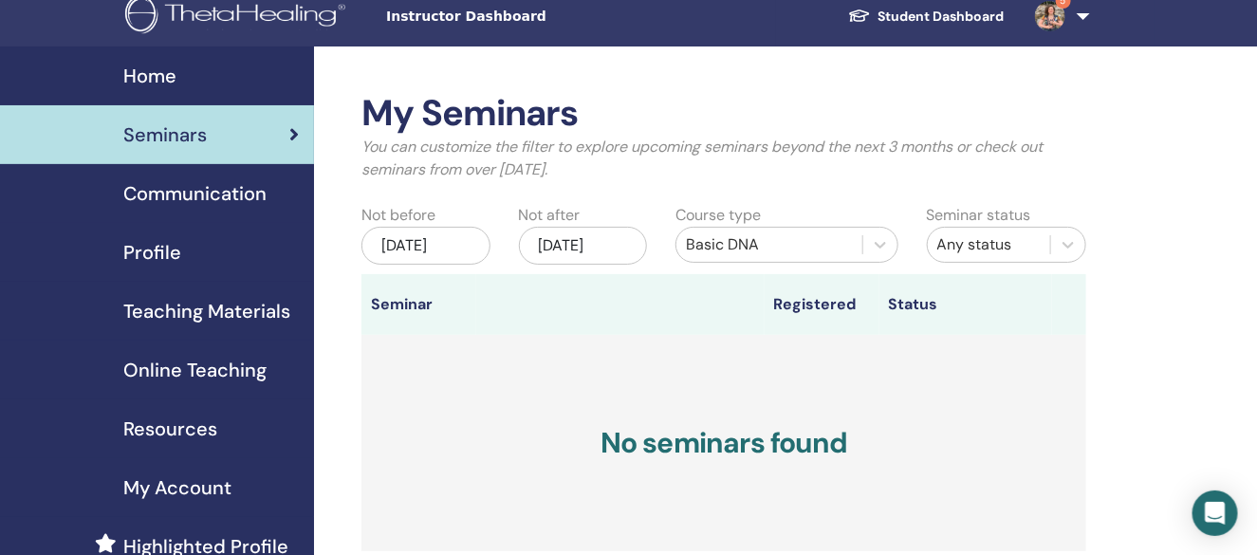
click at [590, 251] on div "Dec/31, 2022" at bounding box center [583, 246] width 128 height 38
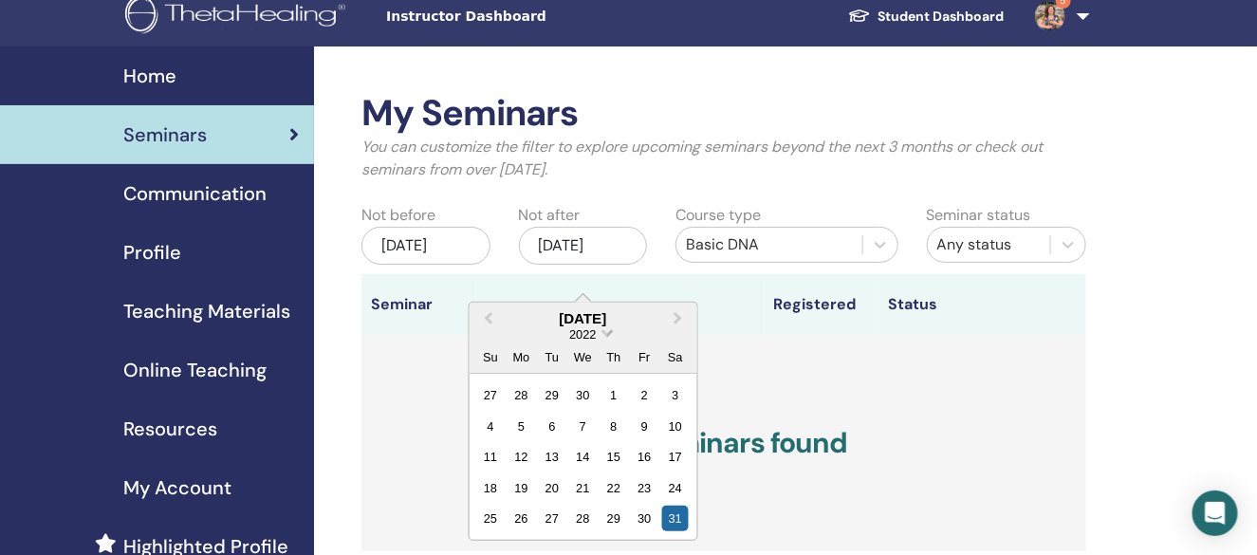
click at [584, 332] on span "2022" at bounding box center [582, 334] width 27 height 14
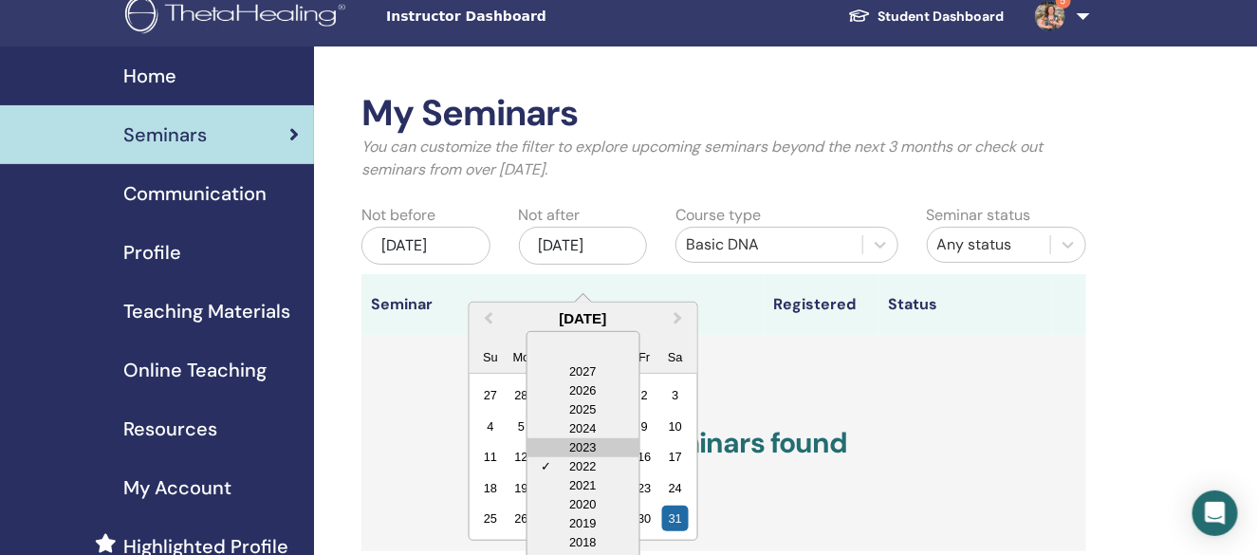
click at [592, 452] on div "2023" at bounding box center [582, 447] width 112 height 19
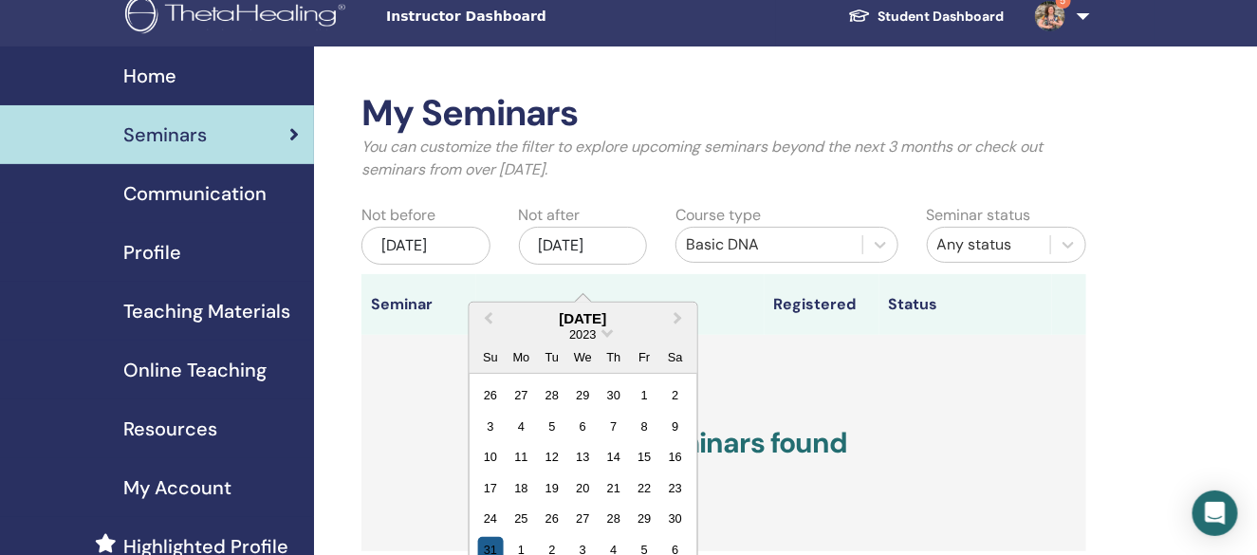
click at [486, 551] on div "31" at bounding box center [490, 549] width 26 height 26
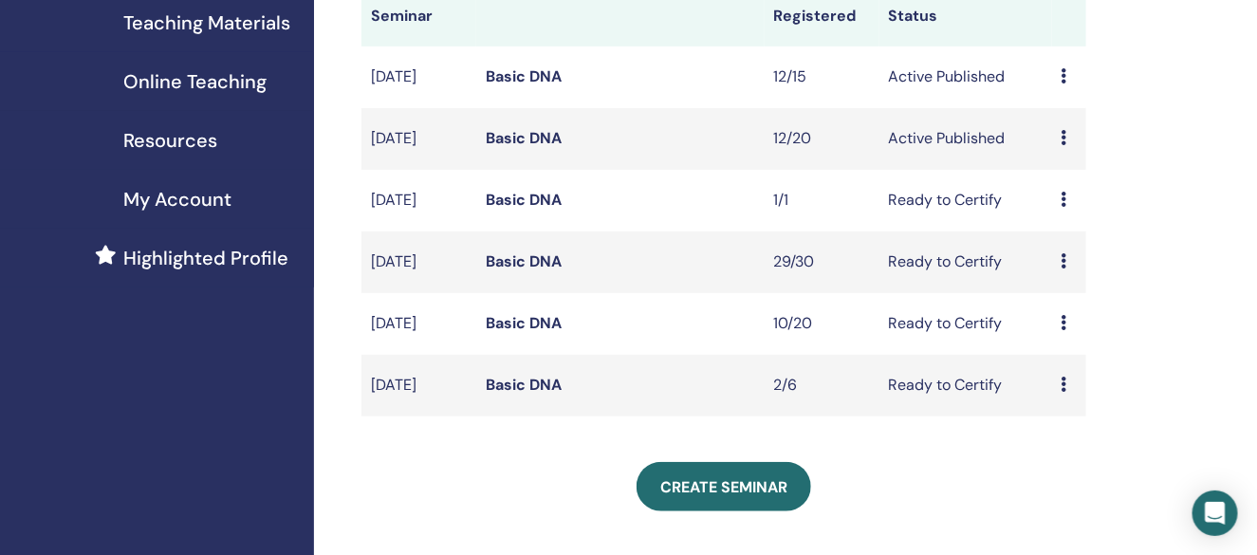
scroll to position [204, 0]
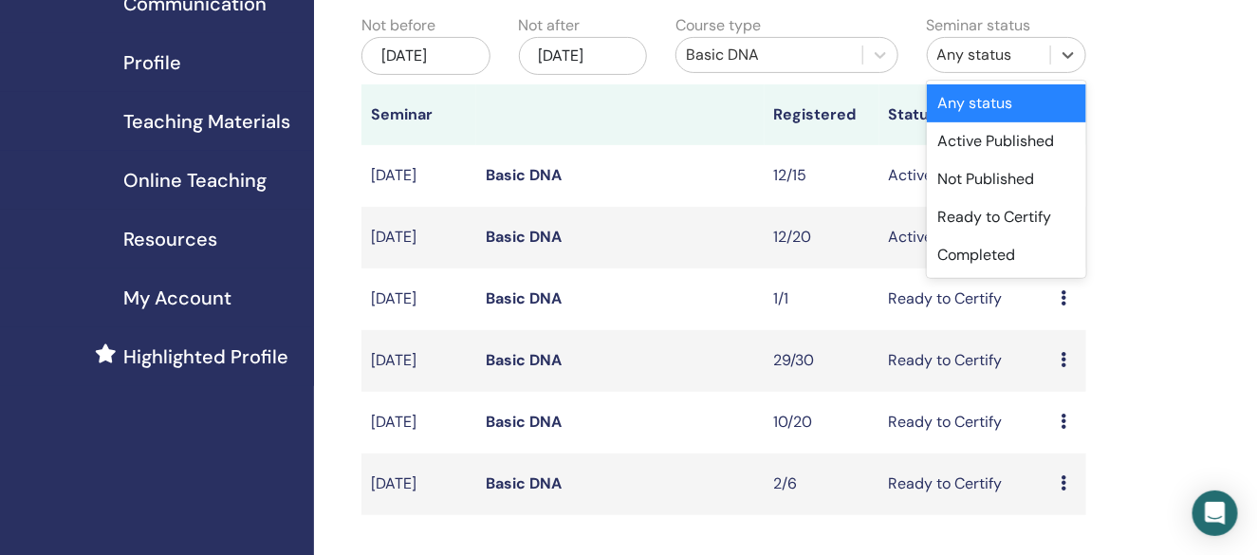
click at [1006, 65] on div "Any status" at bounding box center [988, 55] width 103 height 23
click at [1001, 256] on div "Completed" at bounding box center [1006, 255] width 159 height 38
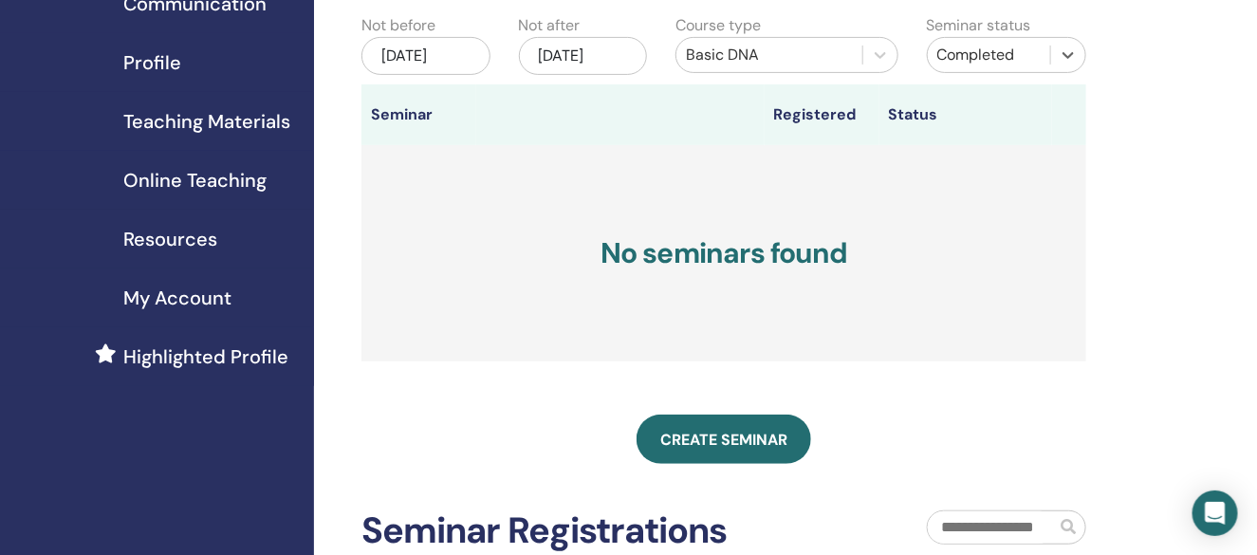
click at [988, 60] on div "Completed" at bounding box center [988, 55] width 103 height 23
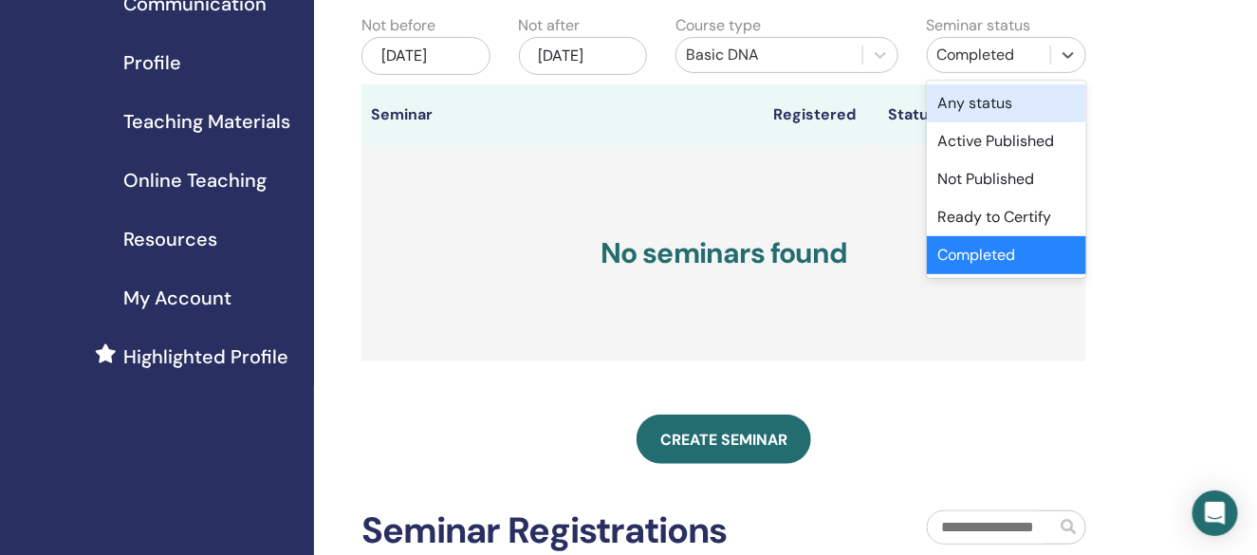
click at [992, 97] on div "Any status" at bounding box center [1006, 103] width 159 height 38
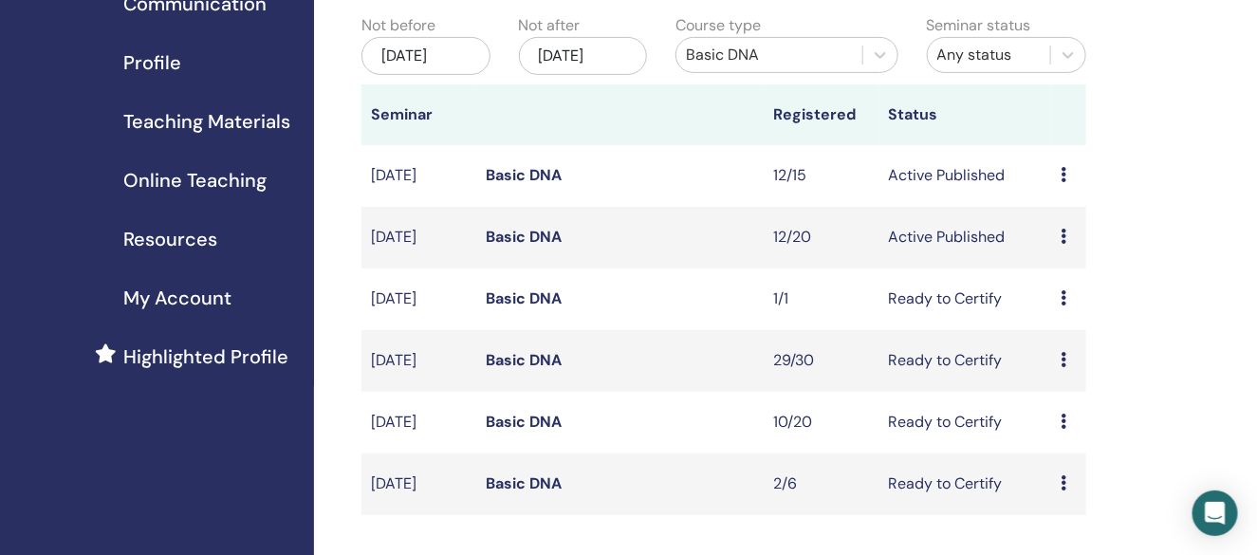
click at [512, 185] on link "Basic DNA" at bounding box center [524, 175] width 76 height 20
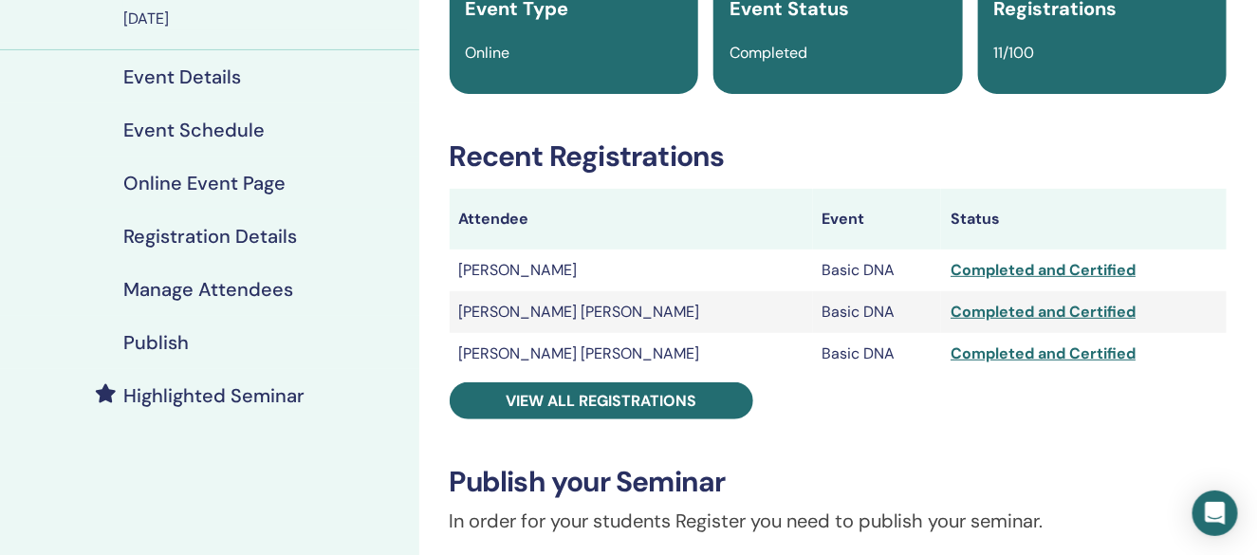
scroll to position [285, 0]
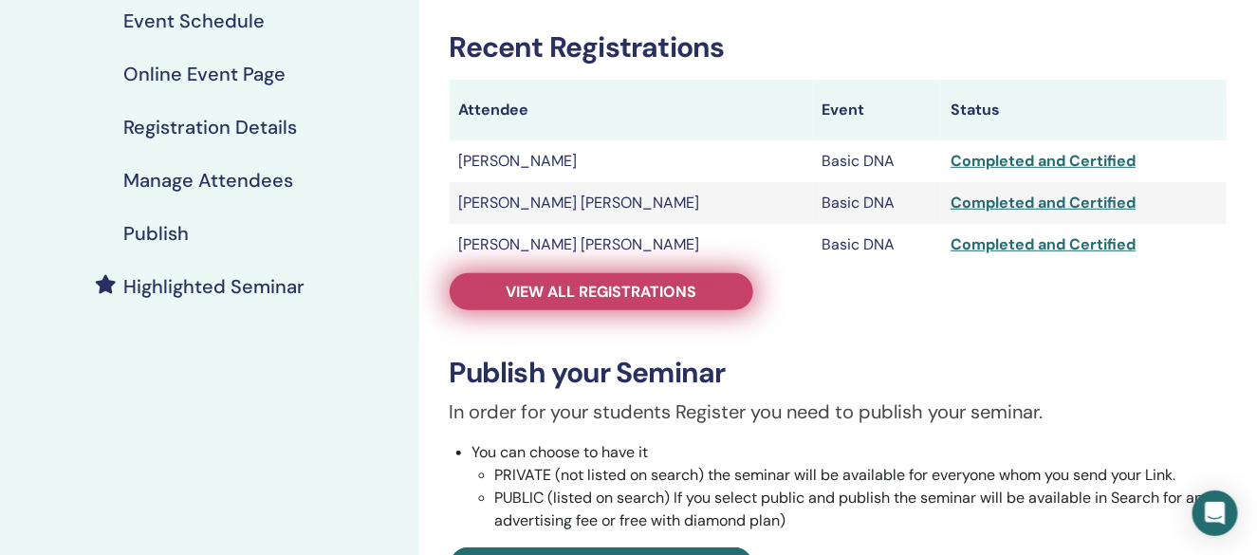
click at [698, 297] on link "View all registrations" at bounding box center [602, 291] width 304 height 37
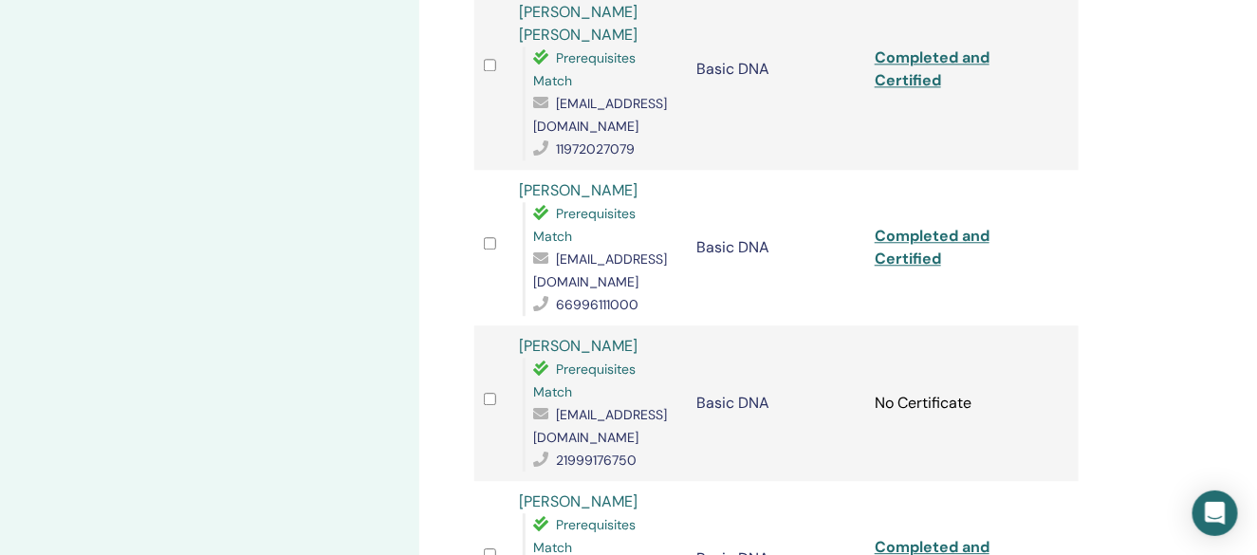
scroll to position [1707, 0]
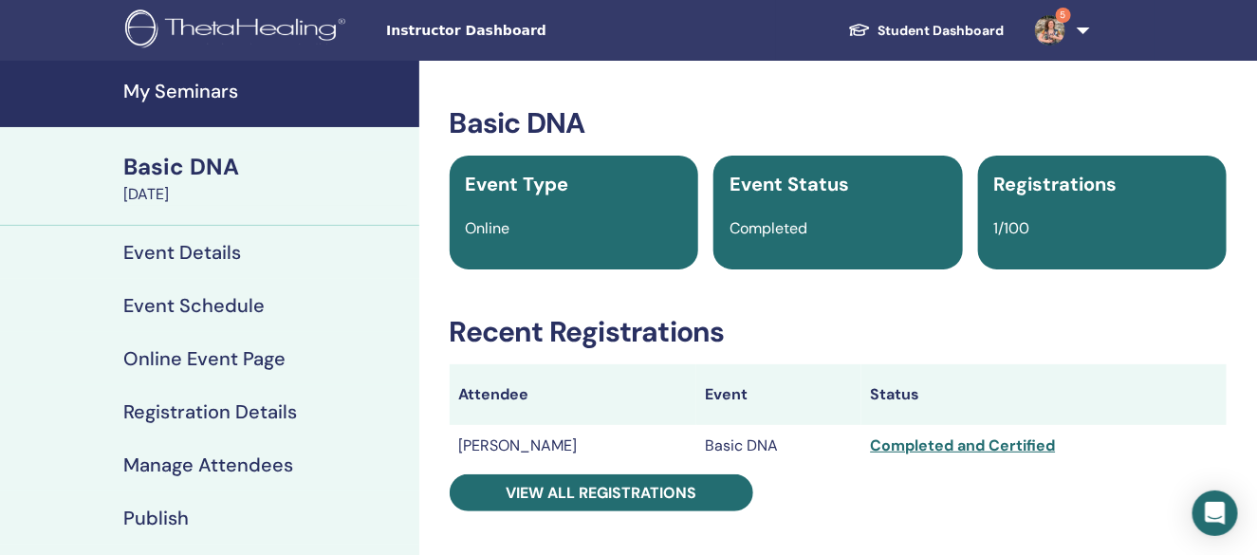
scroll to position [190, 0]
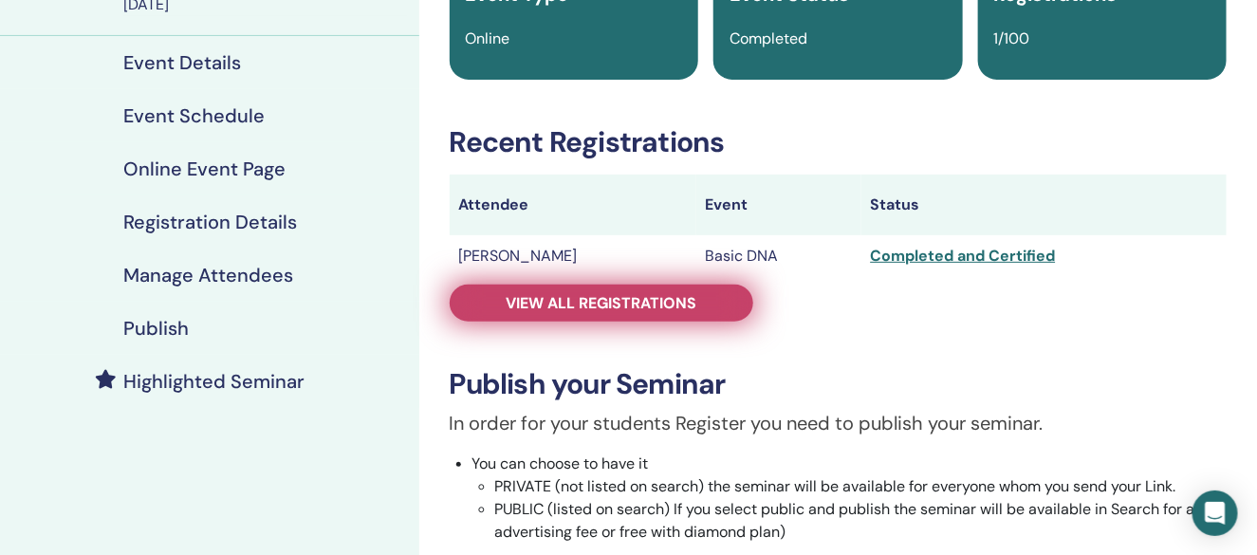
click at [645, 313] on link "View all registrations" at bounding box center [602, 303] width 304 height 37
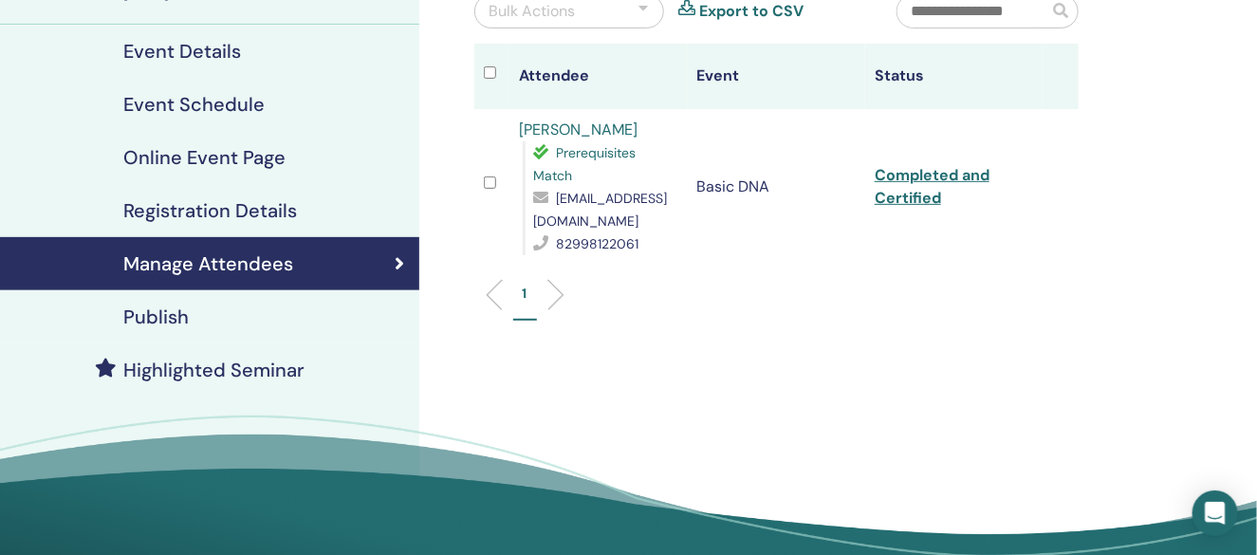
scroll to position [190, 0]
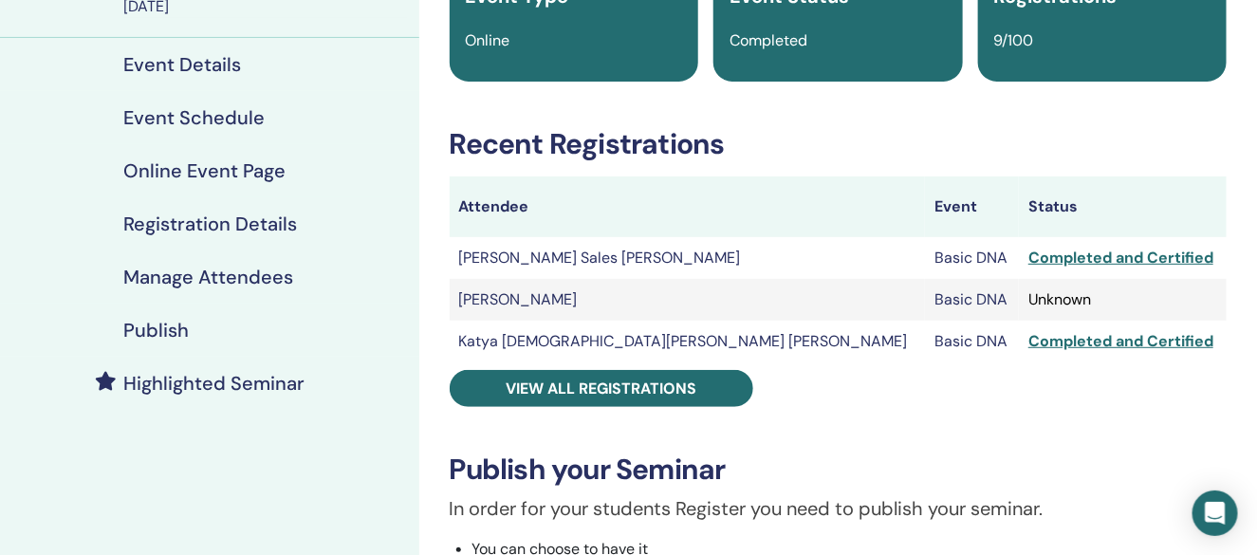
scroll to position [190, 0]
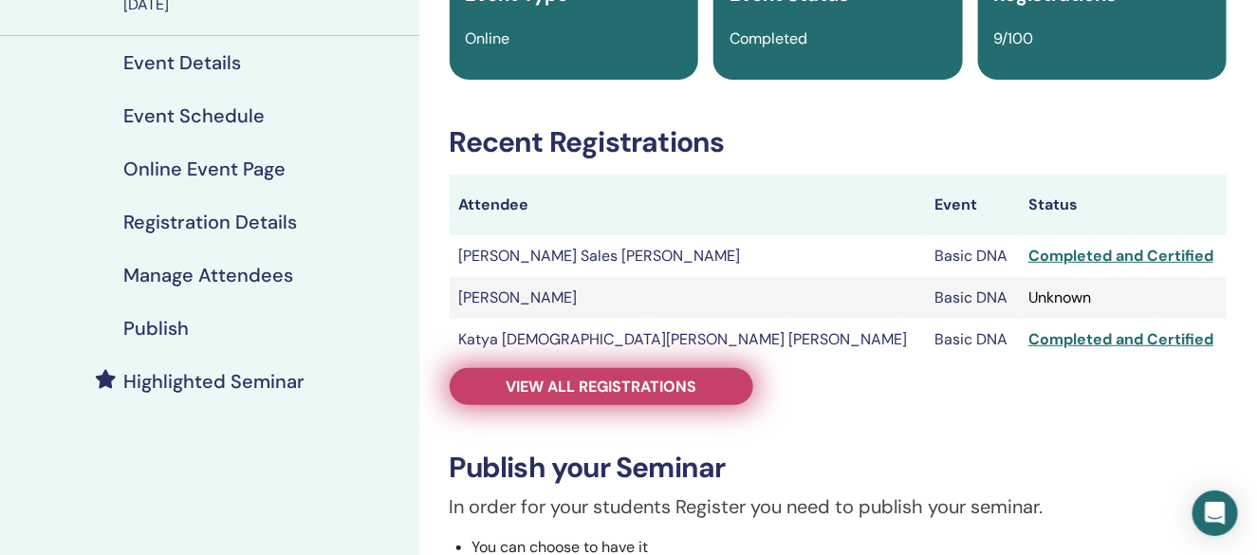
click at [647, 386] on span "View all registrations" at bounding box center [601, 387] width 191 height 20
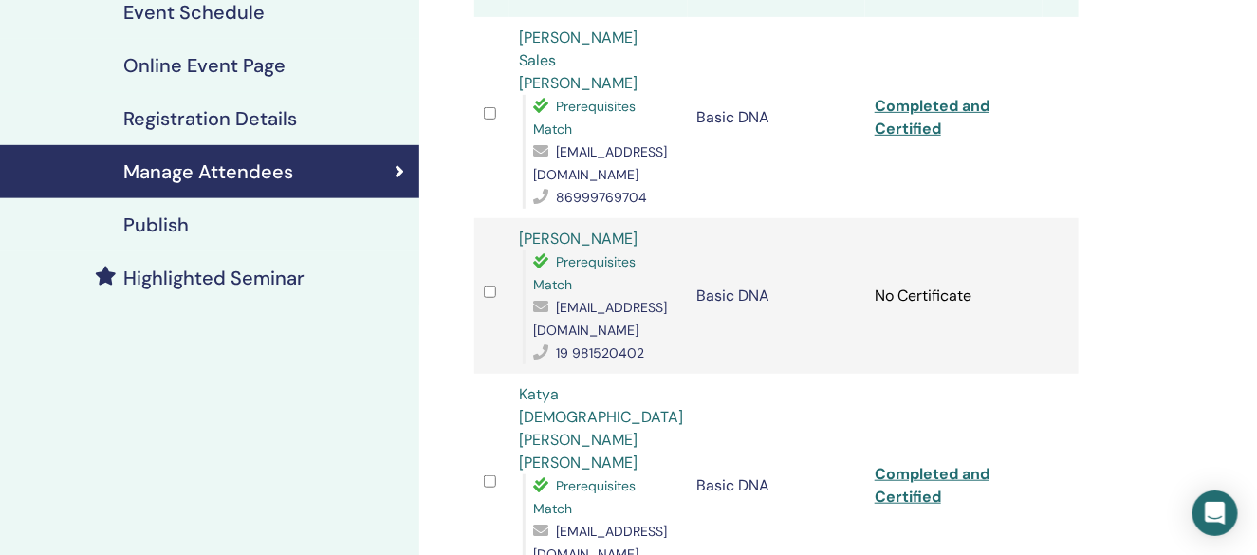
scroll to position [190, 0]
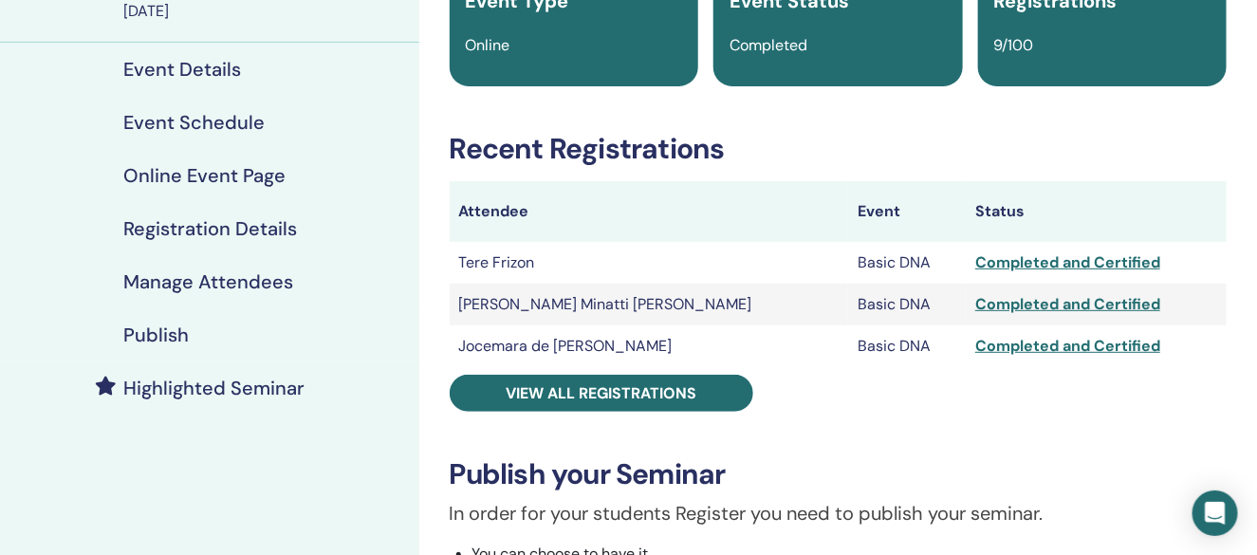
scroll to position [190, 0]
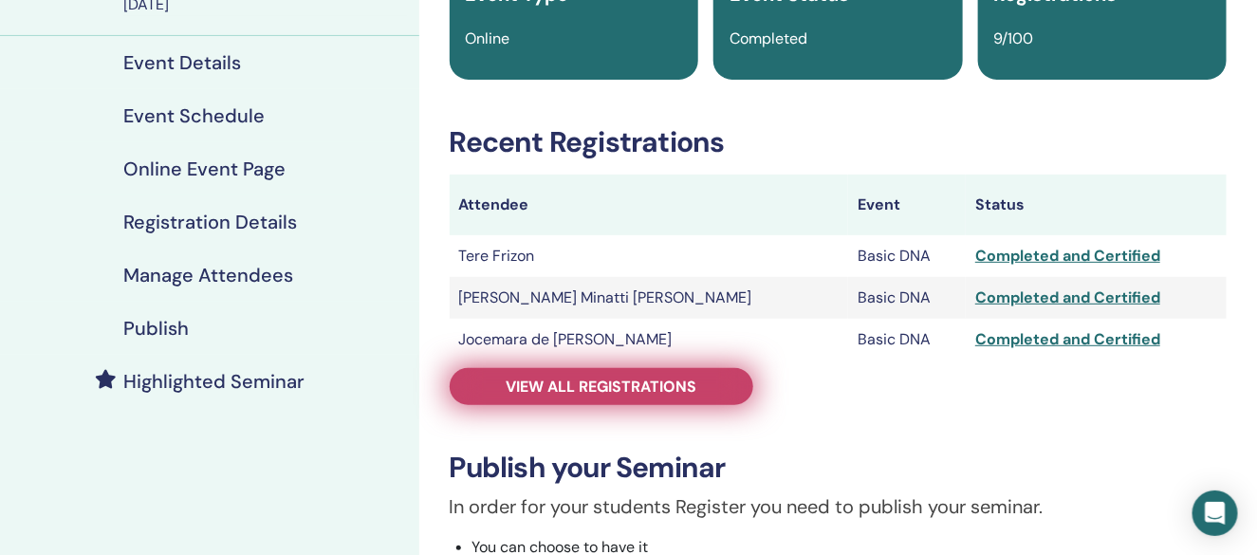
click at [597, 397] on link "View all registrations" at bounding box center [602, 386] width 304 height 37
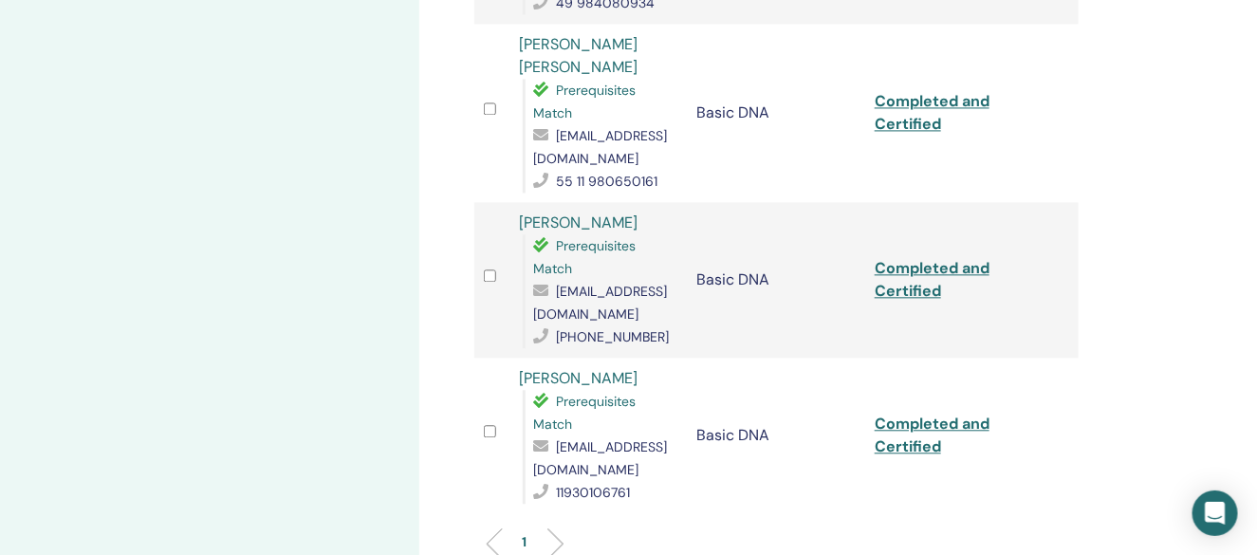
scroll to position [1423, 0]
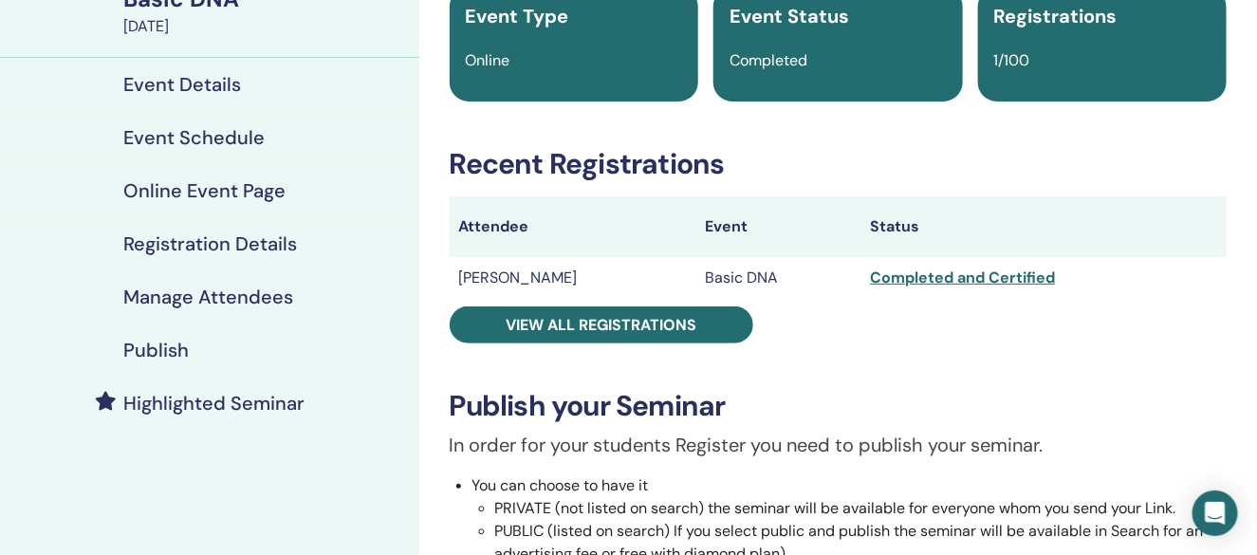
scroll to position [190, 0]
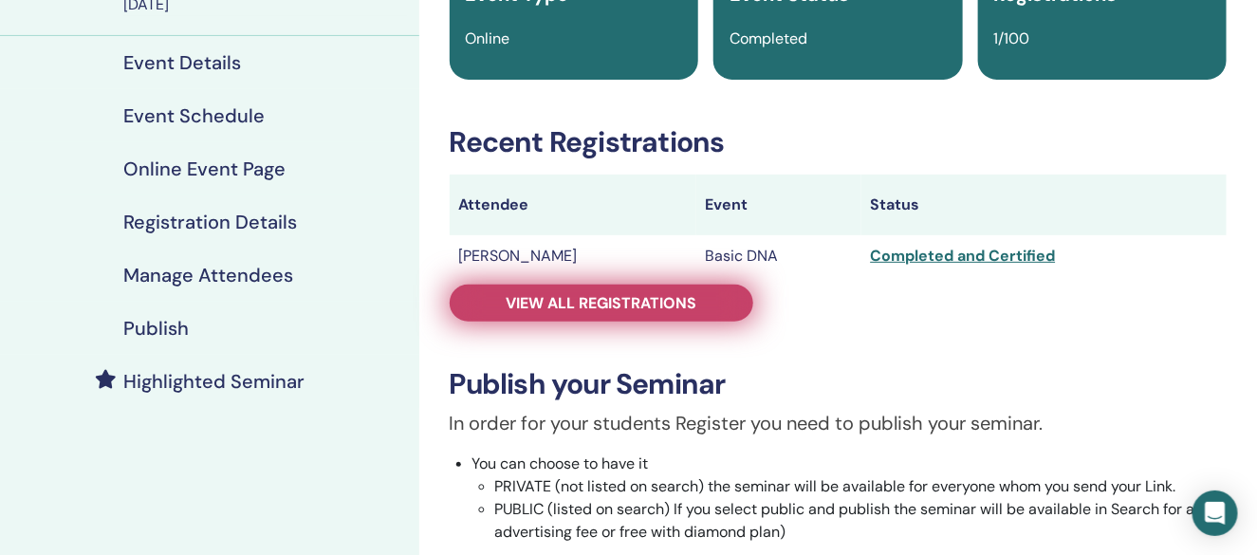
click at [671, 305] on span "View all registrations" at bounding box center [601, 303] width 191 height 20
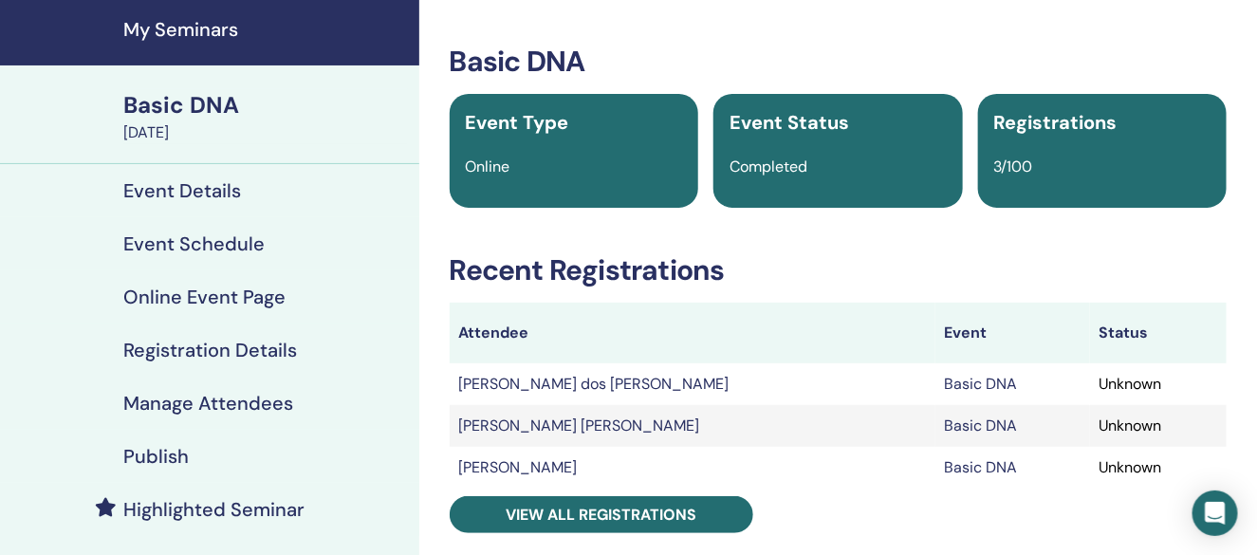
scroll to position [95, 0]
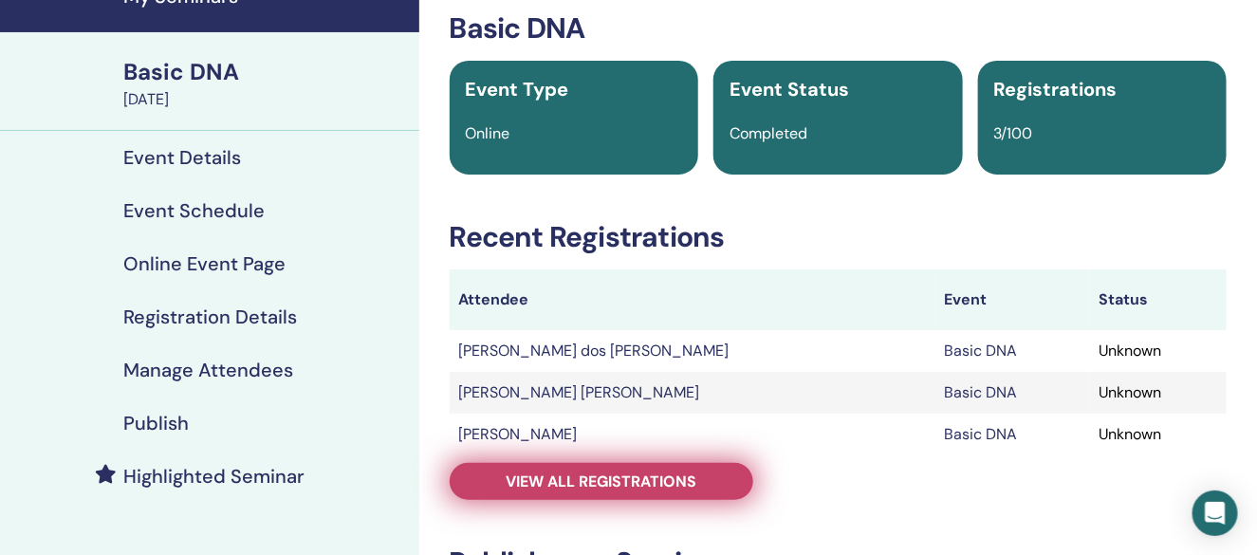
click at [674, 478] on span "View all registrations" at bounding box center [601, 481] width 191 height 20
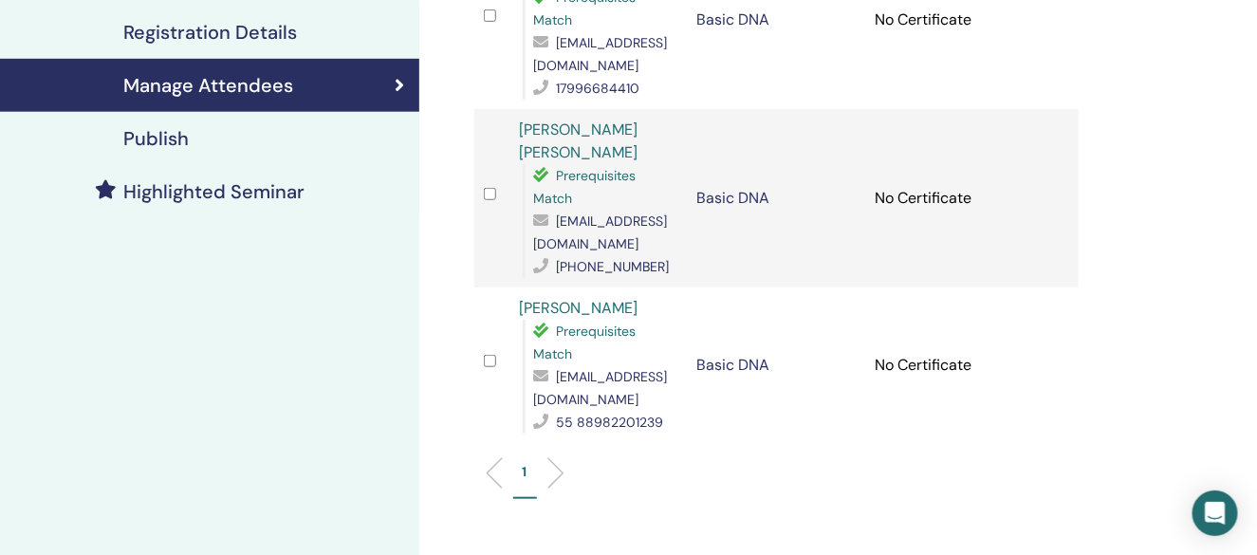
scroll to position [474, 0]
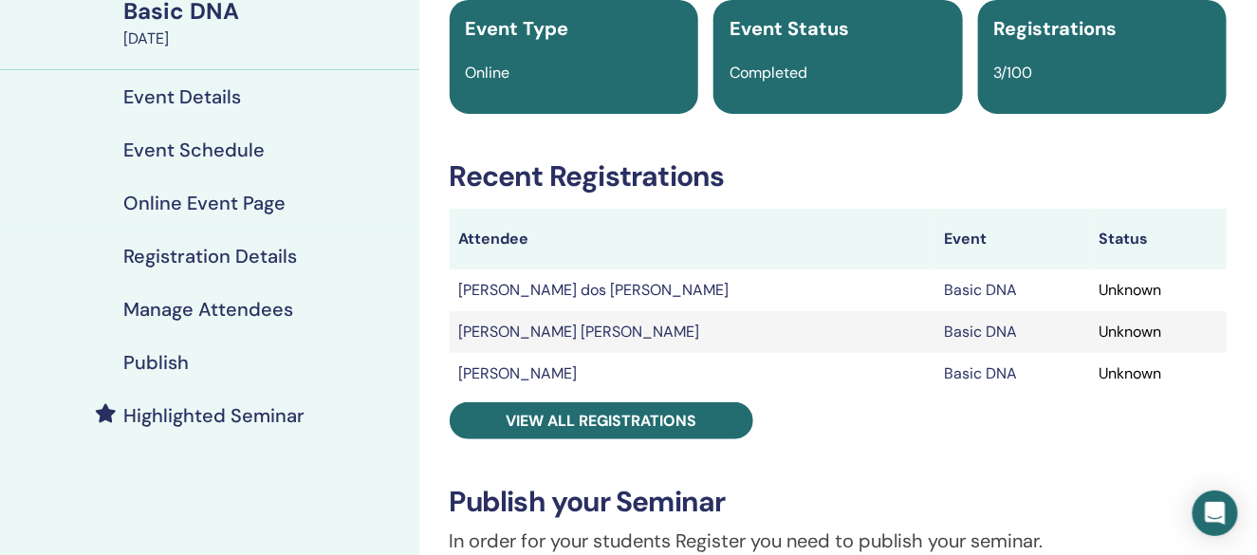
scroll to position [190, 0]
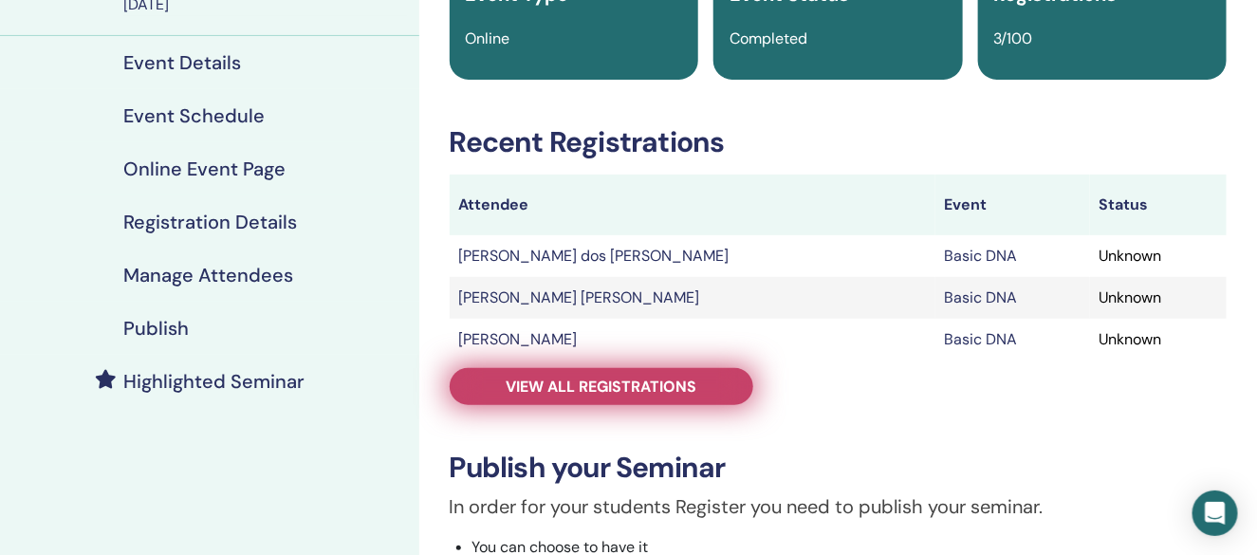
click at [628, 397] on link "View all registrations" at bounding box center [602, 386] width 304 height 37
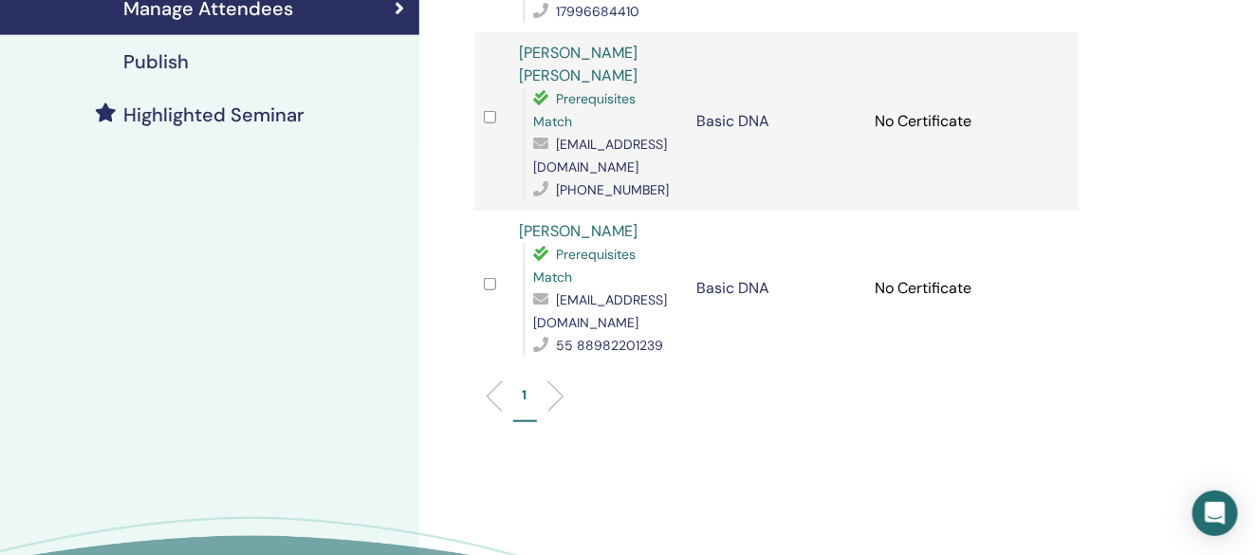
scroll to position [474, 0]
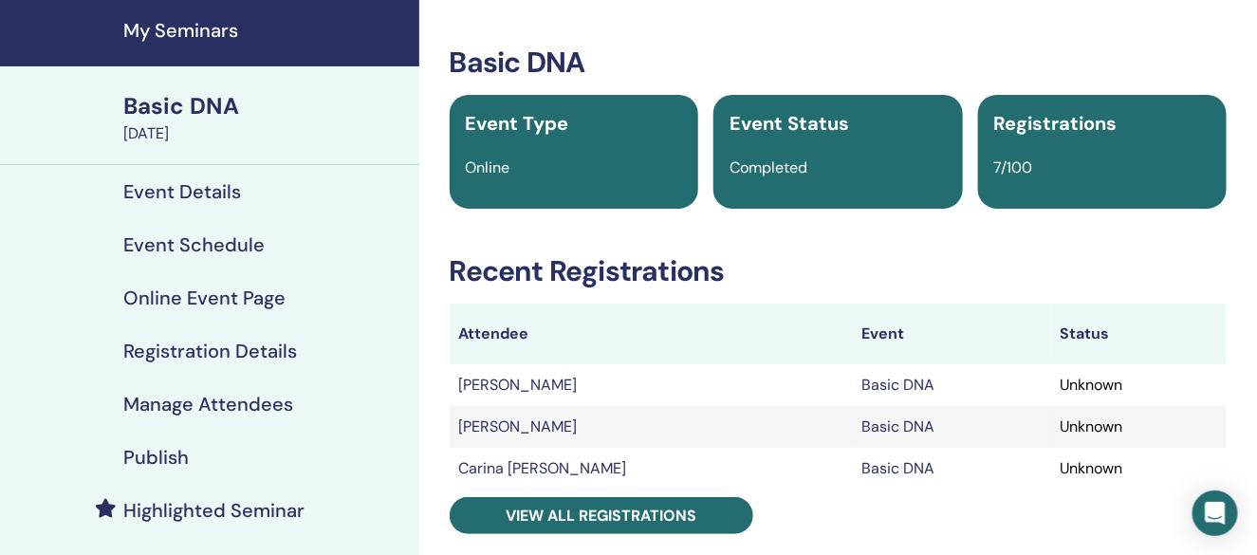
scroll to position [95, 0]
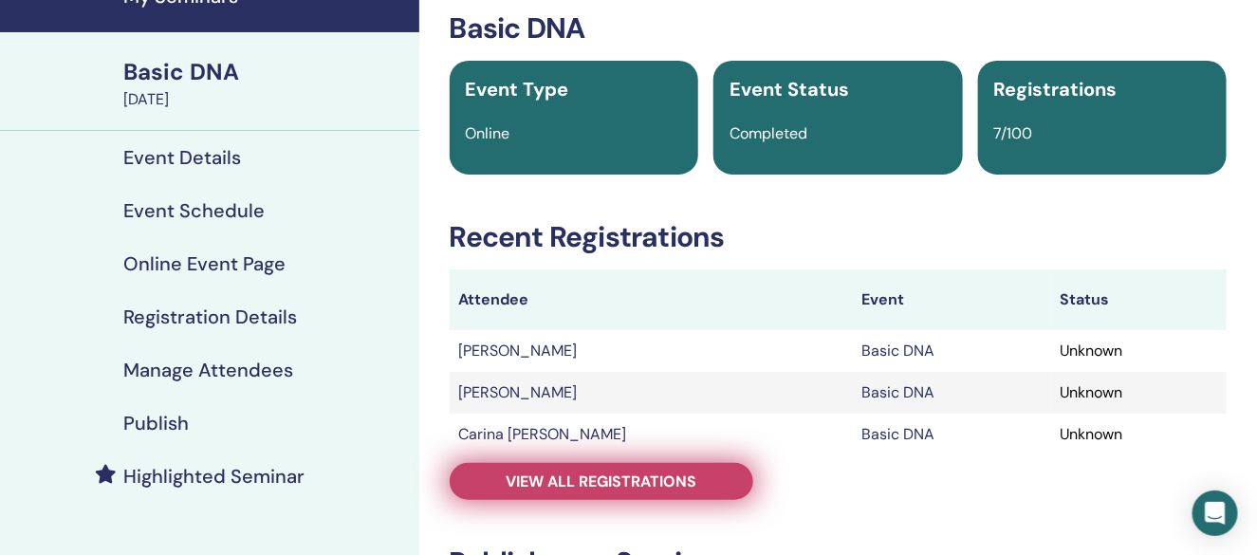
click at [634, 484] on span "View all registrations" at bounding box center [601, 481] width 191 height 20
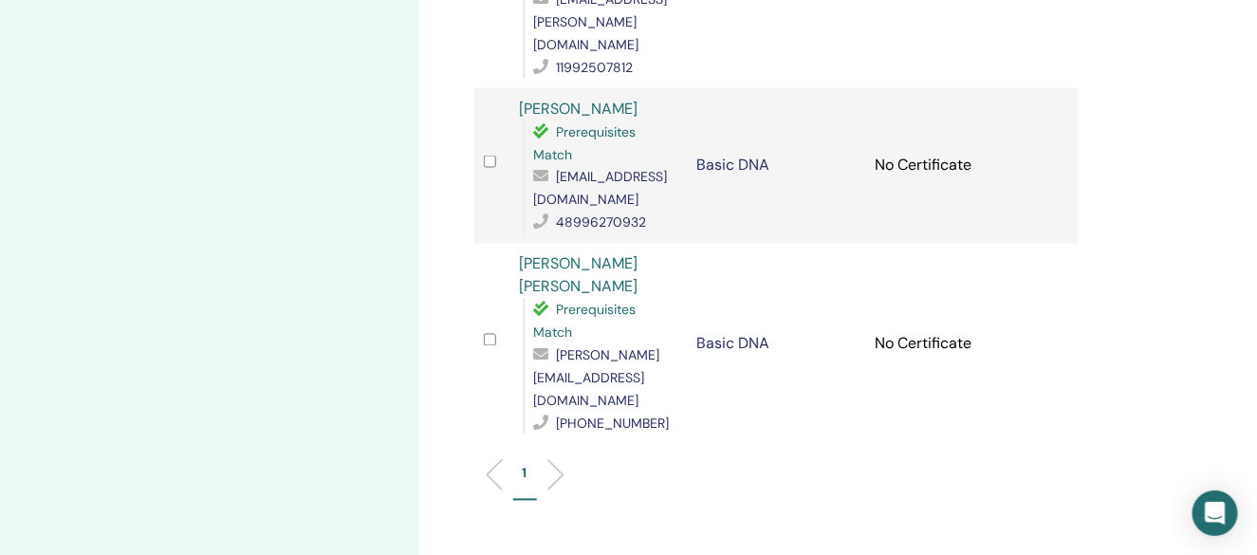
scroll to position [1138, 0]
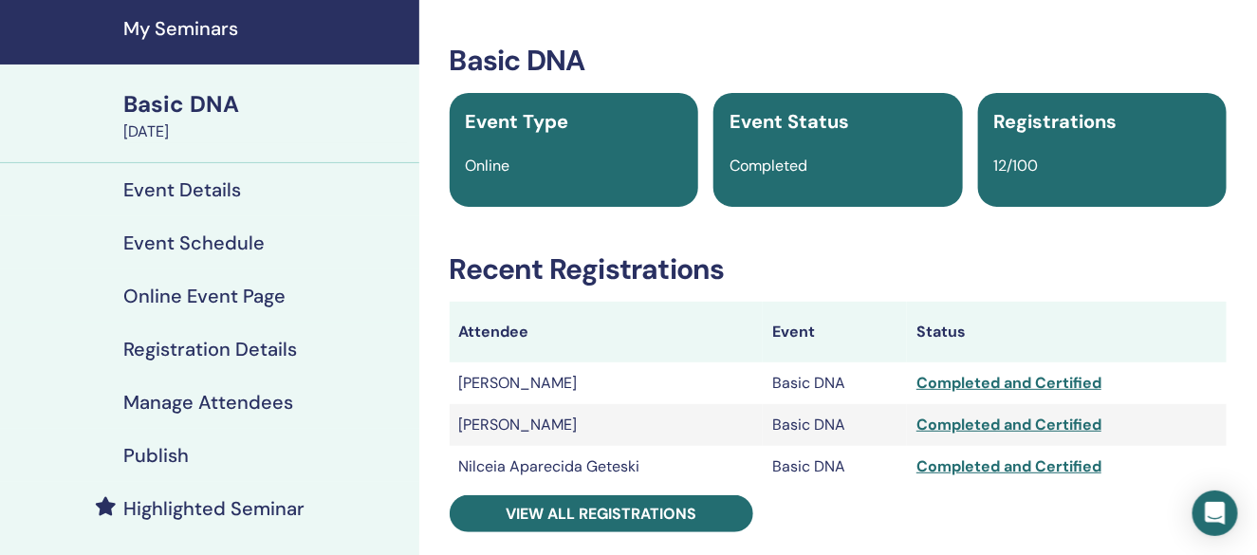
scroll to position [95, 0]
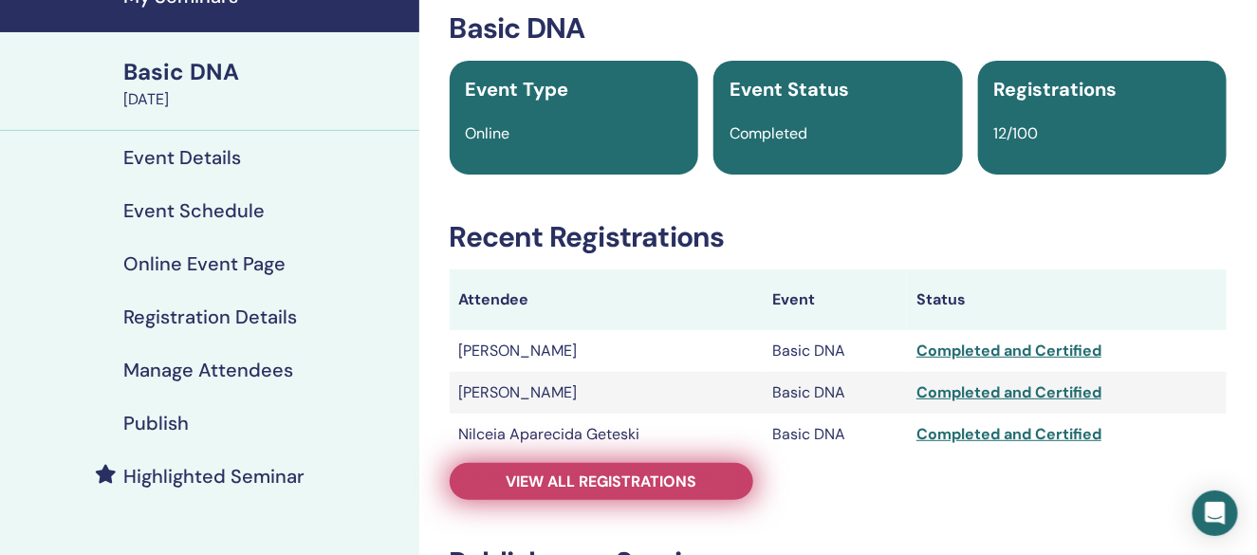
click at [552, 493] on link "View all registrations" at bounding box center [602, 481] width 304 height 37
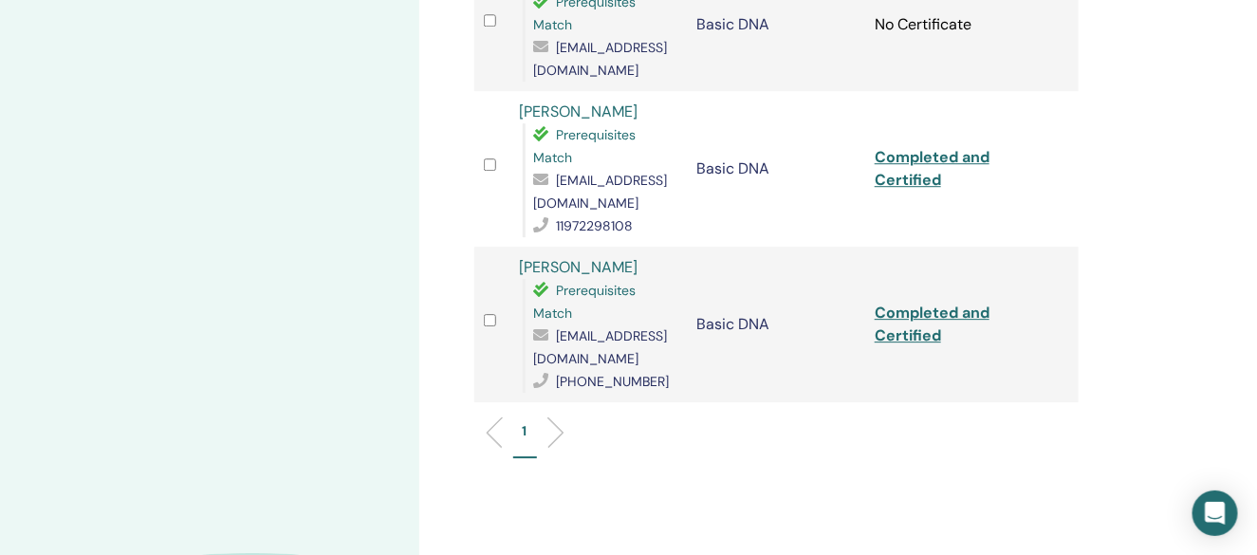
scroll to position [1897, 0]
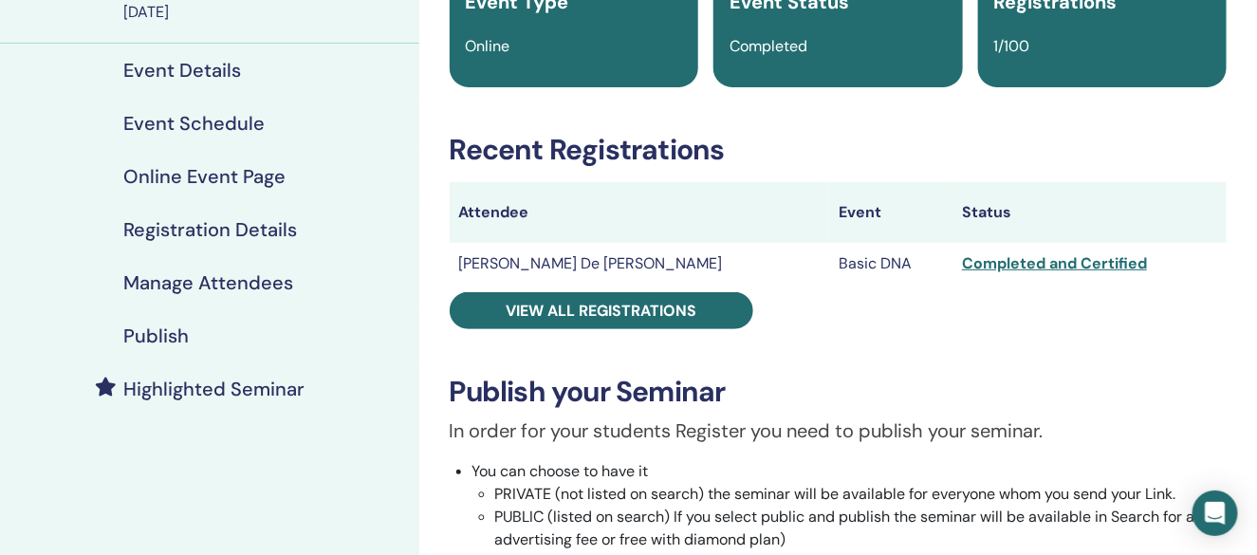
scroll to position [190, 0]
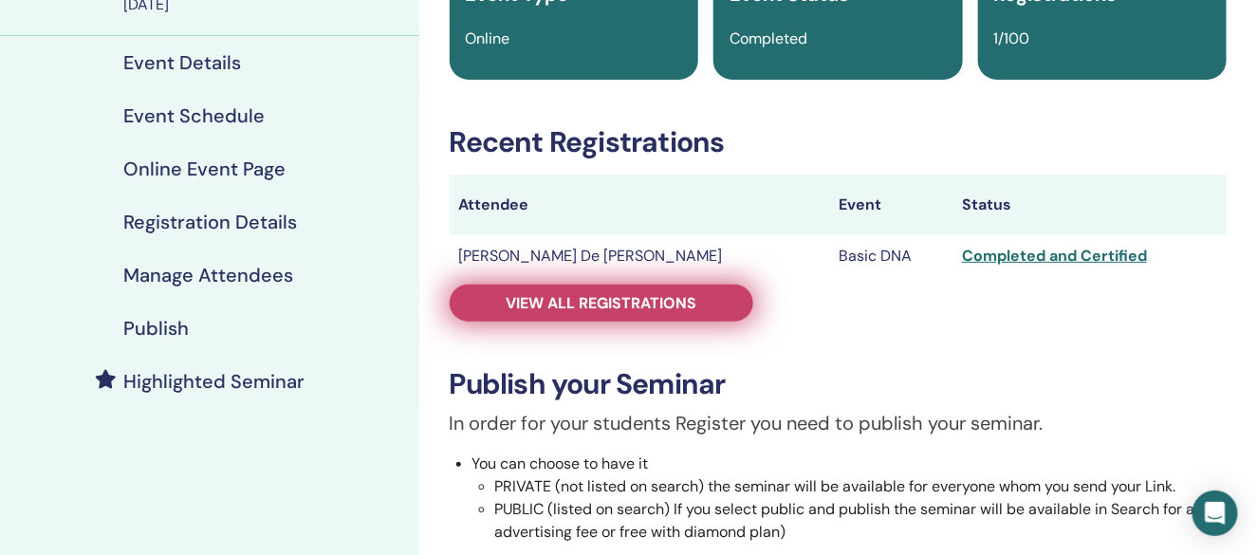
click at [610, 307] on span "View all registrations" at bounding box center [601, 303] width 191 height 20
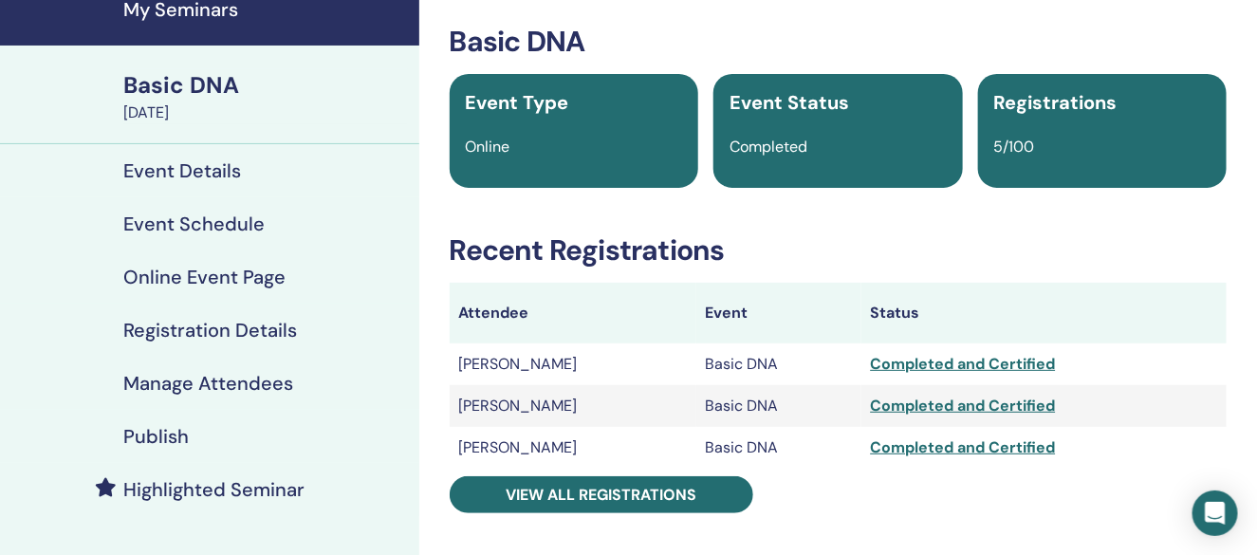
scroll to position [190, 0]
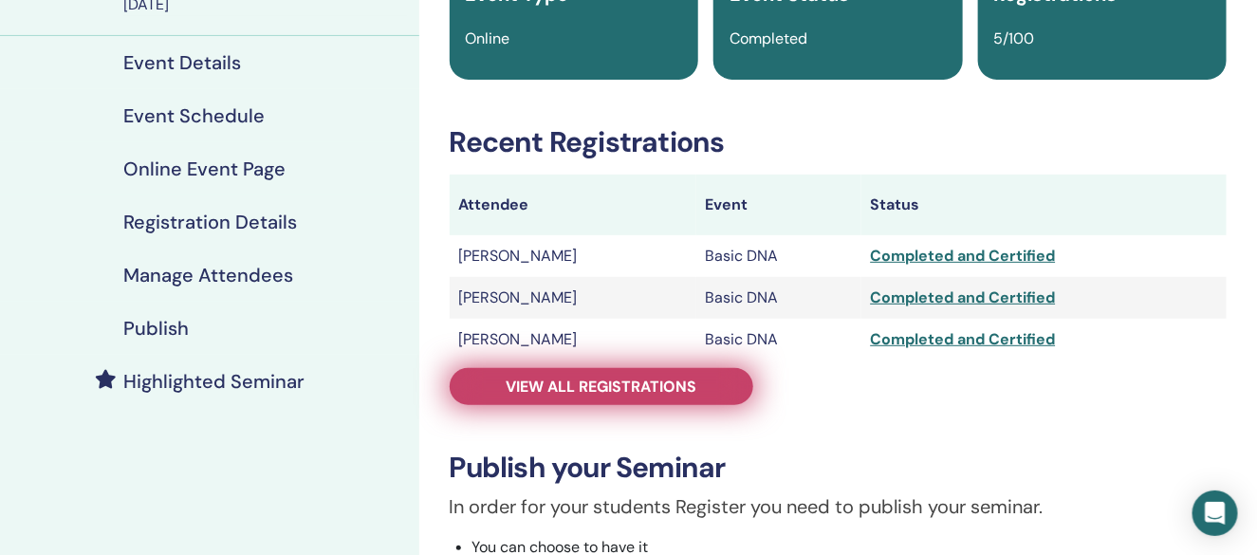
click at [598, 387] on span "View all registrations" at bounding box center [601, 387] width 191 height 20
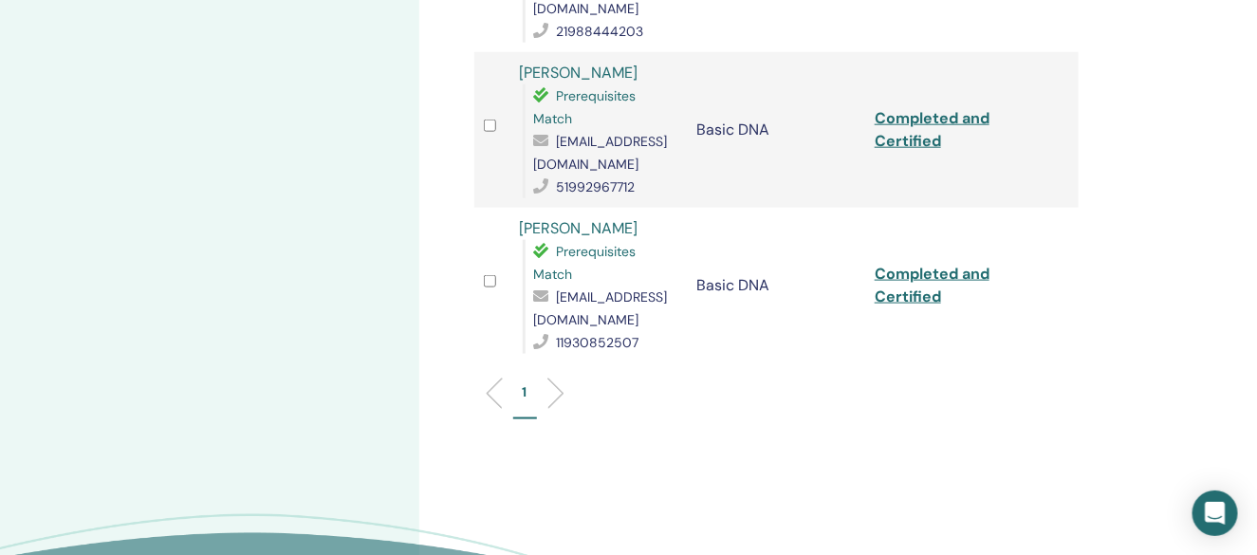
scroll to position [759, 0]
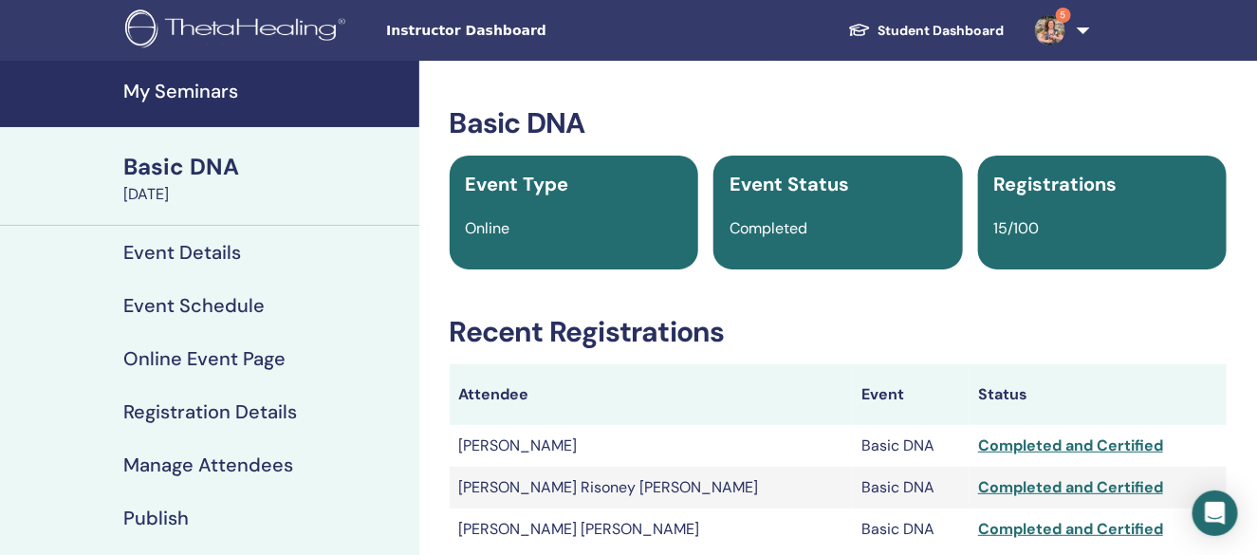
scroll to position [95, 0]
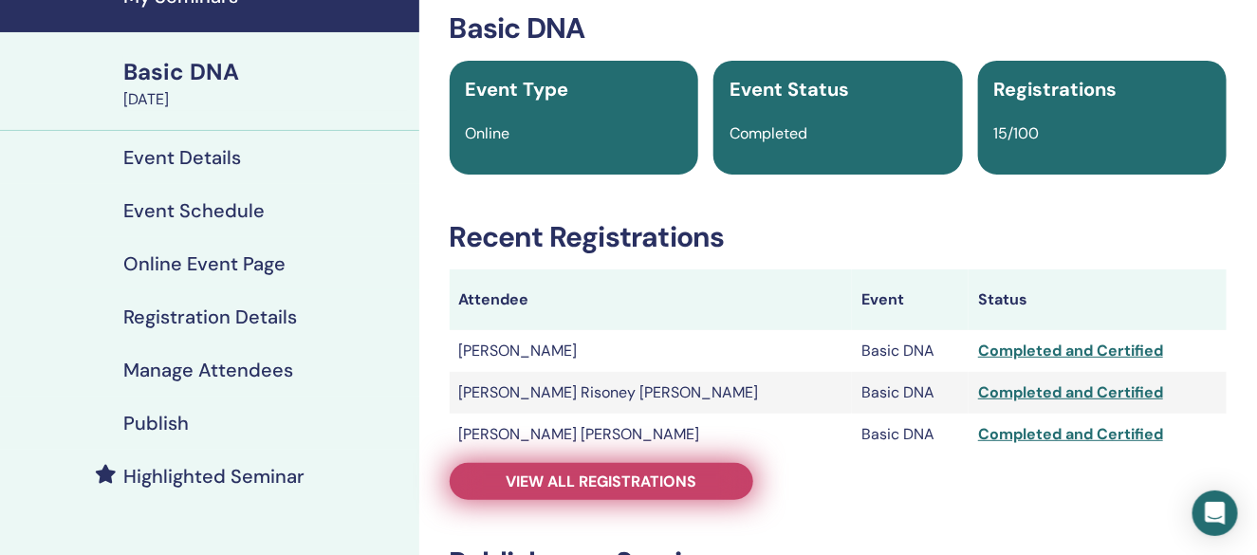
click at [614, 471] on span "View all registrations" at bounding box center [601, 481] width 191 height 20
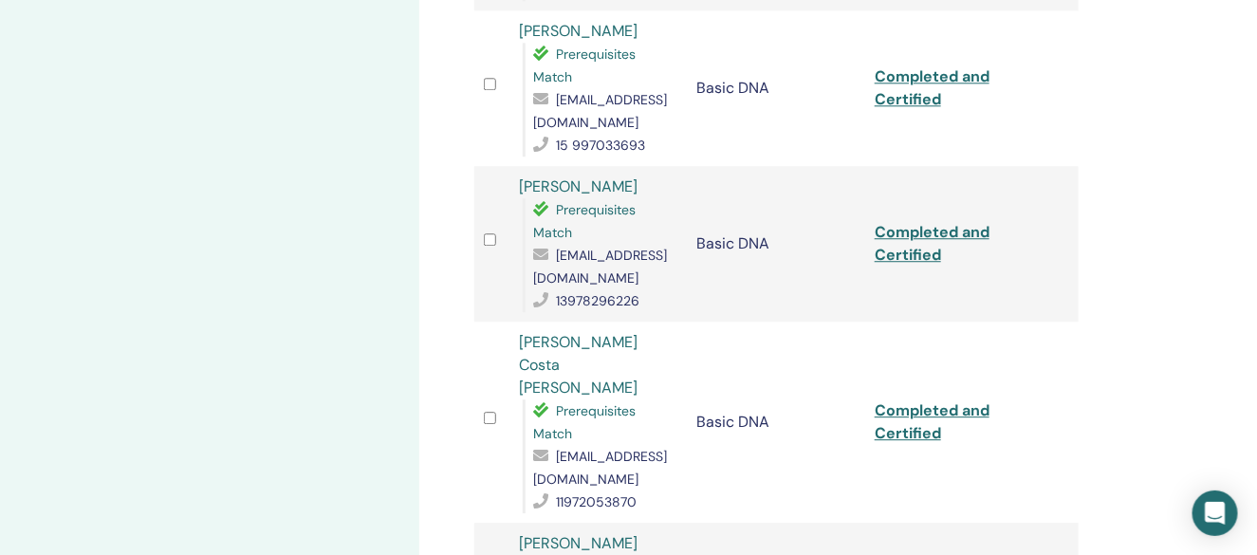
scroll to position [1707, 0]
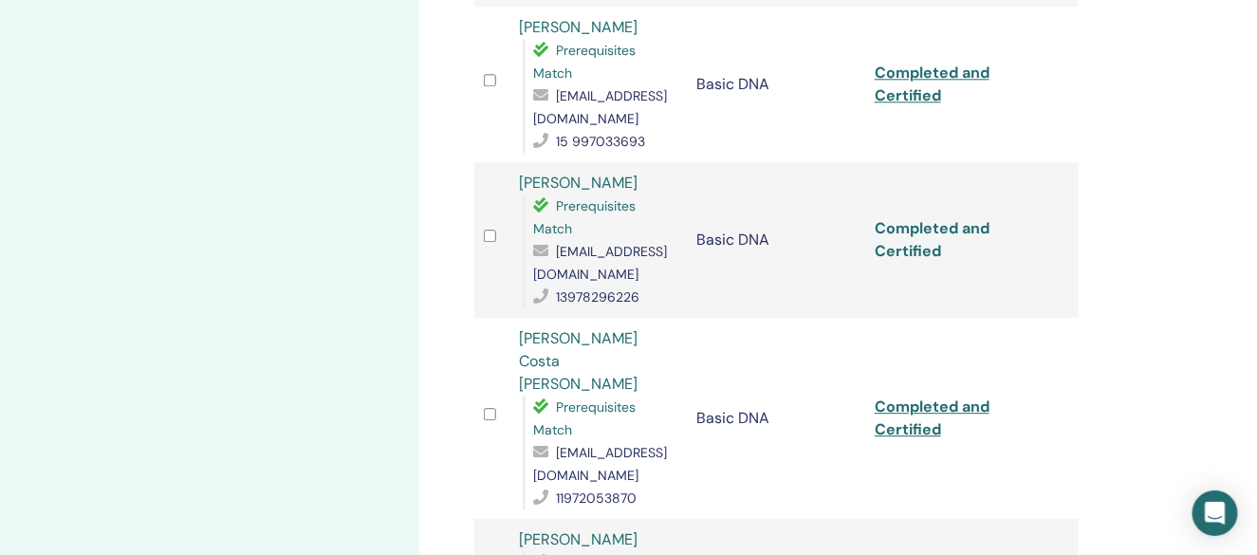
click at [924, 218] on link "Completed and Certified" at bounding box center [932, 239] width 115 height 43
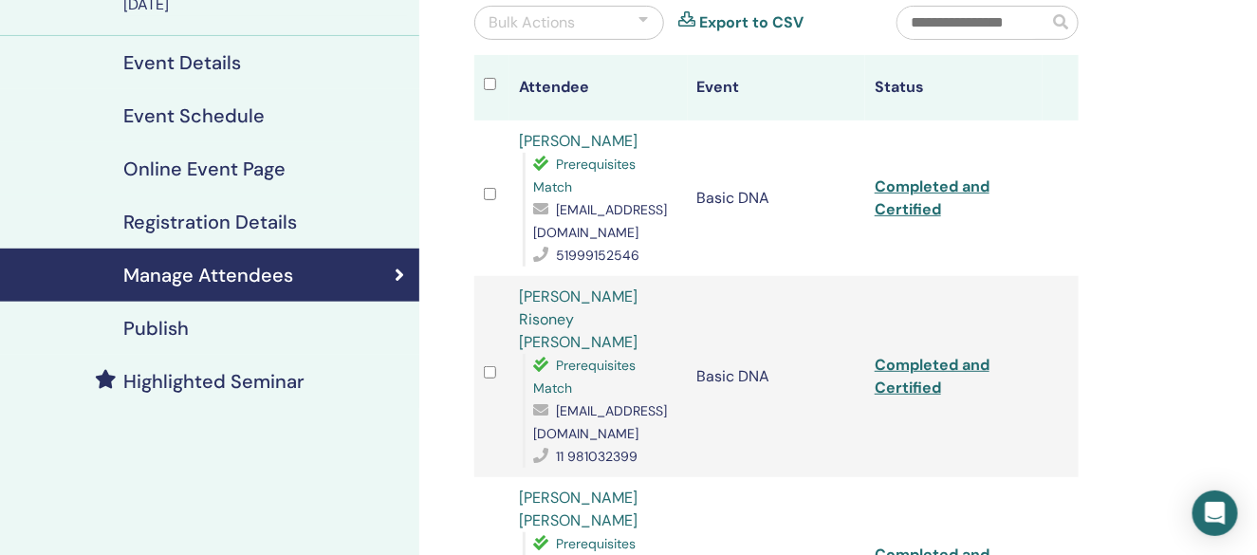
scroll to position [0, 0]
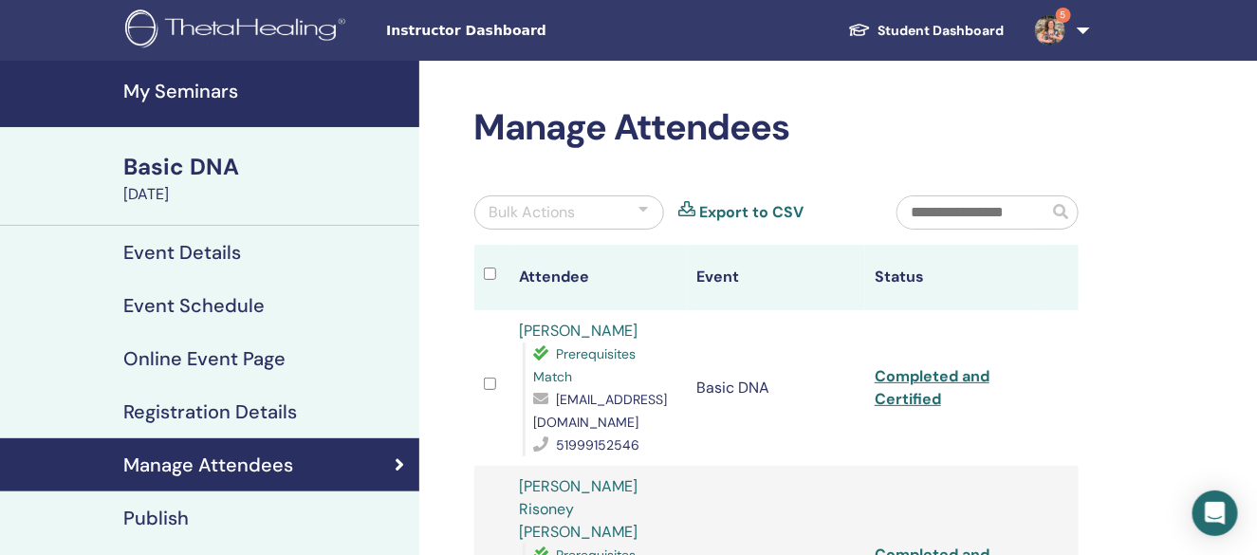
click at [544, 212] on div "Bulk Actions" at bounding box center [532, 212] width 86 height 23
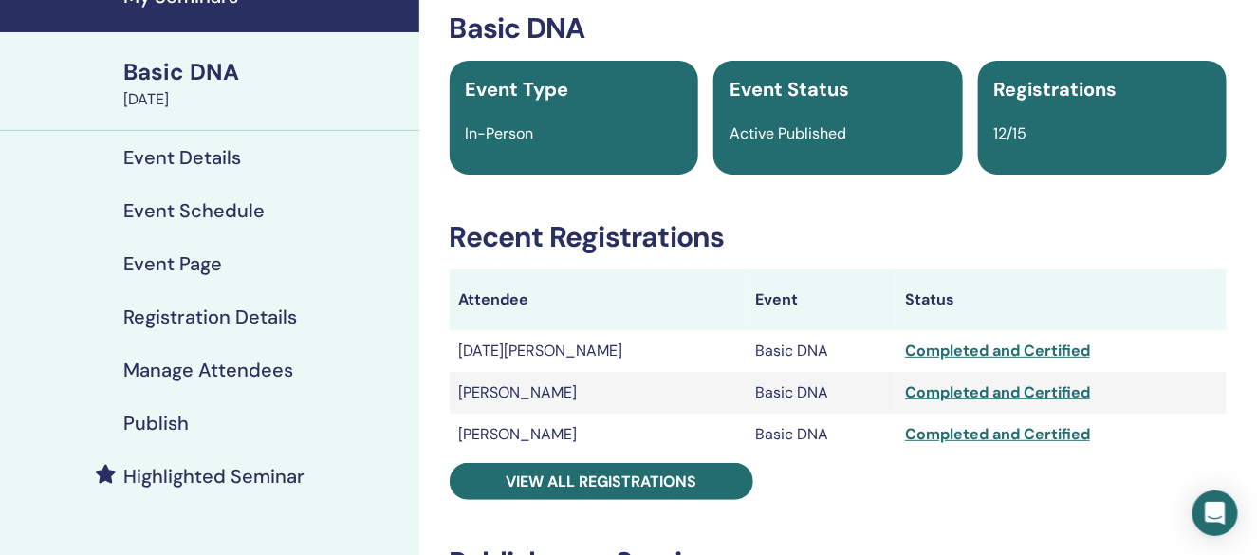
scroll to position [190, 0]
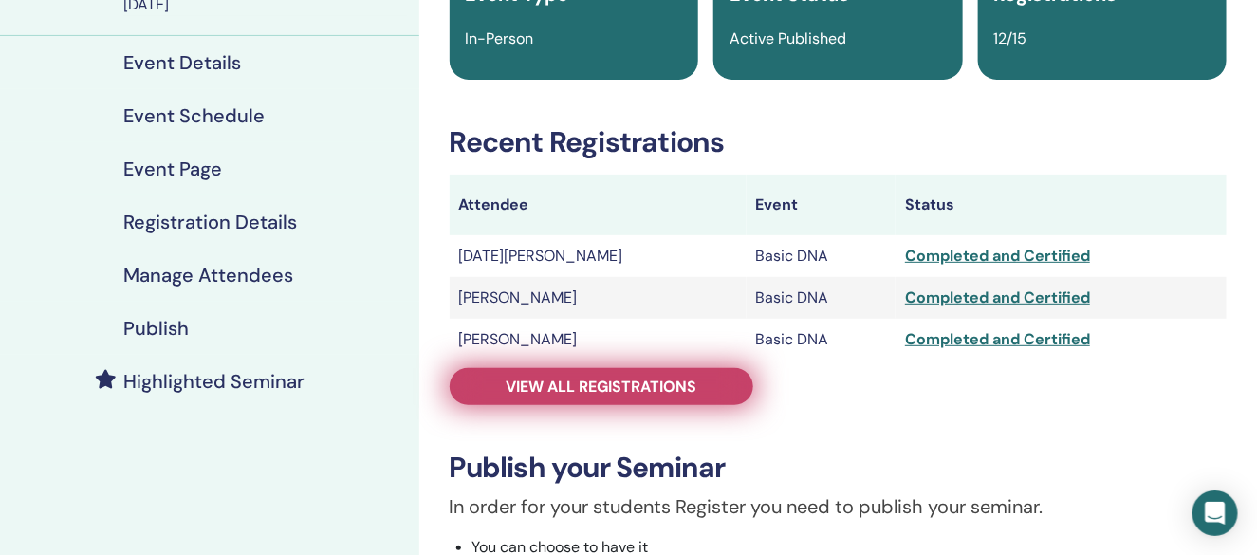
click at [616, 385] on span "View all registrations" at bounding box center [601, 387] width 191 height 20
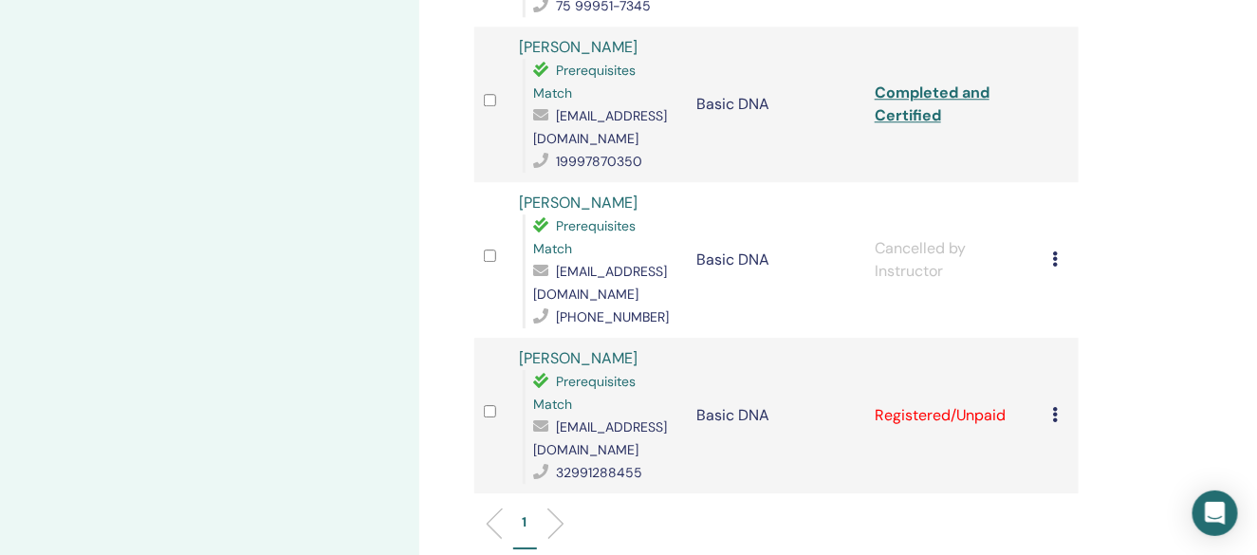
scroll to position [1707, 0]
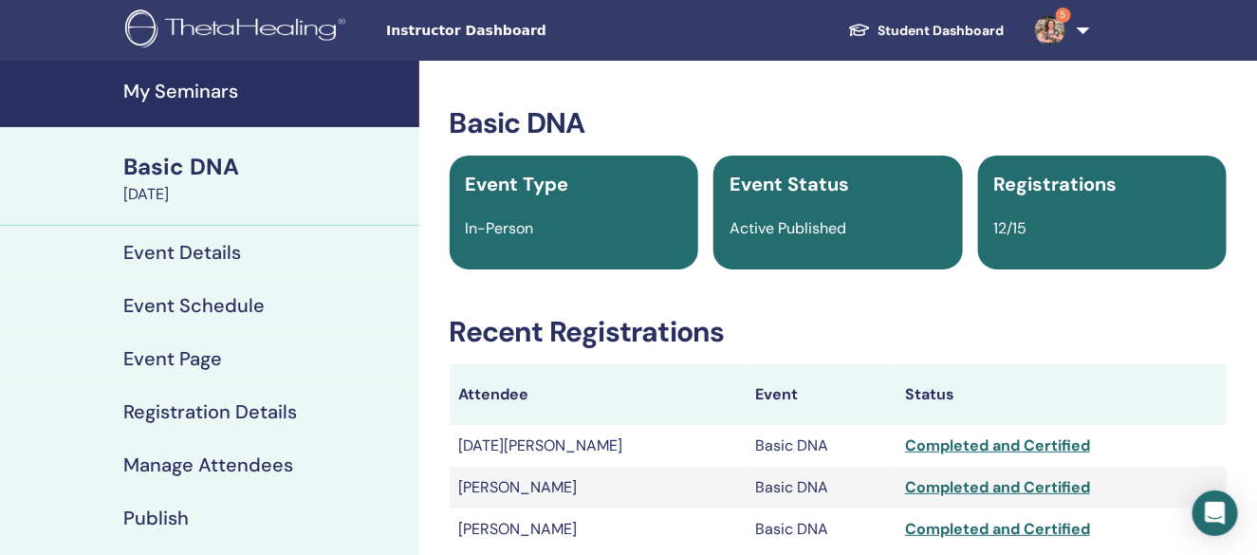
click at [224, 35] on img at bounding box center [238, 30] width 227 height 43
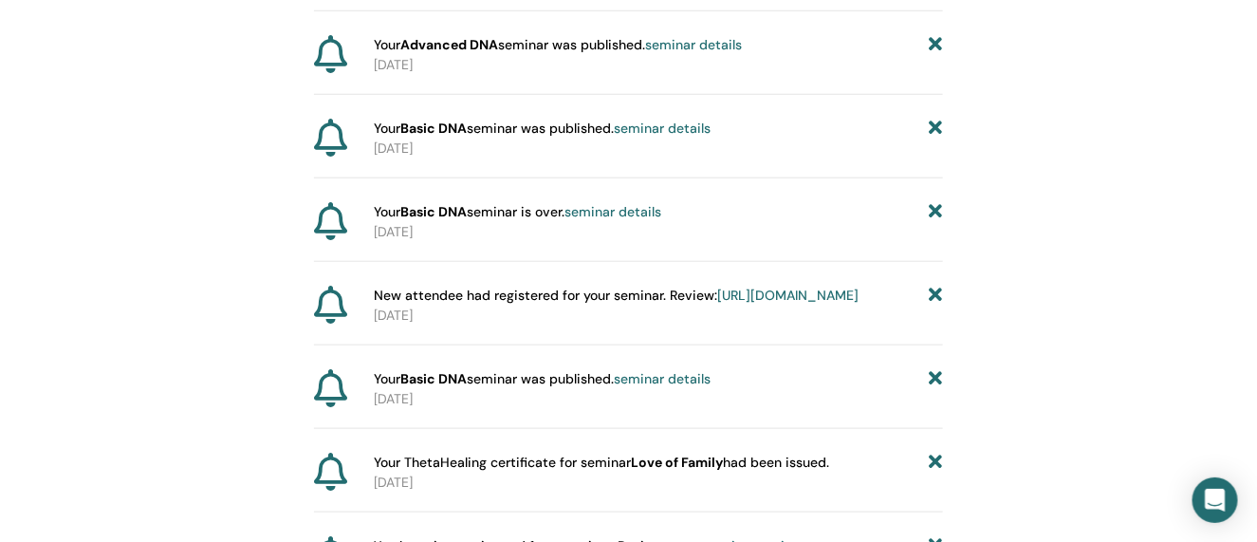
scroll to position [709, 0]
